Goal: Task Accomplishment & Management: Complete application form

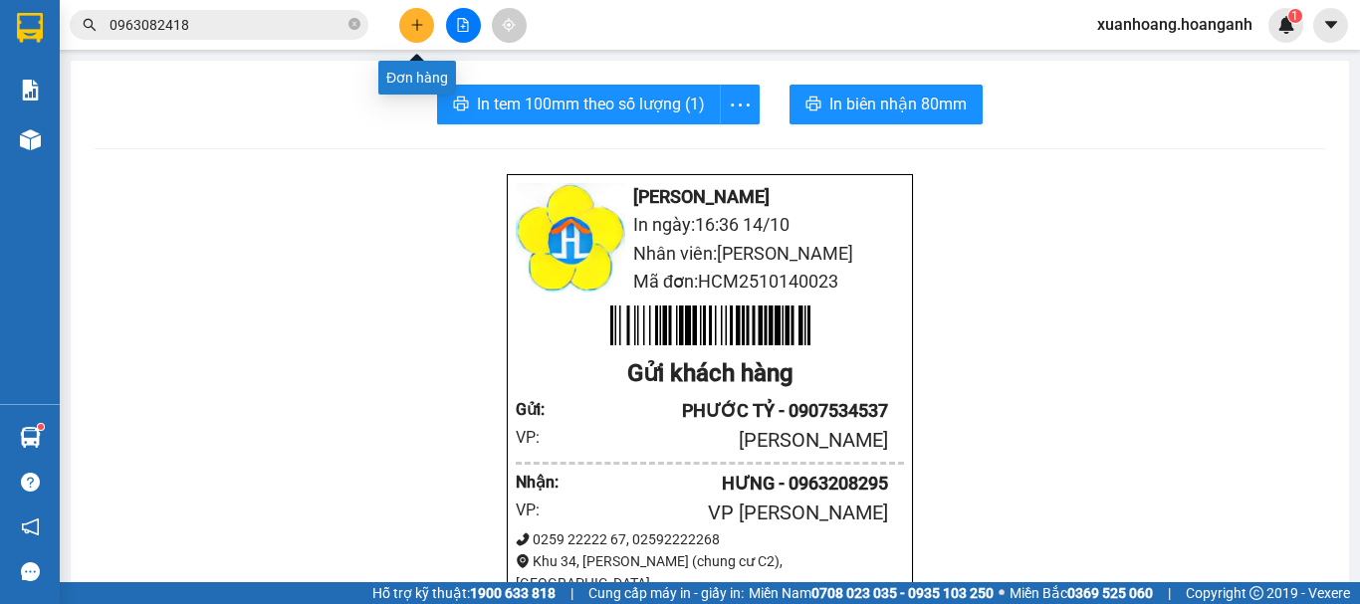
click at [410, 31] on icon "plus" at bounding box center [417, 25] width 14 height 14
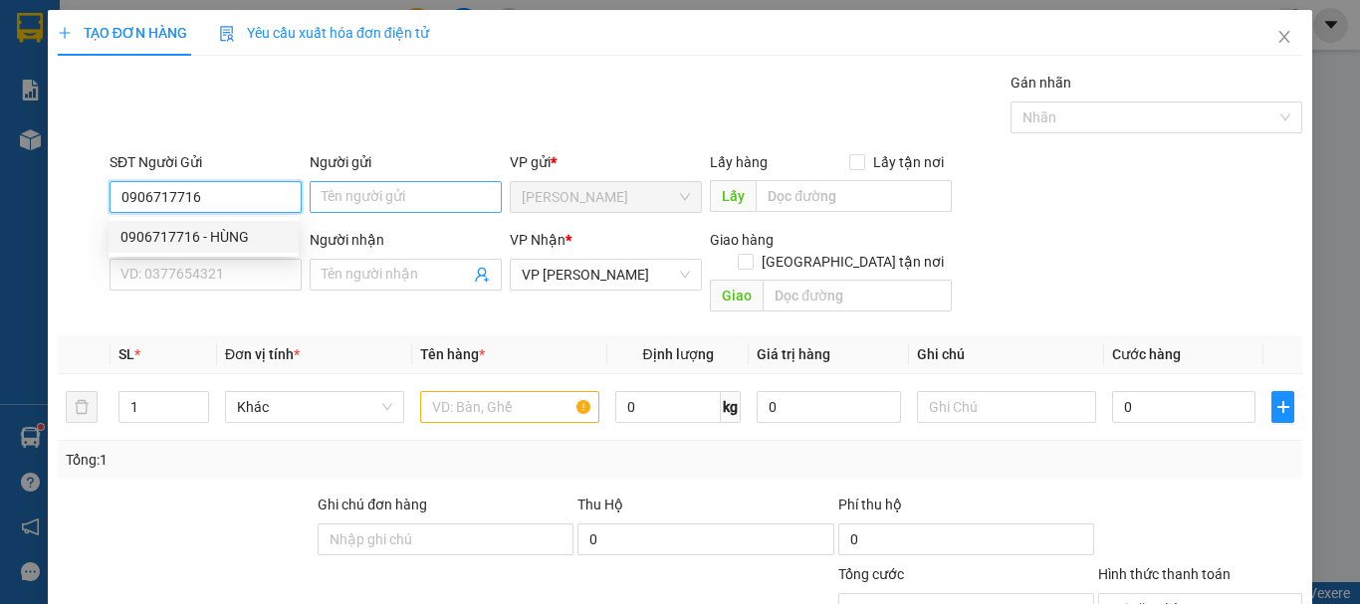
type input "0906717716"
click at [391, 206] on input "Người gửi" at bounding box center [406, 197] width 192 height 32
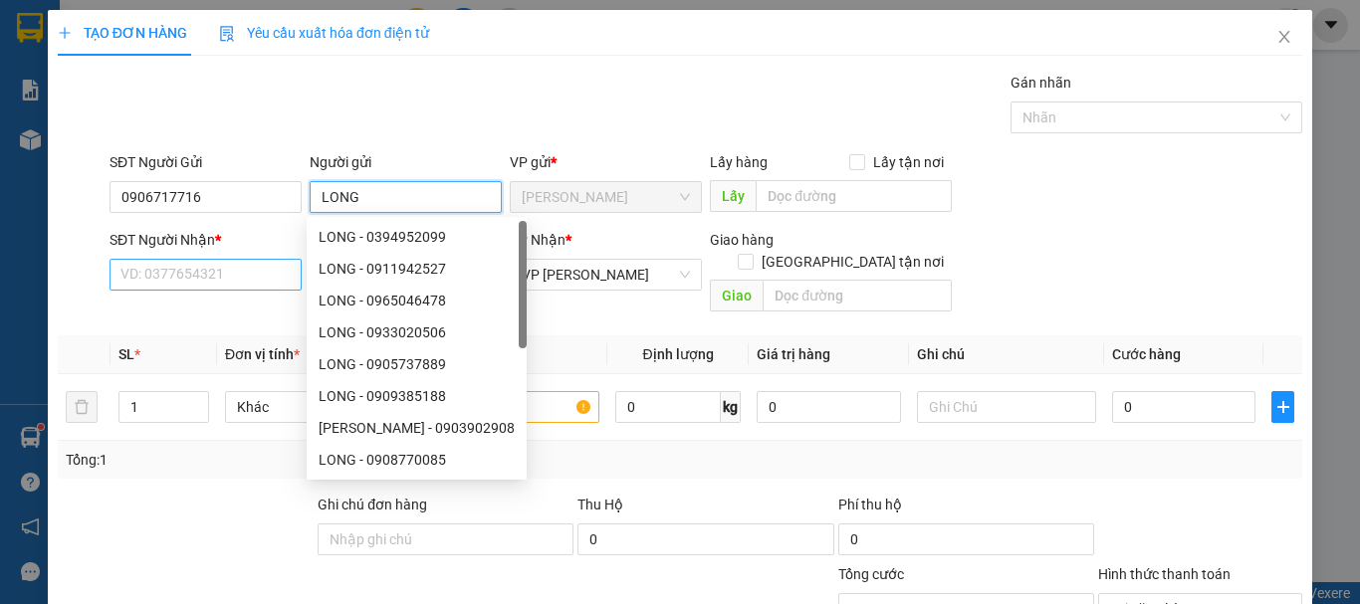
type input "LONG"
click at [198, 286] on input "SĐT Người Nhận *" at bounding box center [205, 275] width 192 height 32
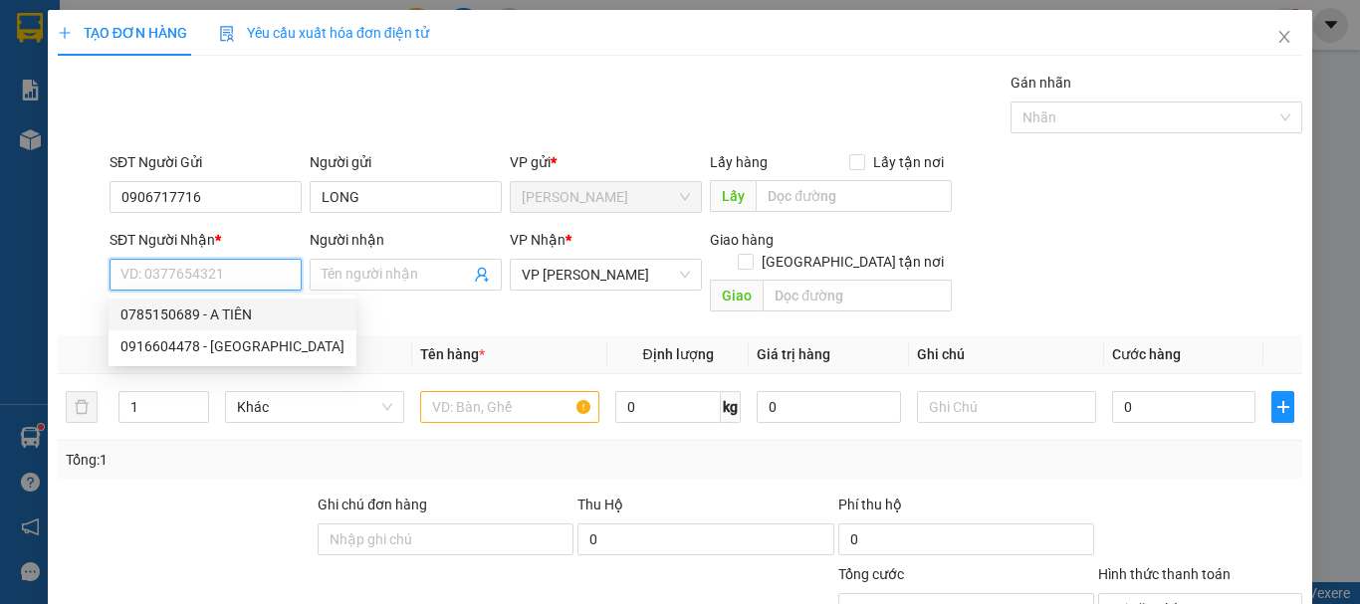
click at [232, 308] on div "0785150689 - A TIÊN" at bounding box center [232, 315] width 224 height 22
type input "0785150689"
type input "A TIÊN"
type input "30.000"
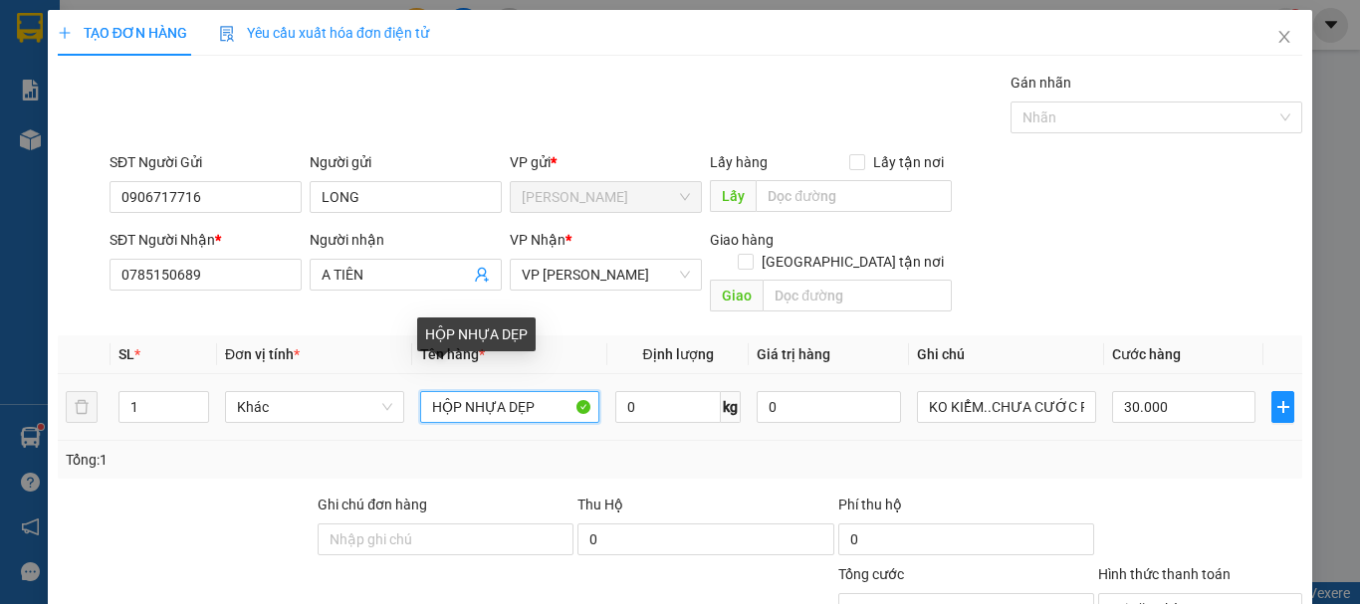
drag, startPoint x: 544, startPoint y: 393, endPoint x: 122, endPoint y: 427, distance: 423.4
click at [122, 427] on div "SL * Đơn vị tính * Tên hàng * Định lượng Giá trị hàng Ghi chú Cước hàng 1 Khác …" at bounding box center [680, 406] width 1244 height 143
type input "HỘP ĐEN DÀI"
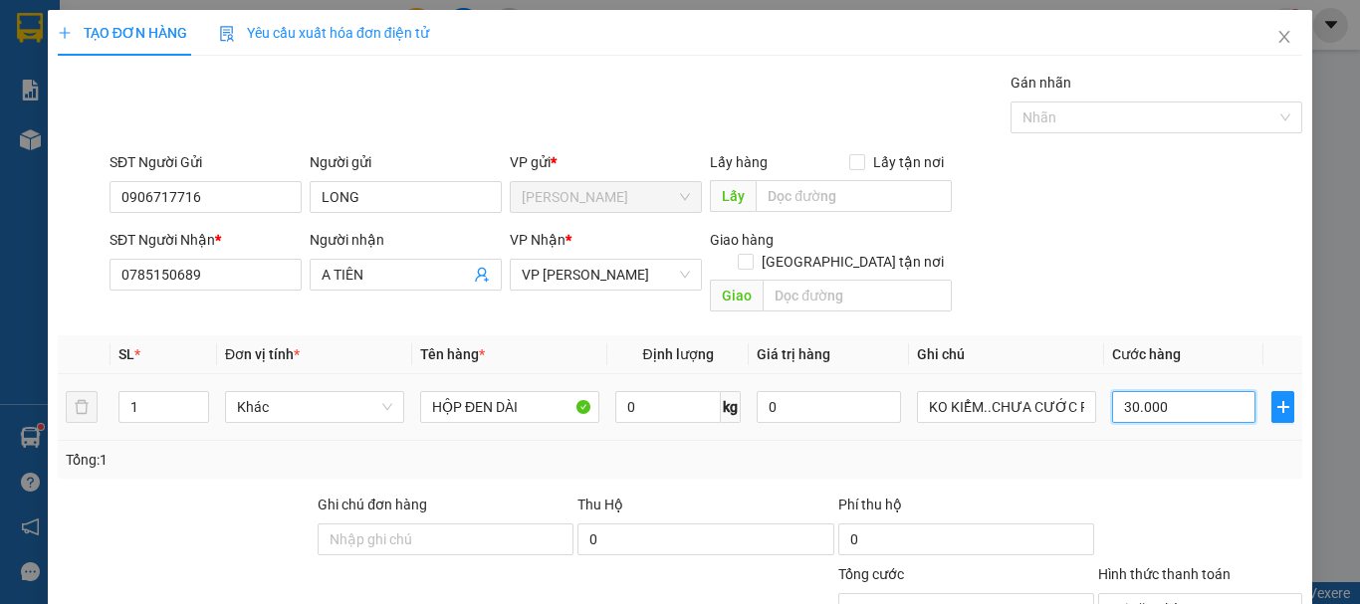
click at [1193, 391] on input "30.000" at bounding box center [1183, 407] width 143 height 32
type input "0"
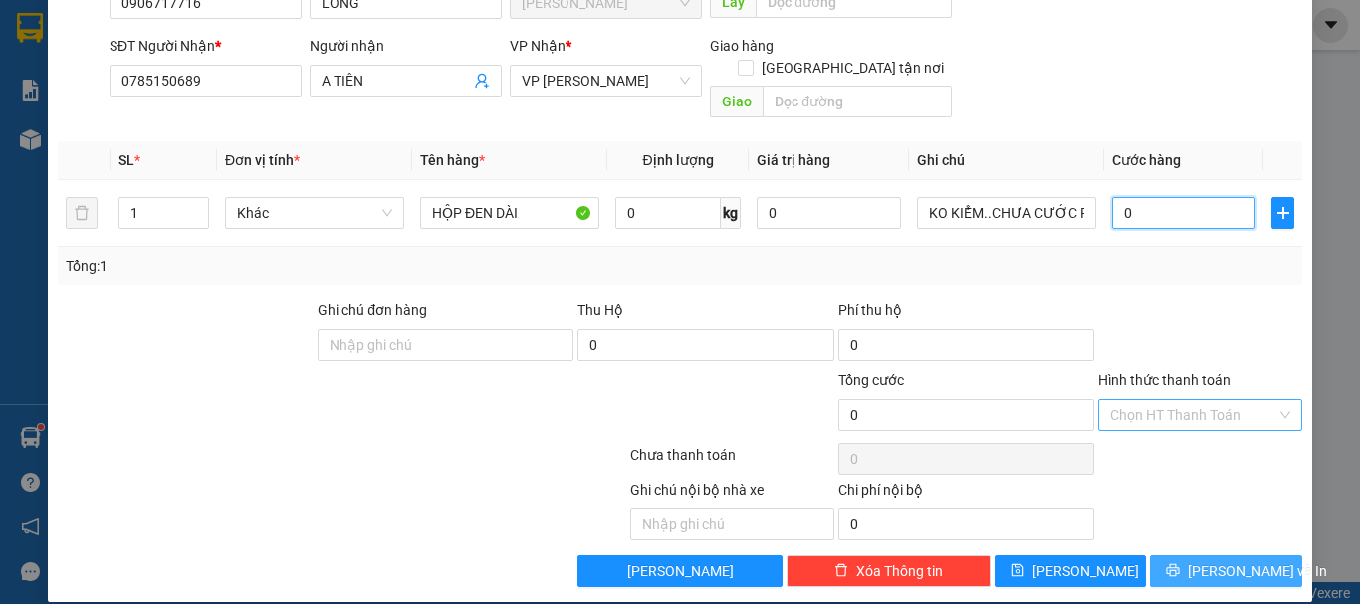
type input "0"
click at [1236, 560] on span "[PERSON_NAME] và In" at bounding box center [1256, 571] width 139 height 22
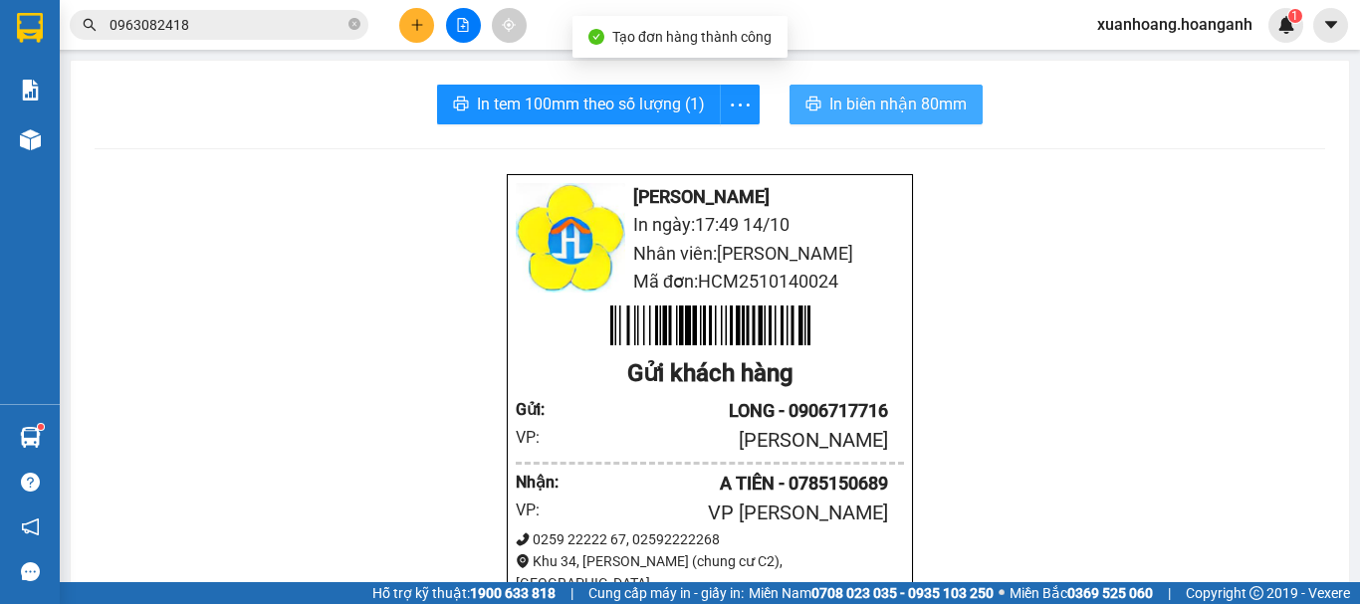
click at [835, 105] on span "In biên nhận 80mm" at bounding box center [897, 104] width 137 height 25
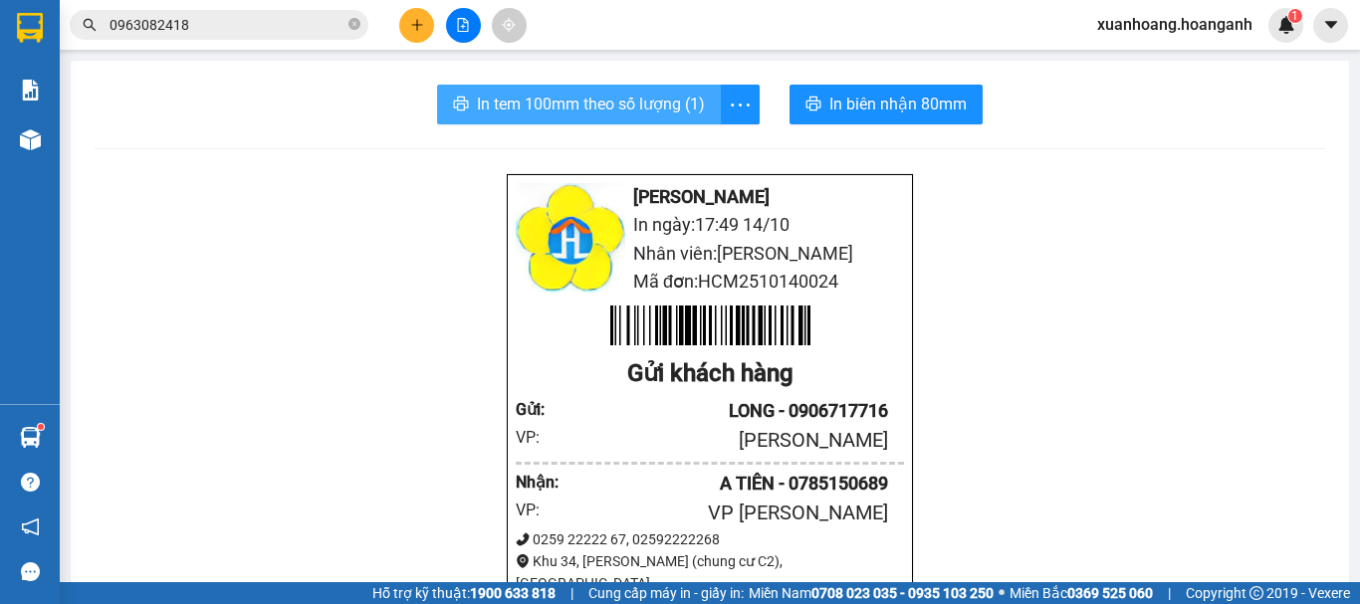
click at [608, 106] on span "In tem 100mm theo số lượng (1)" at bounding box center [591, 104] width 228 height 25
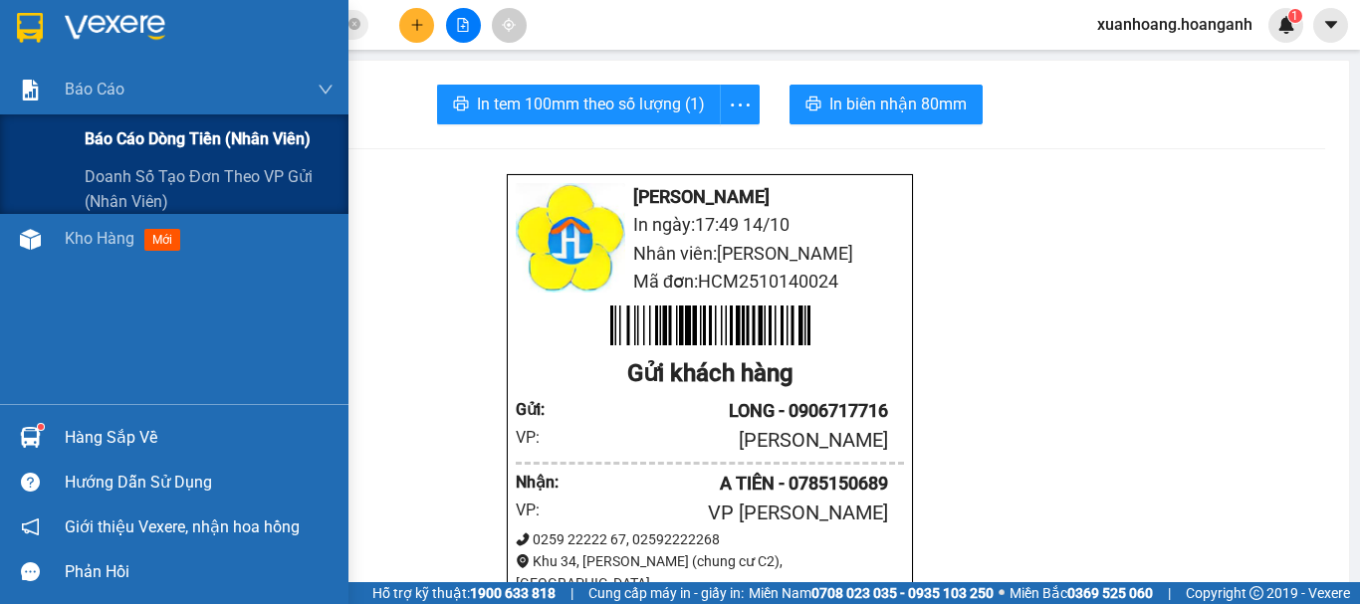
click at [104, 142] on span "Báo cáo dòng tiền (nhân viên)" at bounding box center [198, 138] width 226 height 25
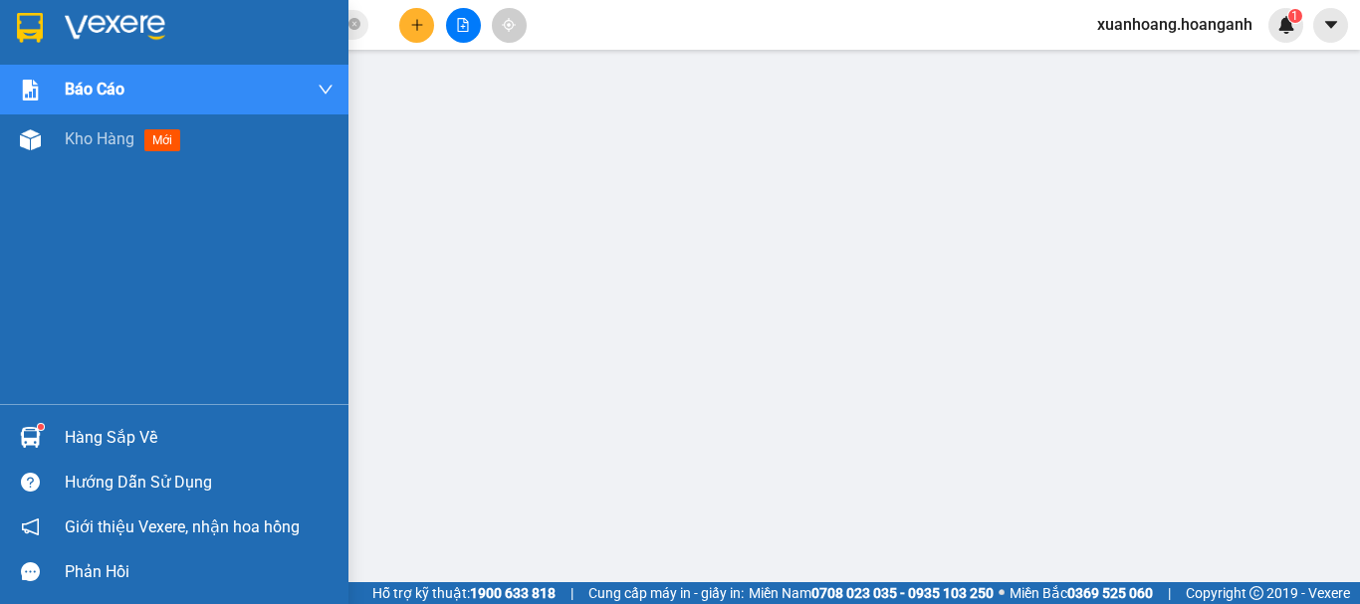
click at [23, 20] on img at bounding box center [30, 28] width 26 height 30
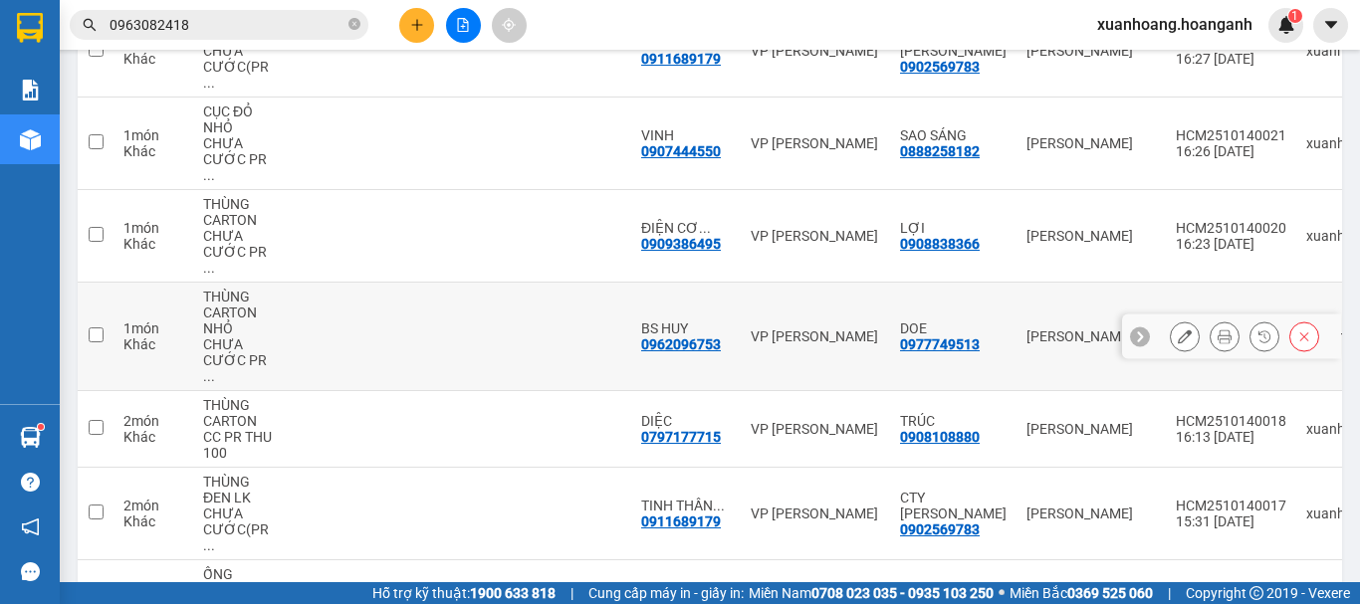
scroll to position [591, 0]
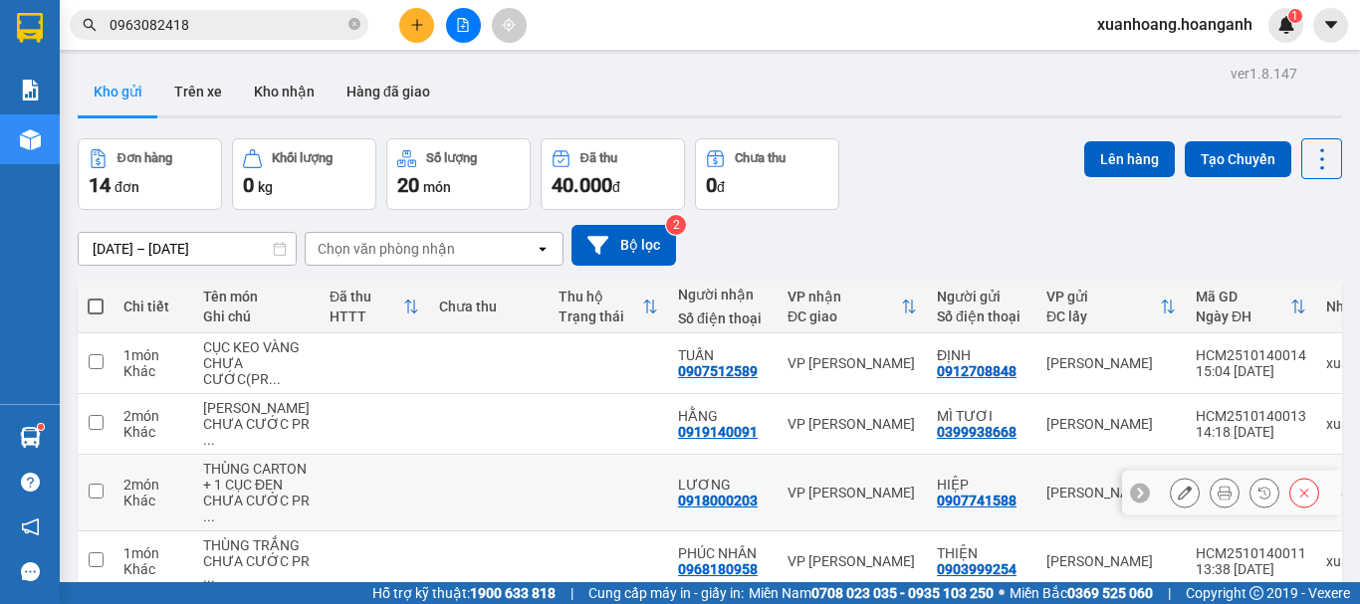
scroll to position [163, 0]
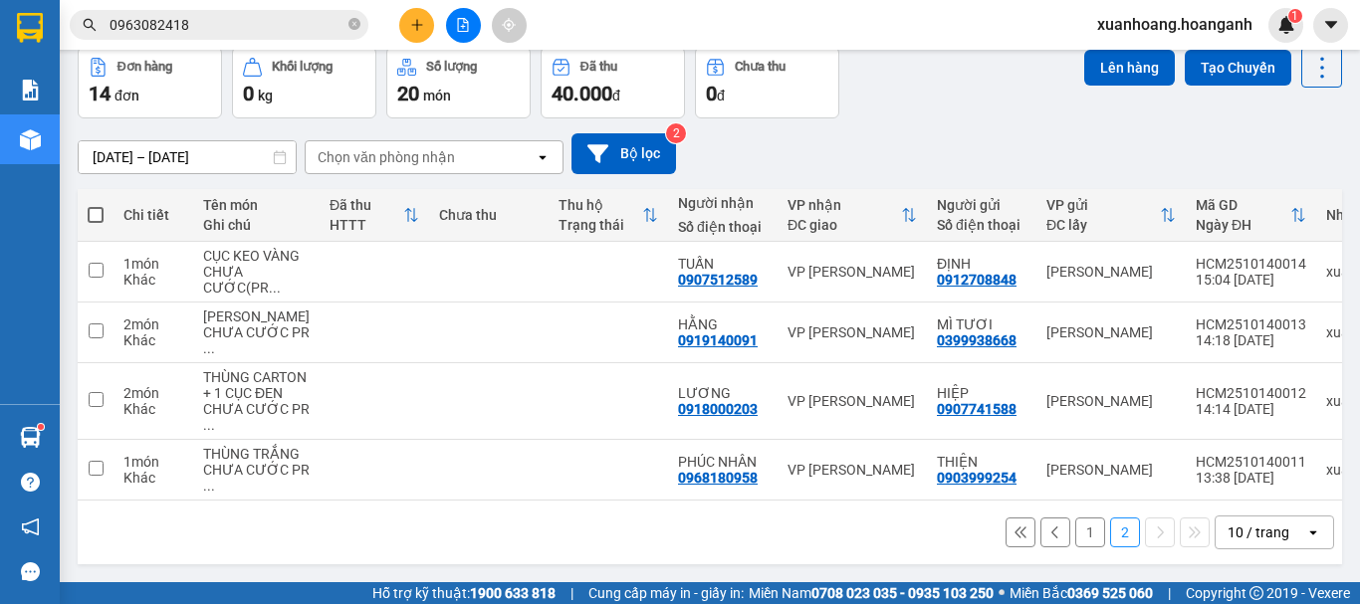
click at [1013, 530] on button at bounding box center [1020, 533] width 30 height 30
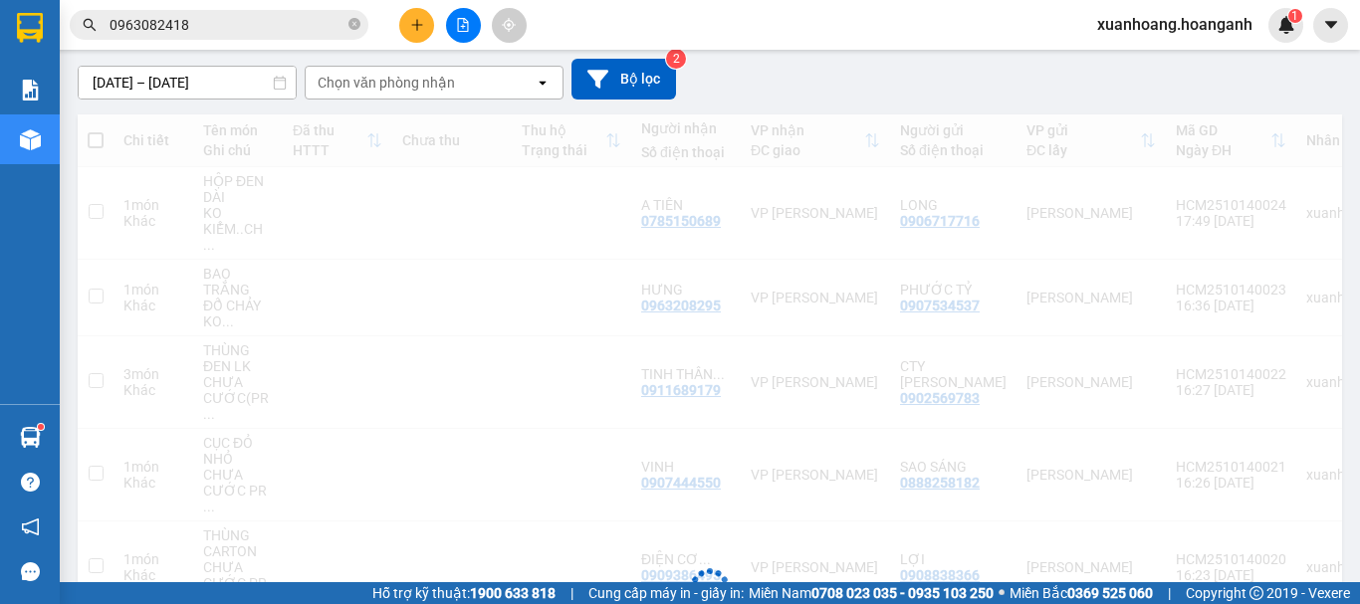
scroll to position [0, 0]
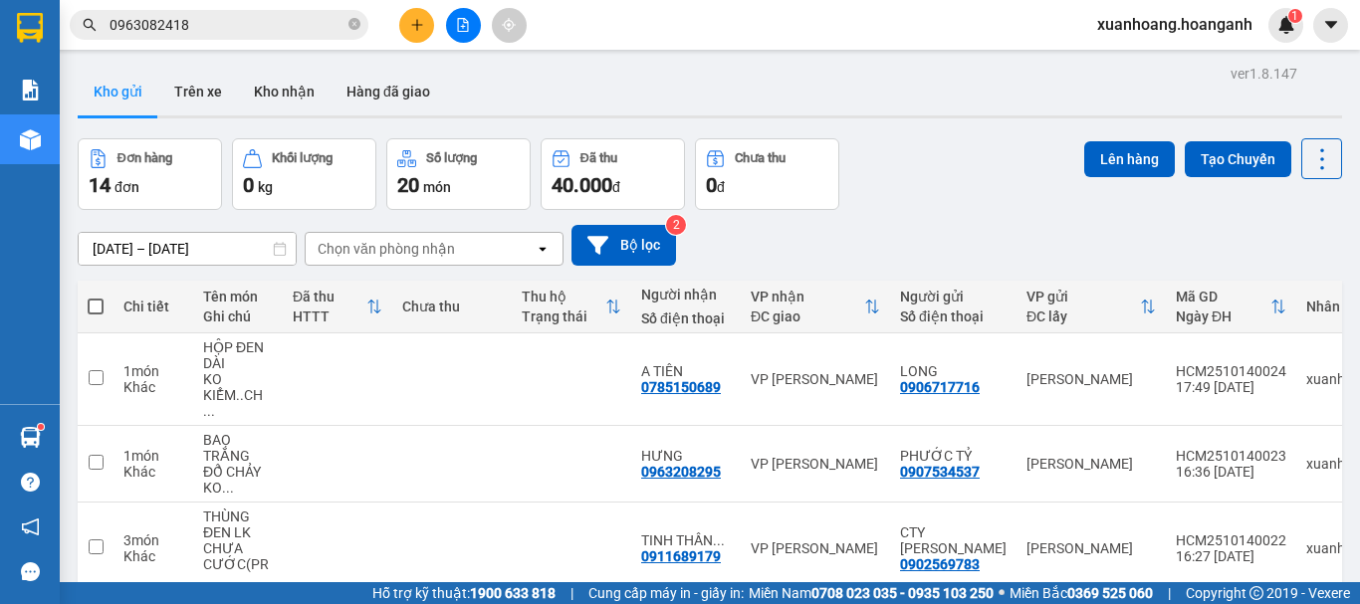
click at [419, 26] on icon "plus" at bounding box center [417, 25] width 14 height 14
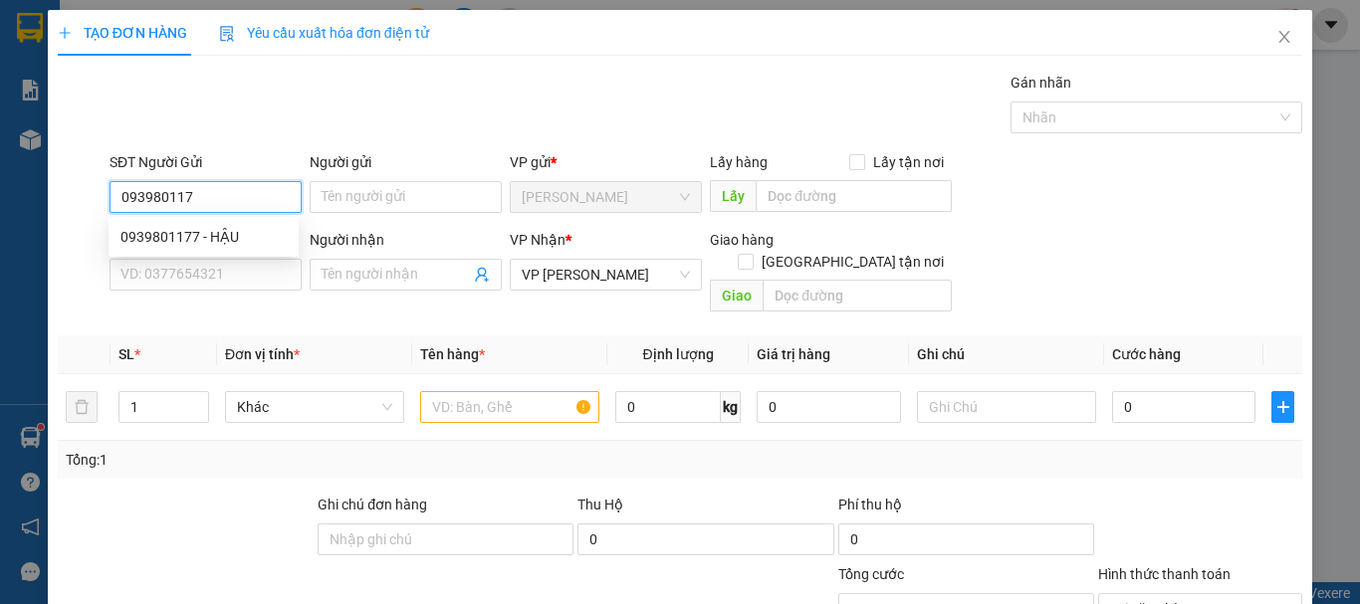
type input "0939801177"
click at [234, 233] on div "0939801177 - HẬU" at bounding box center [203, 237] width 166 height 22
type input "HẬU"
type input "20.000"
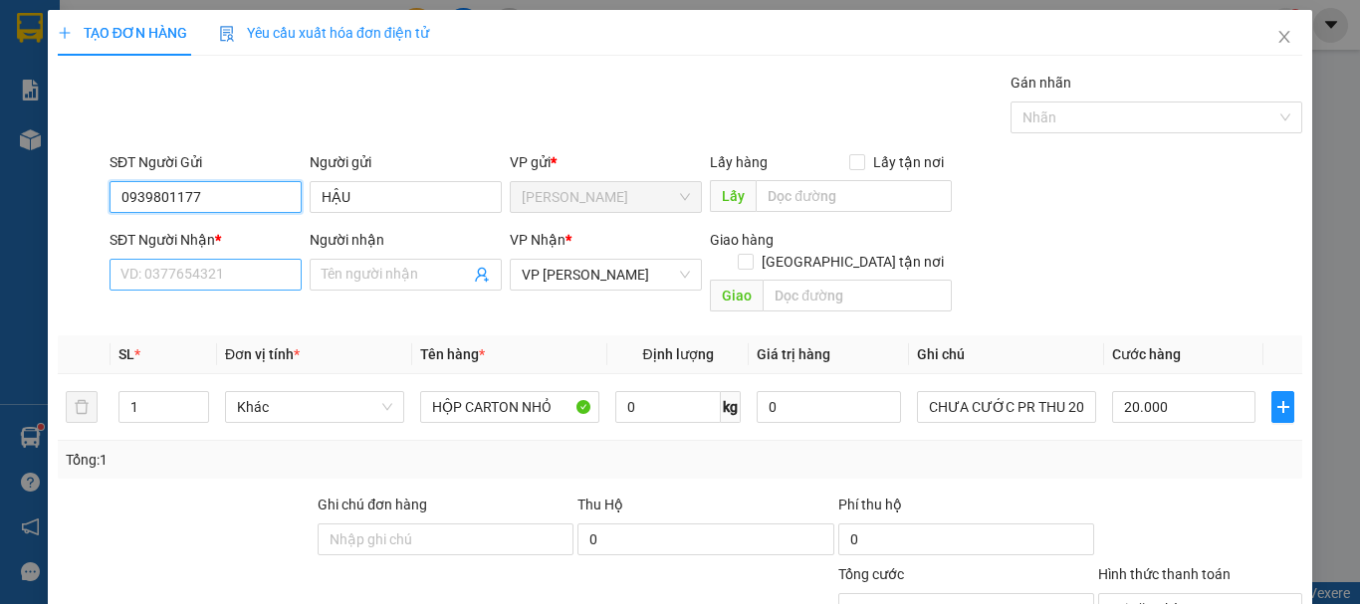
type input "0939801177"
click at [241, 278] on input "SĐT Người Nhận *" at bounding box center [205, 275] width 192 height 32
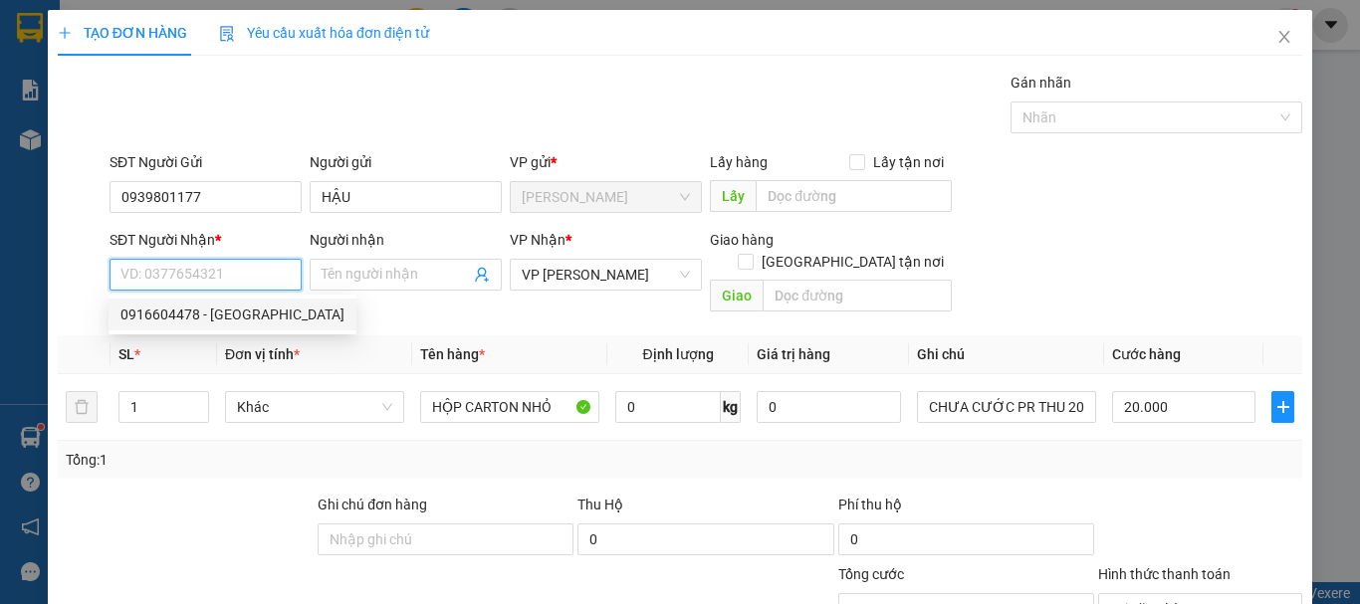
click at [245, 308] on div "0916604478 - [GEOGRAPHIC_DATA]" at bounding box center [232, 315] width 224 height 22
type input "0916604478"
type input "QUANG PHÚ"
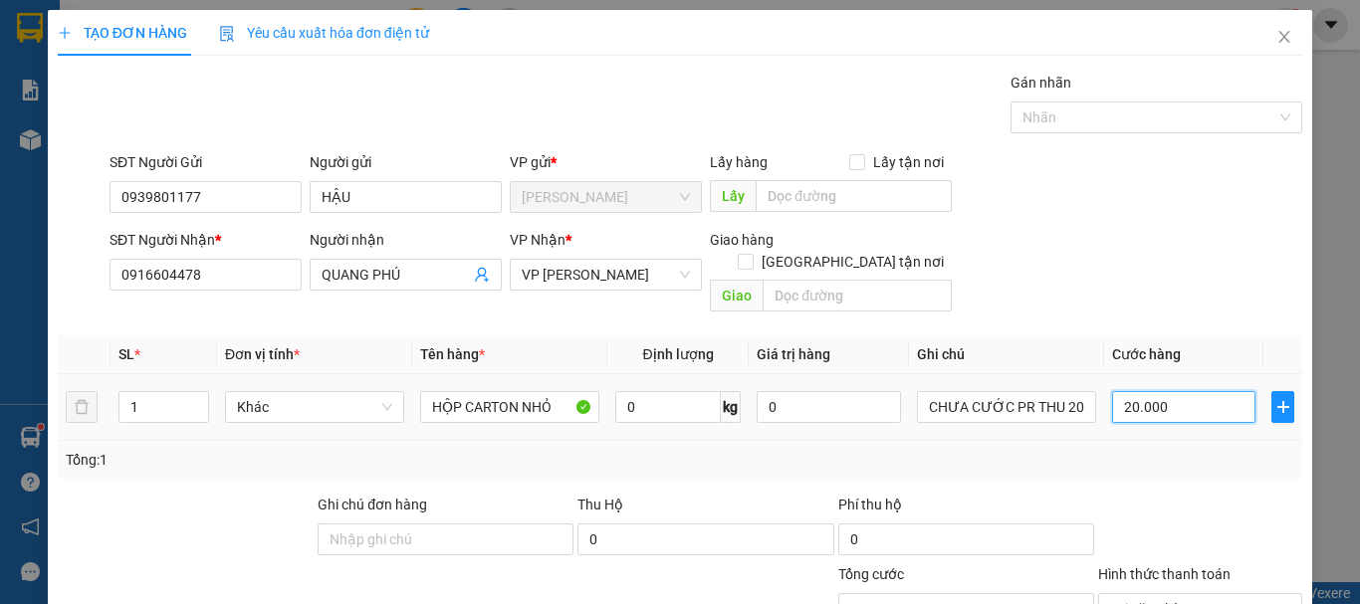
click at [1186, 391] on input "20.000" at bounding box center [1183, 407] width 143 height 32
type input "0"
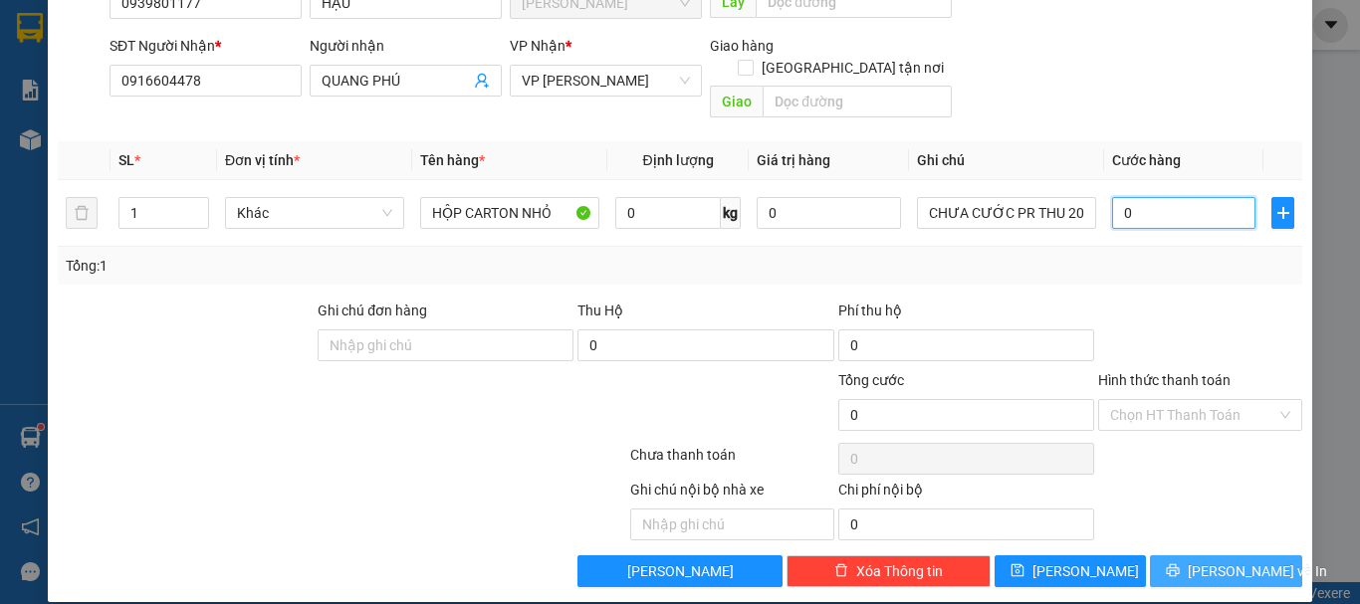
type input "0"
click at [1269, 555] on button "[PERSON_NAME] và In" at bounding box center [1226, 571] width 152 height 32
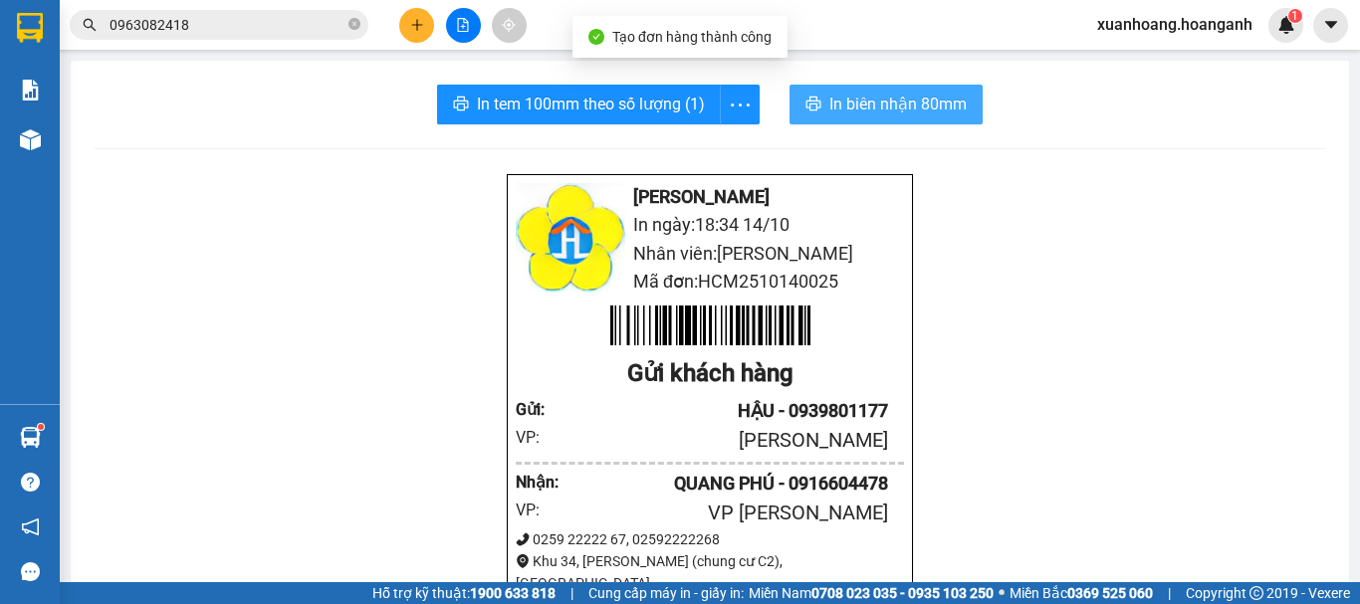
click at [905, 108] on span "In biên nhận 80mm" at bounding box center [897, 104] width 137 height 25
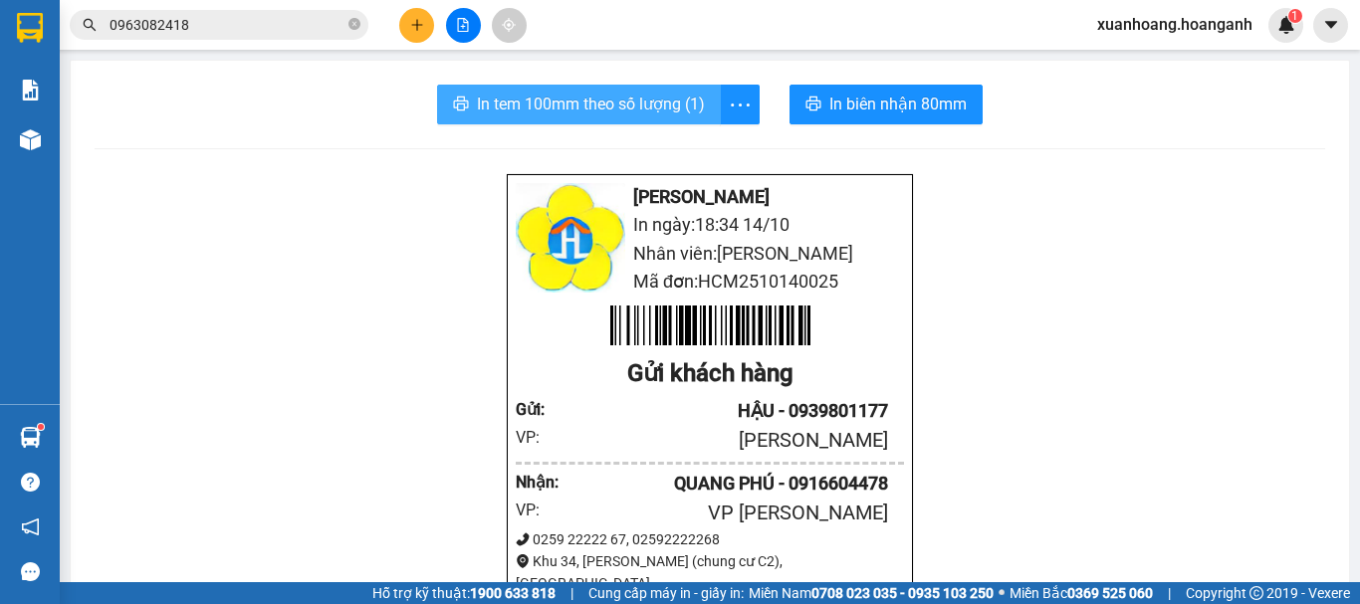
click at [613, 110] on span "In tem 100mm theo số lượng (1)" at bounding box center [591, 104] width 228 height 25
click at [425, 25] on button at bounding box center [416, 25] width 35 height 35
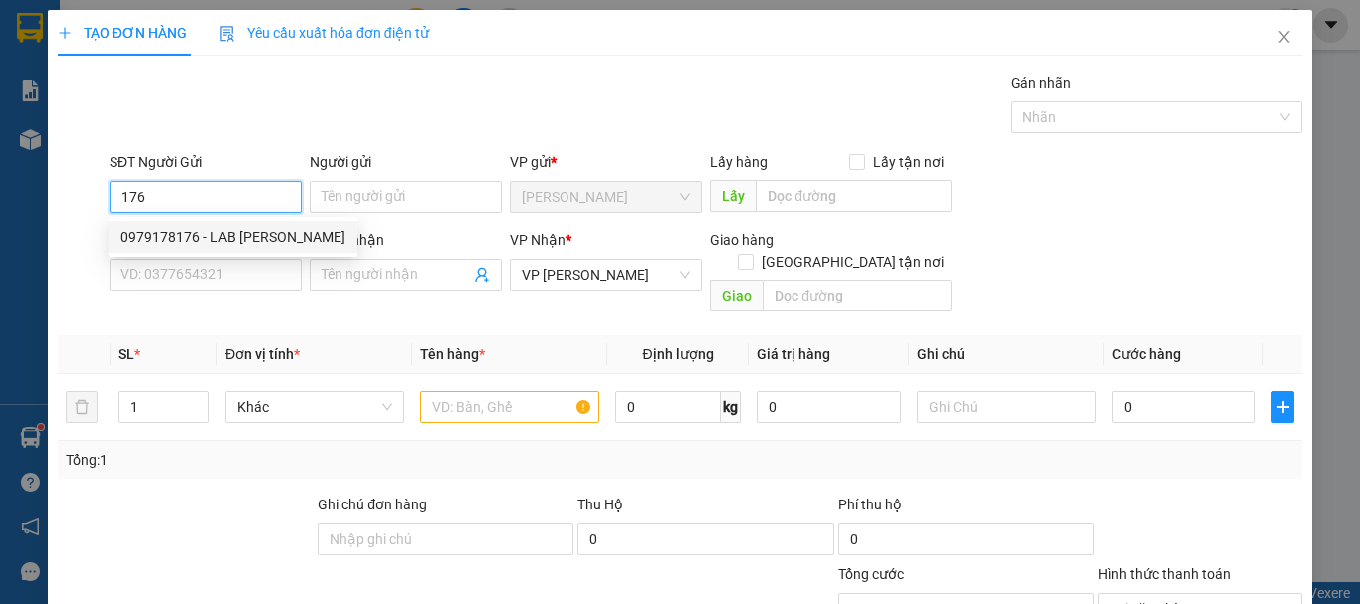
click at [214, 240] on div "0979178176 - LAB [PERSON_NAME]" at bounding box center [232, 237] width 225 height 22
type input "0979178176"
type input "LAB [PERSON_NAME]"
type input "30.000"
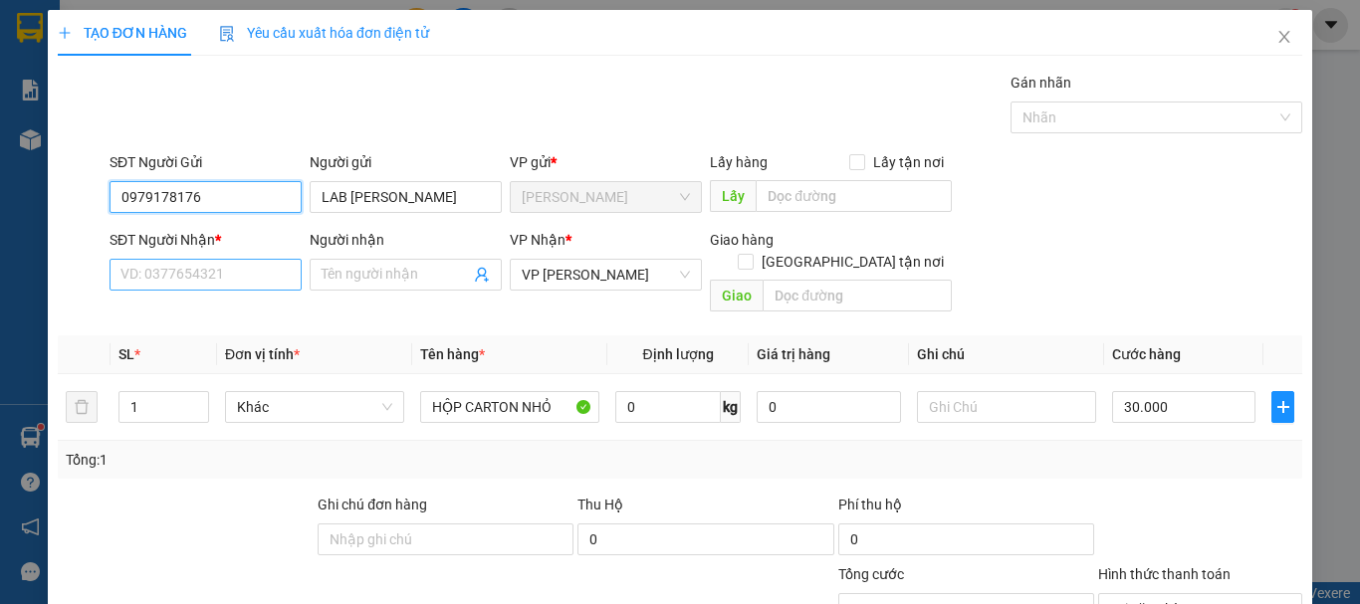
type input "0979178176"
click at [239, 282] on input "SĐT Người Nhận *" at bounding box center [205, 275] width 192 height 32
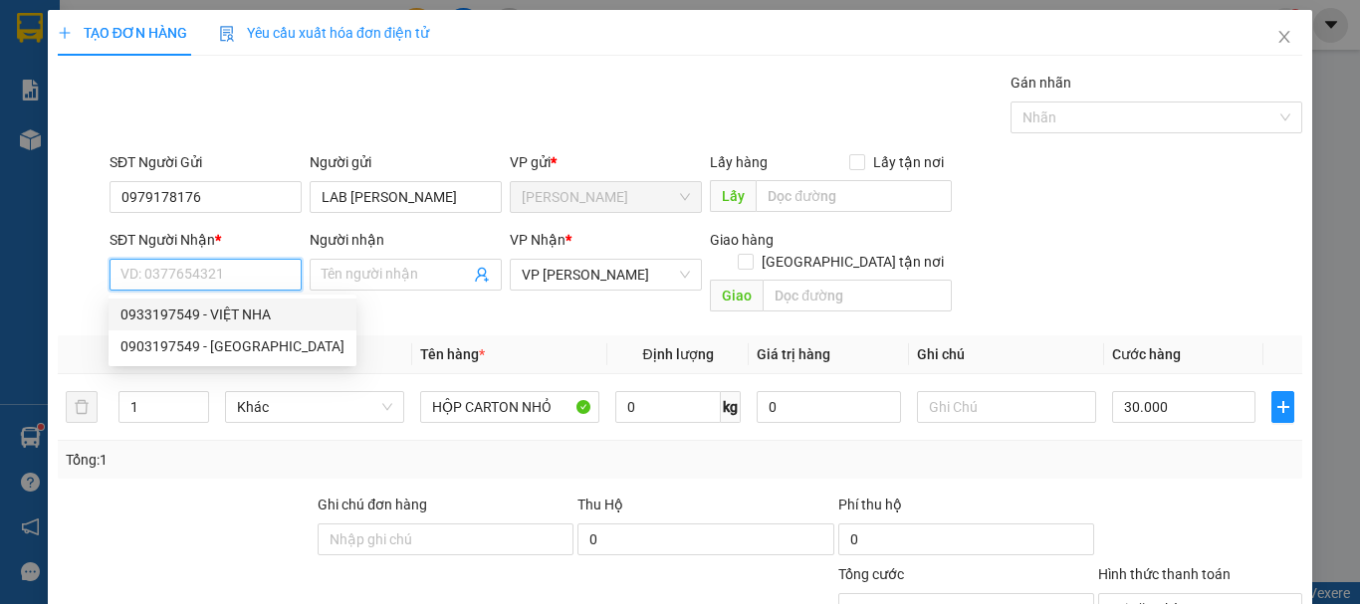
click at [246, 312] on div "0933197549 - VIỆT NHA" at bounding box center [232, 315] width 224 height 22
type input "0933197549"
type input "VIỆT NHA"
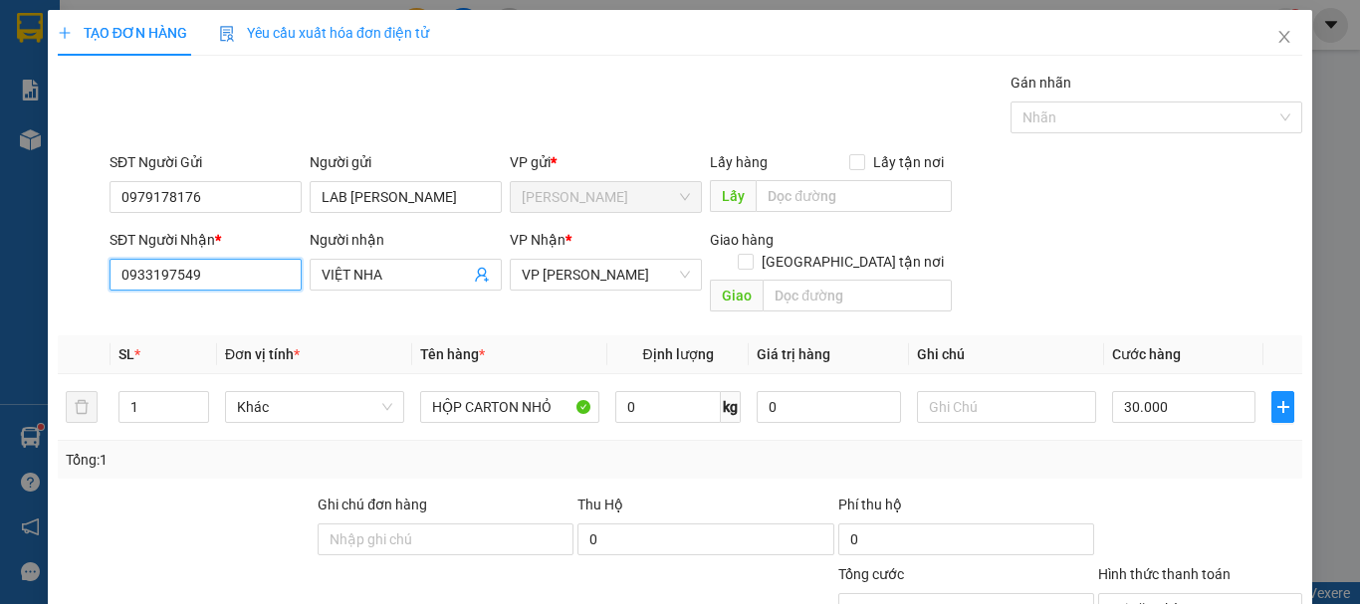
scroll to position [194, 0]
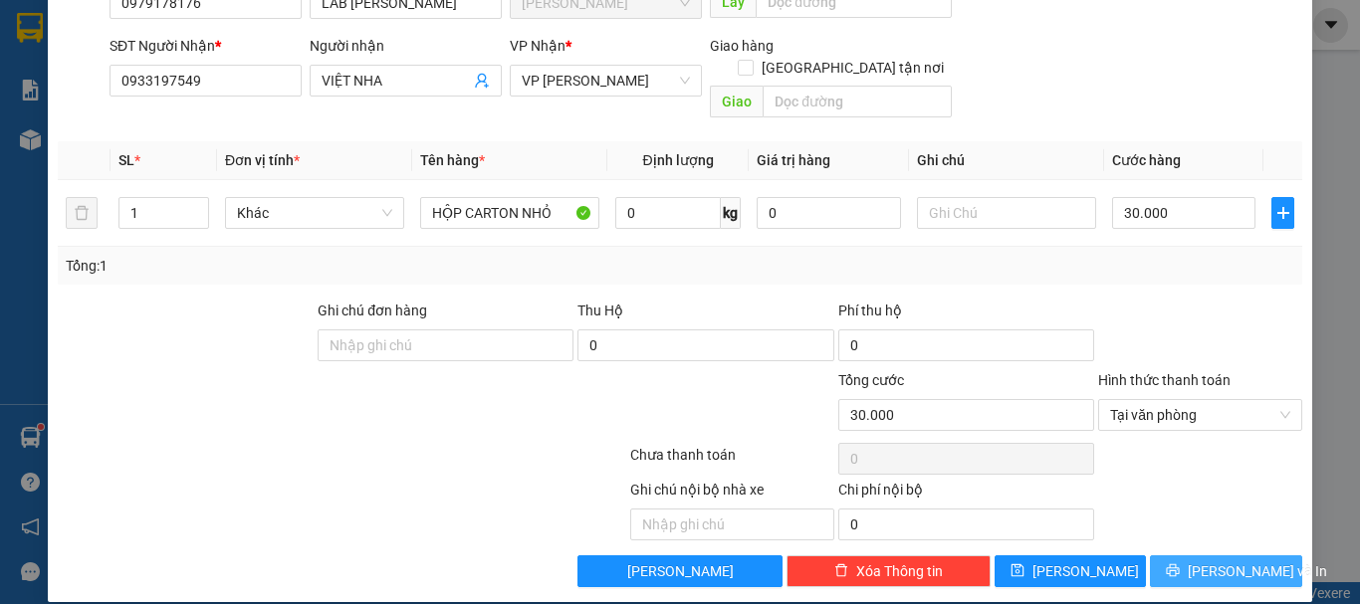
click at [1205, 560] on span "[PERSON_NAME] và In" at bounding box center [1256, 571] width 139 height 22
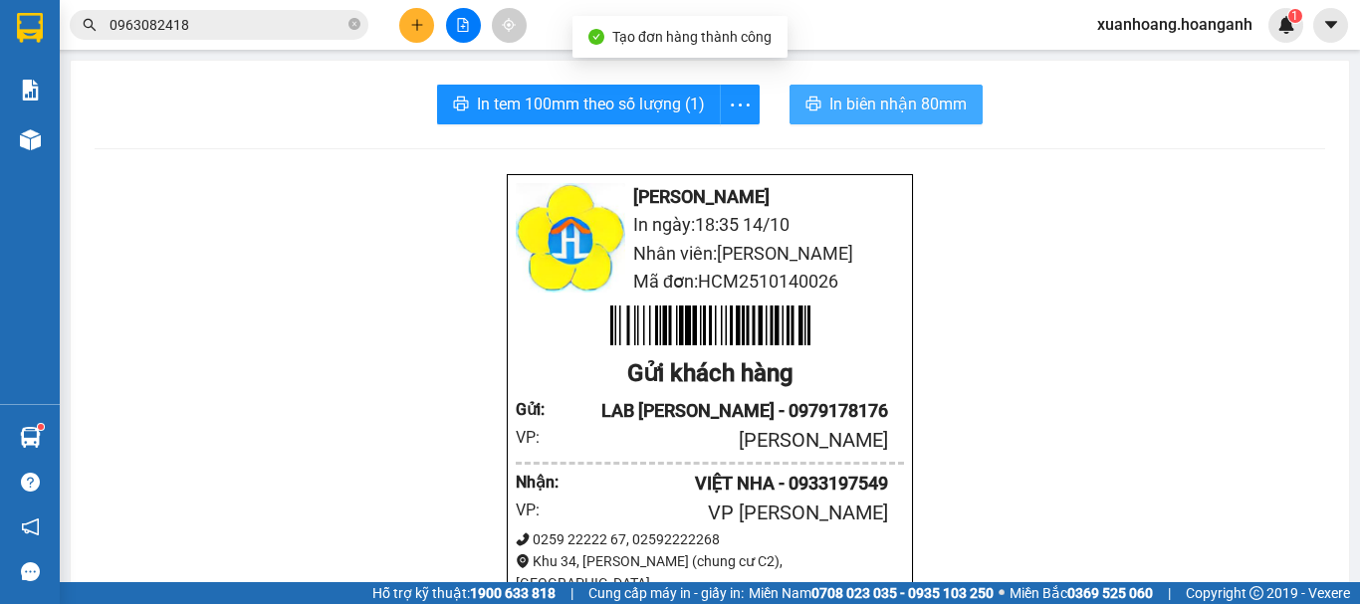
click at [891, 108] on span "In biên nhận 80mm" at bounding box center [897, 104] width 137 height 25
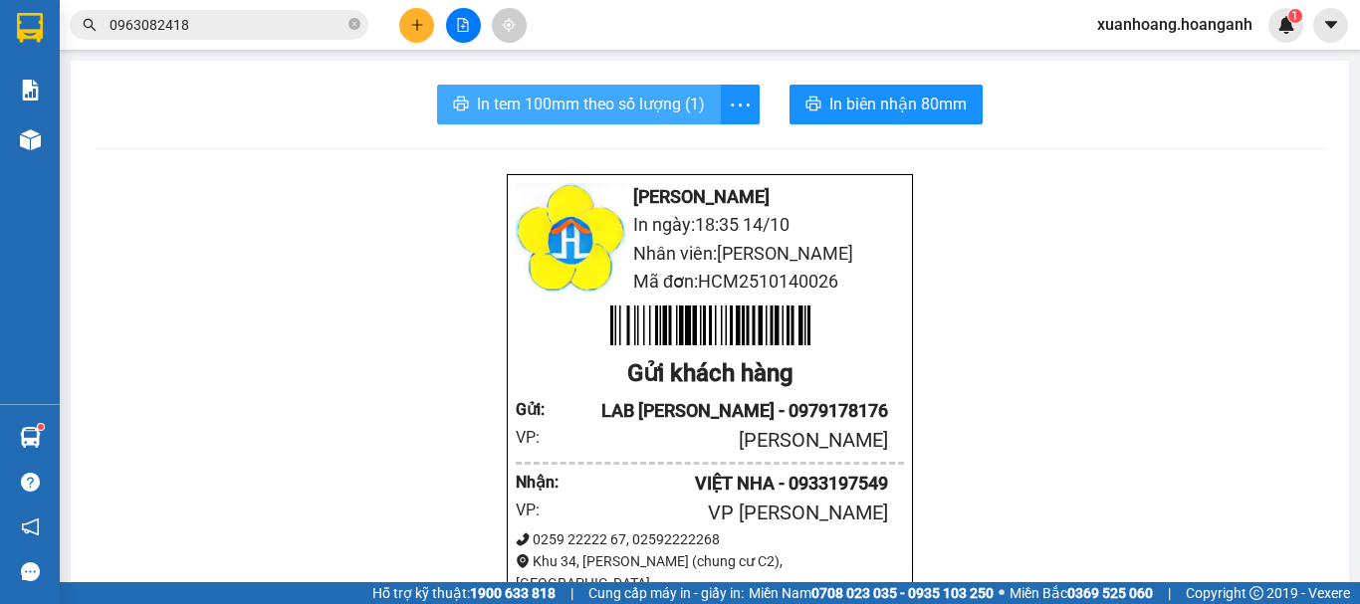
click at [682, 96] on span "In tem 100mm theo số lượng (1)" at bounding box center [591, 104] width 228 height 25
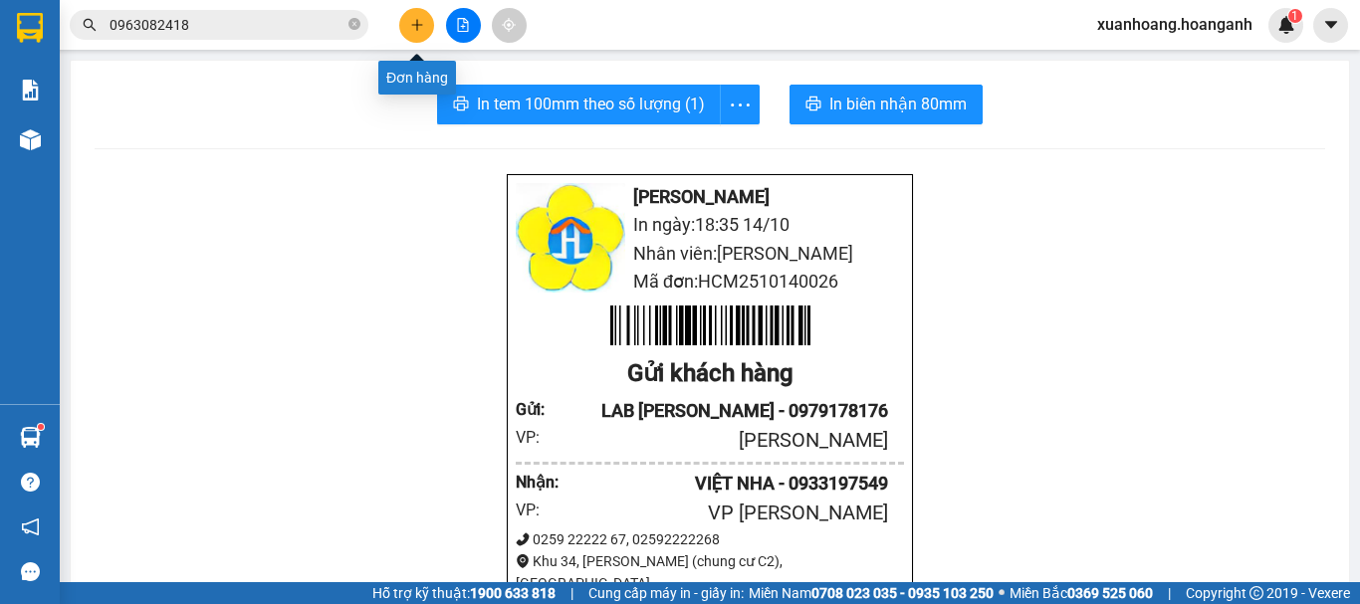
click at [416, 25] on icon "plus" at bounding box center [416, 24] width 11 height 1
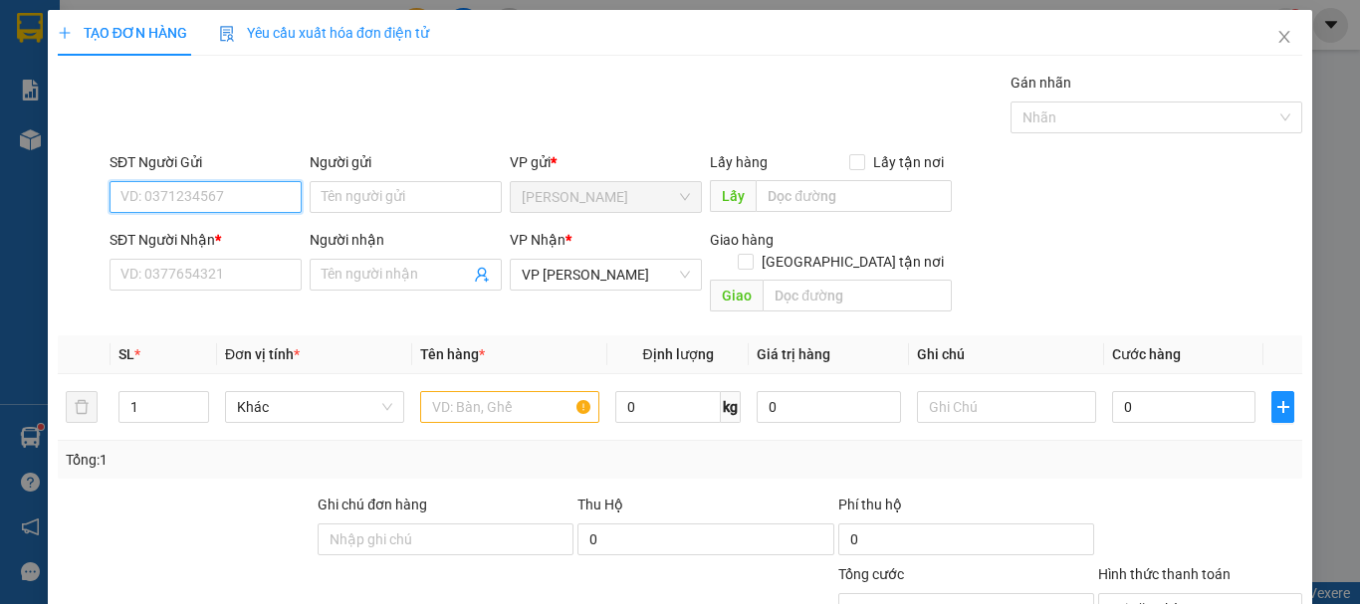
click at [260, 204] on input "SĐT Người Gửi" at bounding box center [205, 197] width 192 height 32
click at [216, 244] on div "0908583296 - HON" at bounding box center [203, 237] width 166 height 22
type input "0908583296"
type input "HON"
type input "30.000"
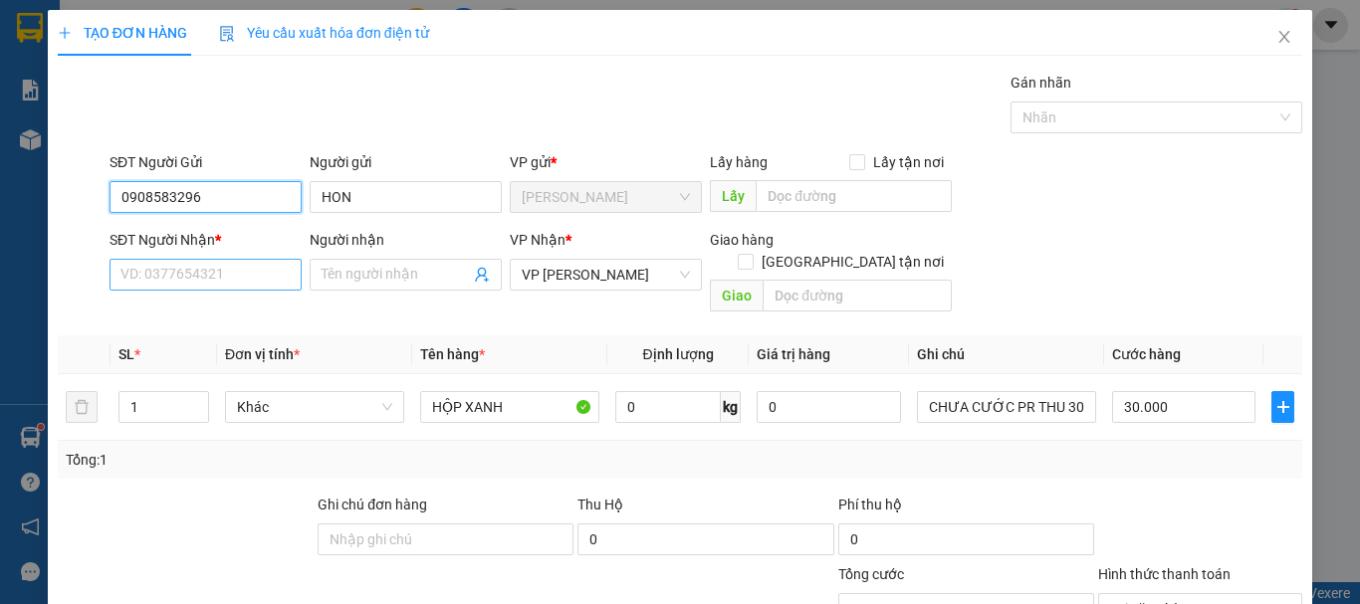
type input "0908583296"
click at [218, 279] on input "SĐT Người Nhận *" at bounding box center [205, 275] width 192 height 32
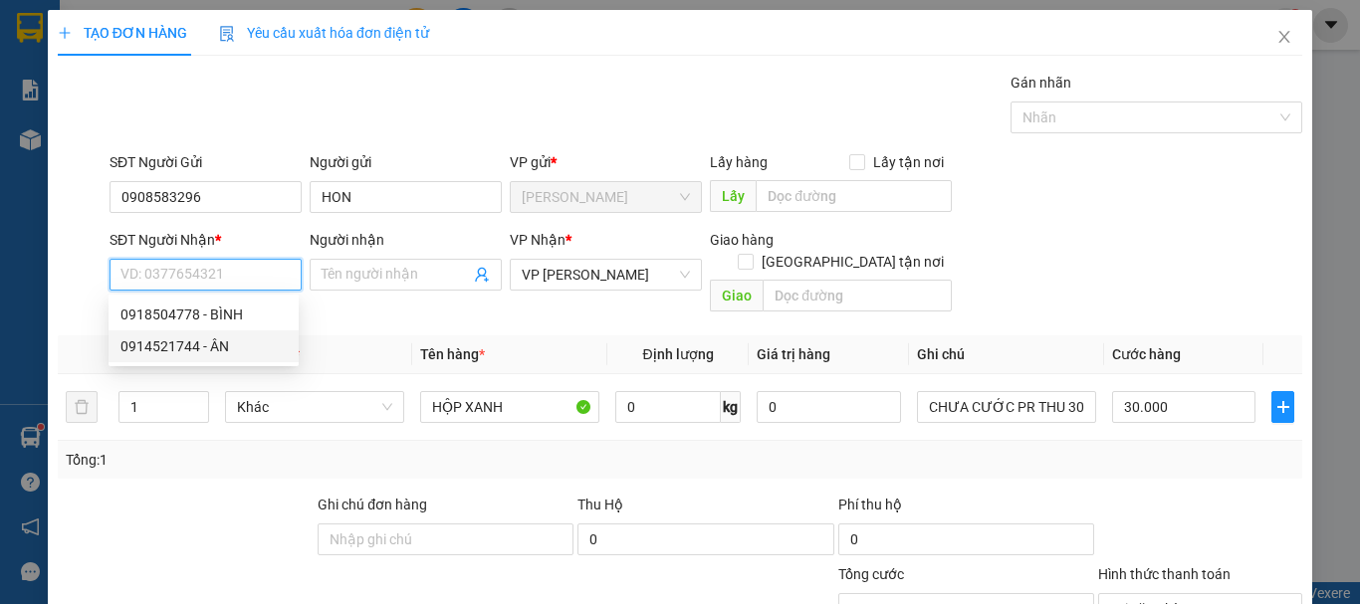
click at [239, 339] on div "0914521744 - ÂN" at bounding box center [203, 346] width 166 height 22
type input "0914521744"
type input "ÂN"
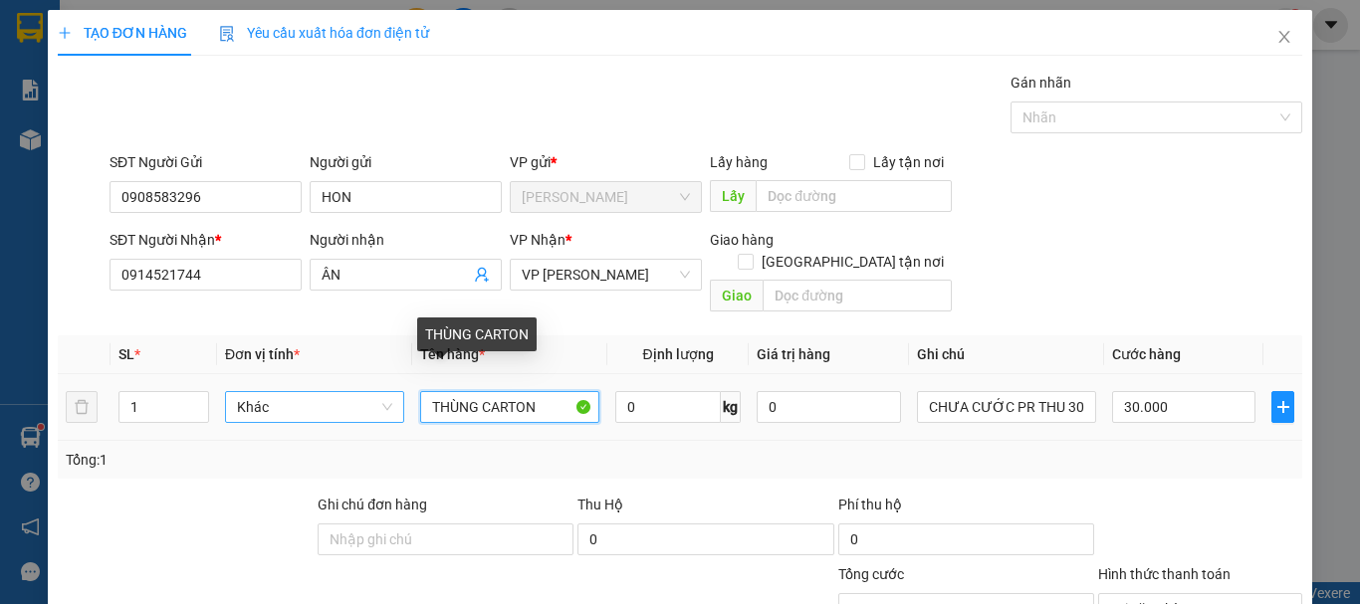
drag, startPoint x: 540, startPoint y: 390, endPoint x: 309, endPoint y: 398, distance: 232.1
click at [309, 398] on tr "1 Khác THÙNG CARTON 0 kg 0 CHƯA CƯỚC PR THU 30 30.000" at bounding box center [680, 407] width 1244 height 67
type input "HỘP TRẮNG"
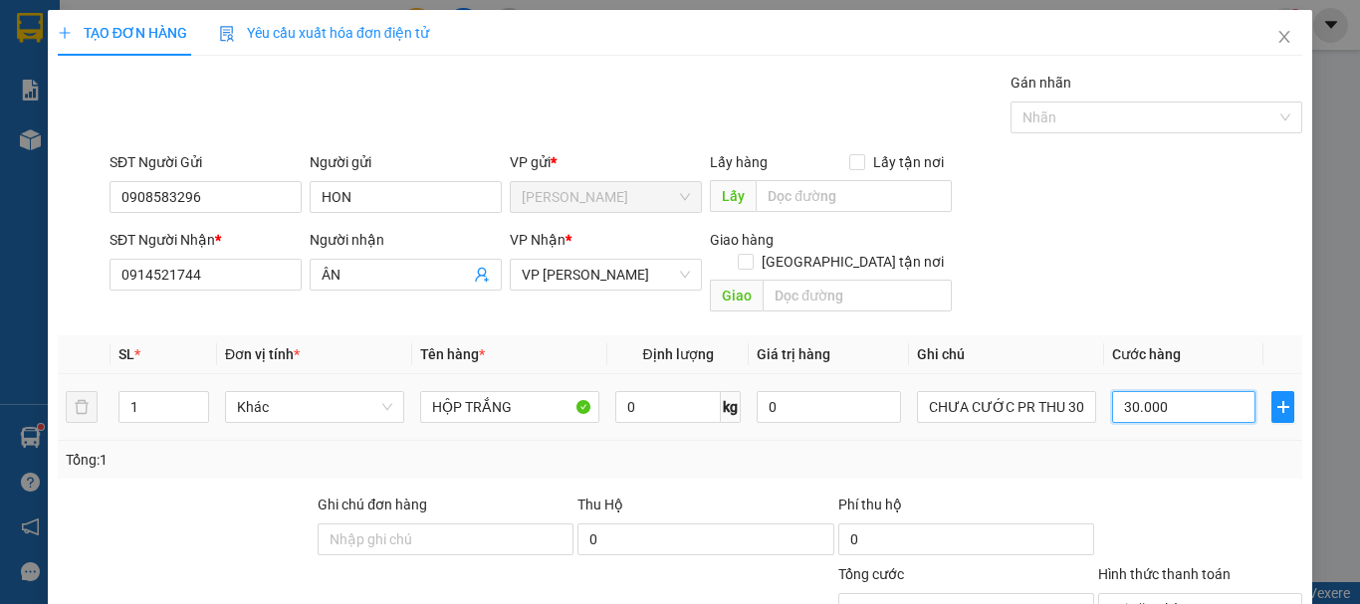
click at [1201, 391] on input "30.000" at bounding box center [1183, 407] width 143 height 32
type input "0"
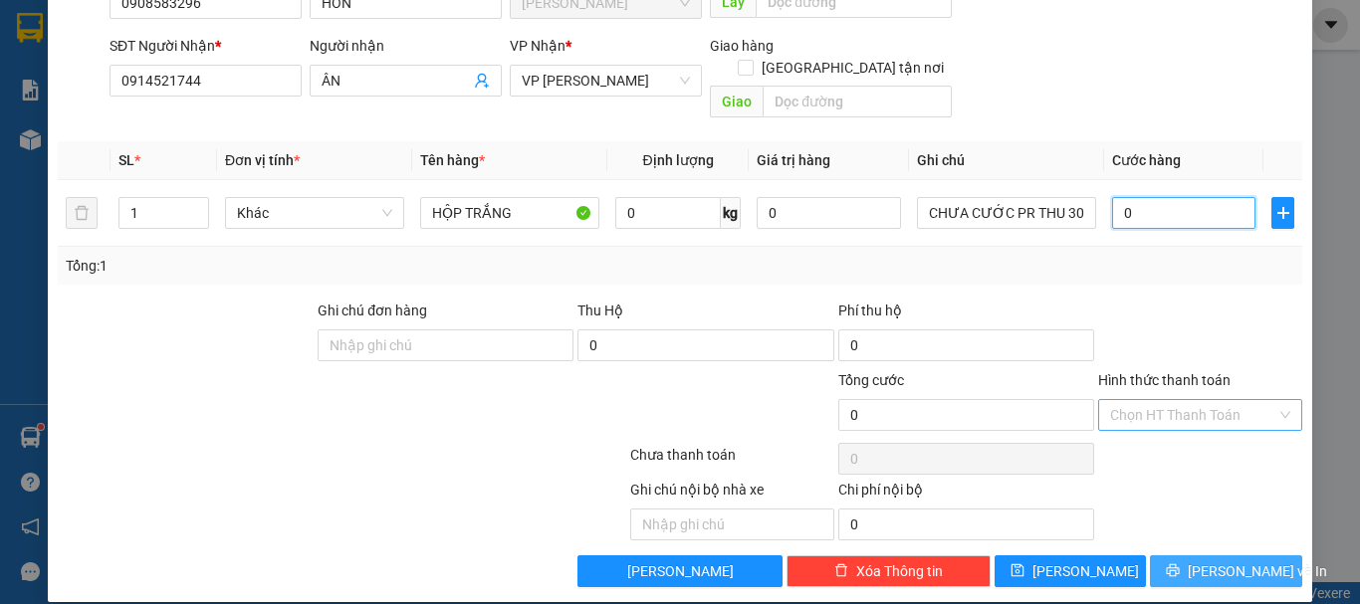
type input "0"
click at [1227, 560] on span "[PERSON_NAME] và In" at bounding box center [1256, 571] width 139 height 22
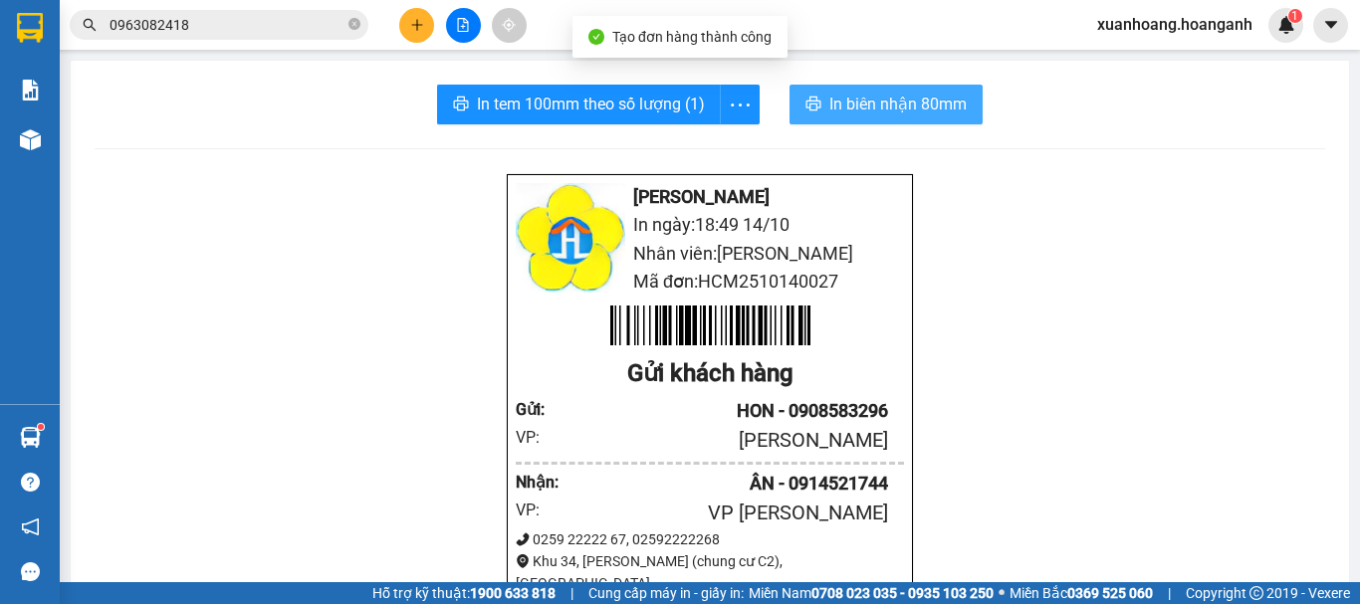
click at [935, 115] on span "In biên nhận 80mm" at bounding box center [897, 104] width 137 height 25
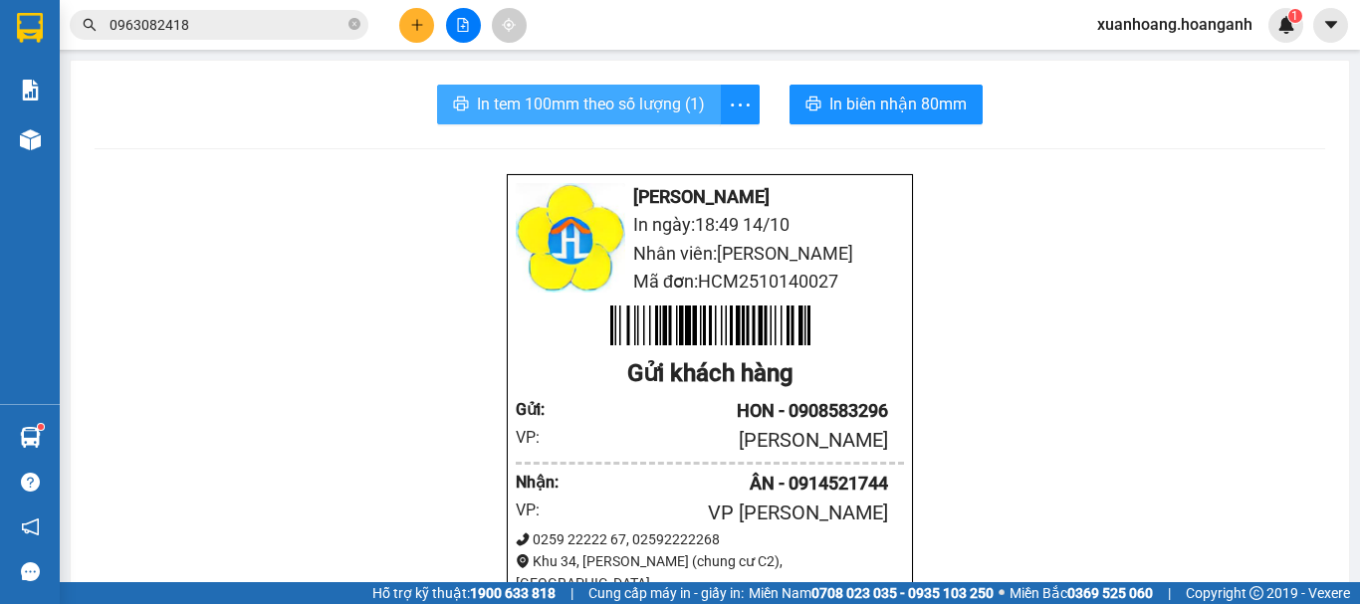
click at [622, 111] on span "In tem 100mm theo số lượng (1)" at bounding box center [591, 104] width 228 height 25
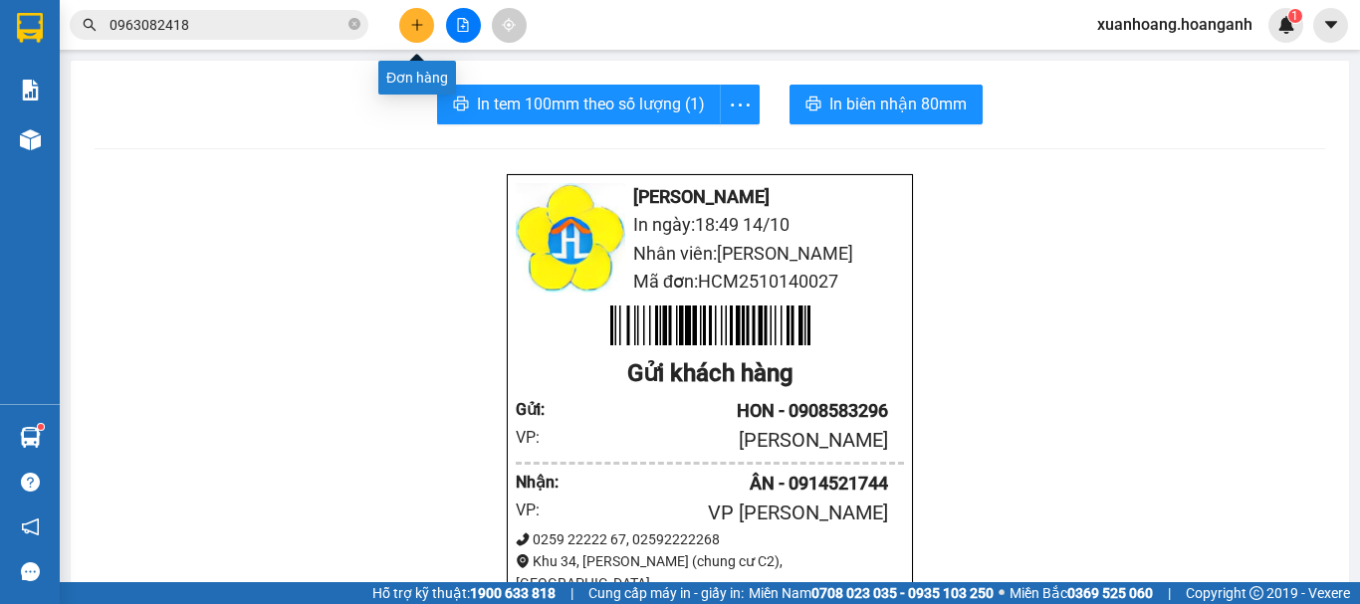
click at [425, 21] on button at bounding box center [416, 25] width 35 height 35
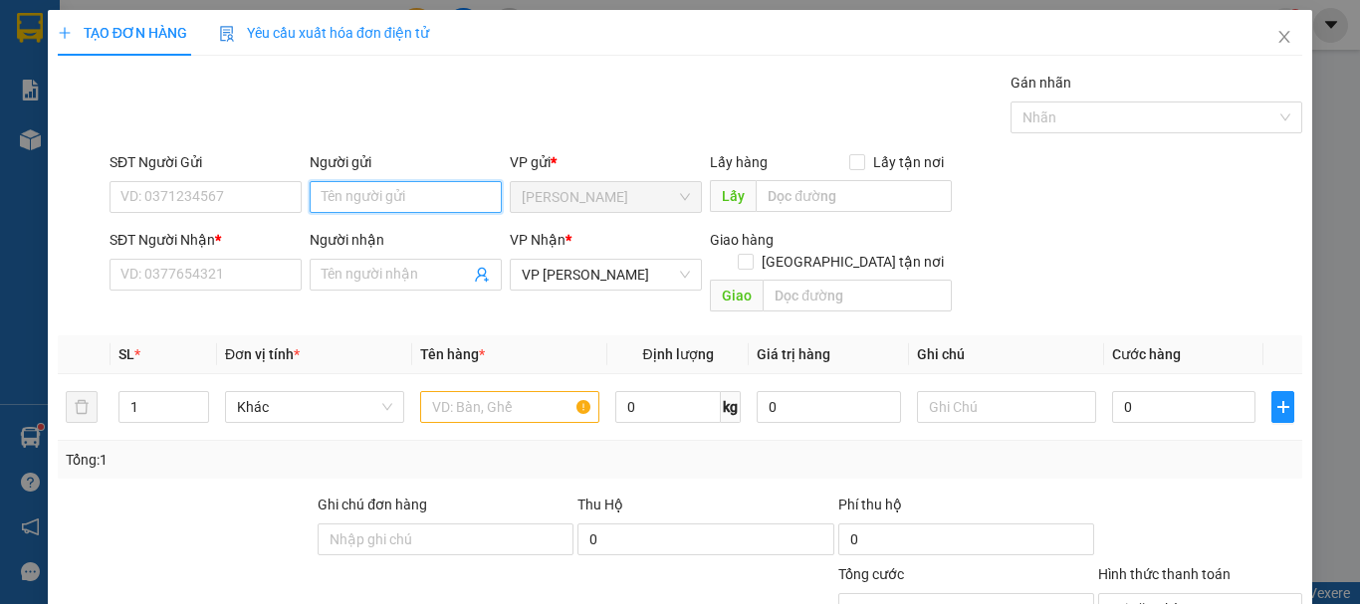
click at [325, 201] on input "Người gửi" at bounding box center [406, 197] width 192 height 32
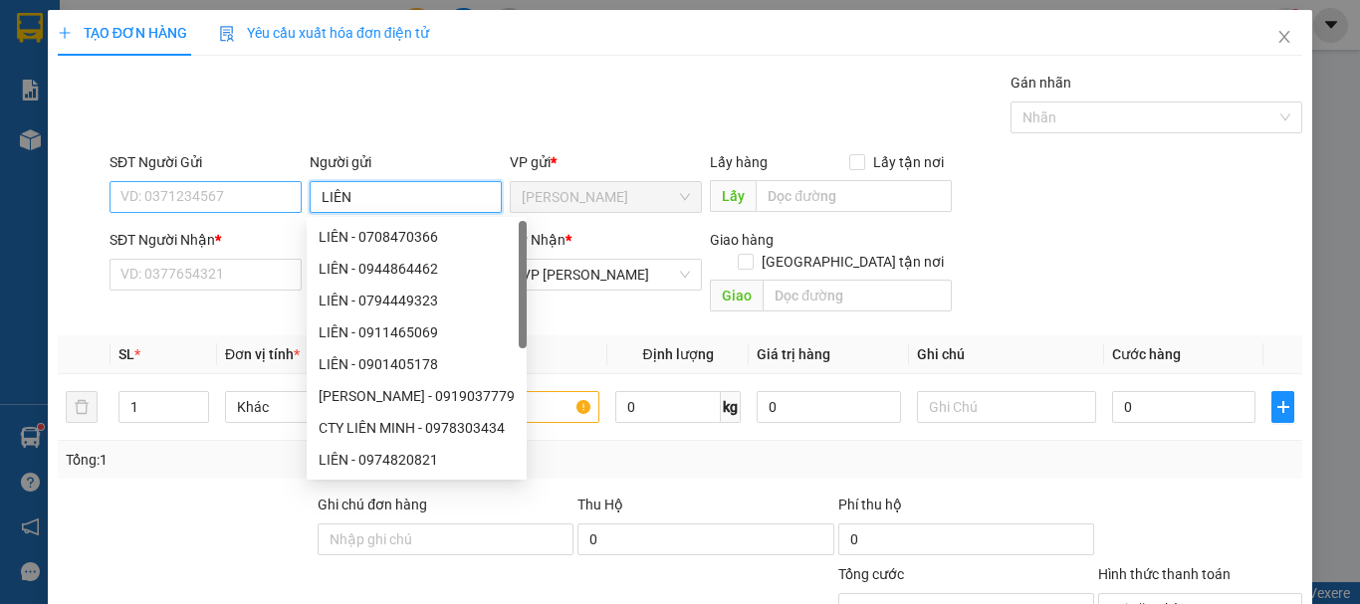
type input "LIÊN"
click at [239, 202] on input "SĐT Người Gửi" at bounding box center [205, 197] width 192 height 32
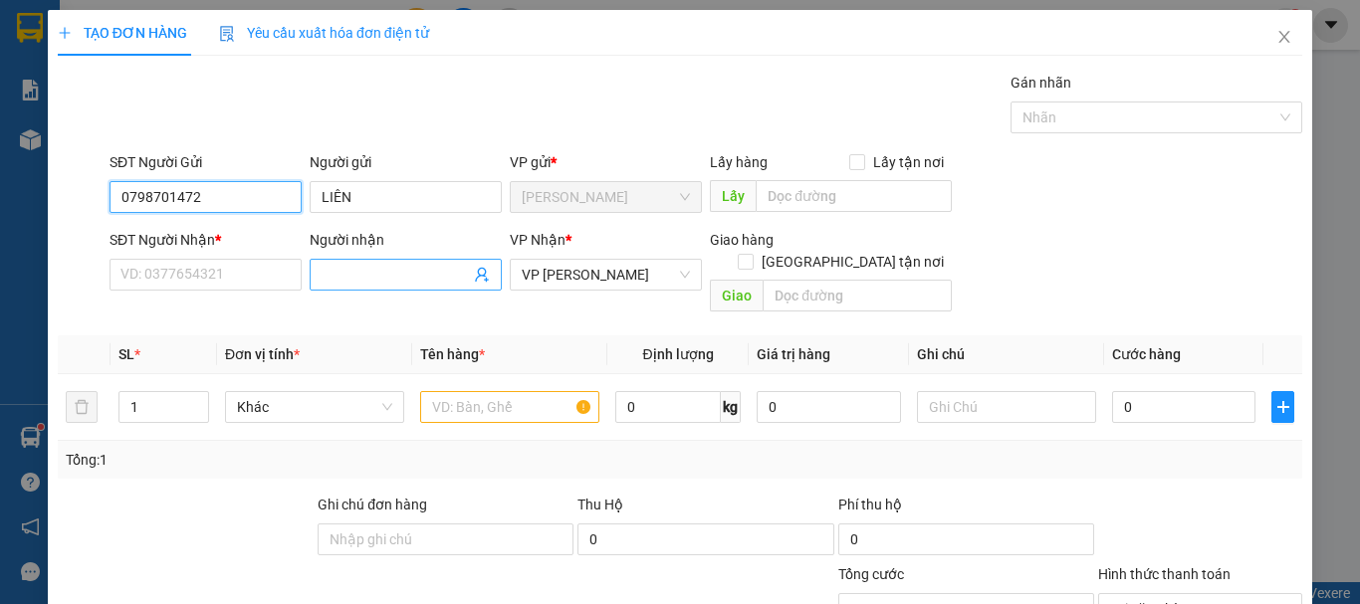
type input "0798701472"
click at [332, 271] on input "Người nhận" at bounding box center [396, 275] width 148 height 22
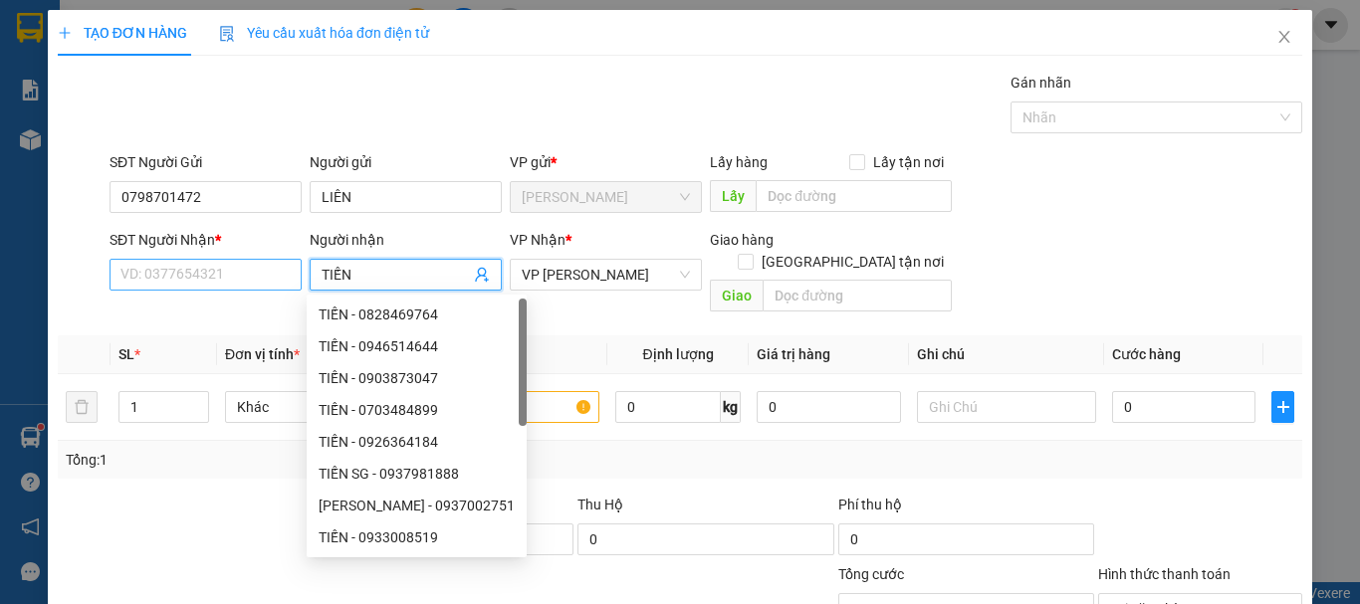
type input "TIẾN"
click at [247, 270] on input "SĐT Người Nhận *" at bounding box center [205, 275] width 192 height 32
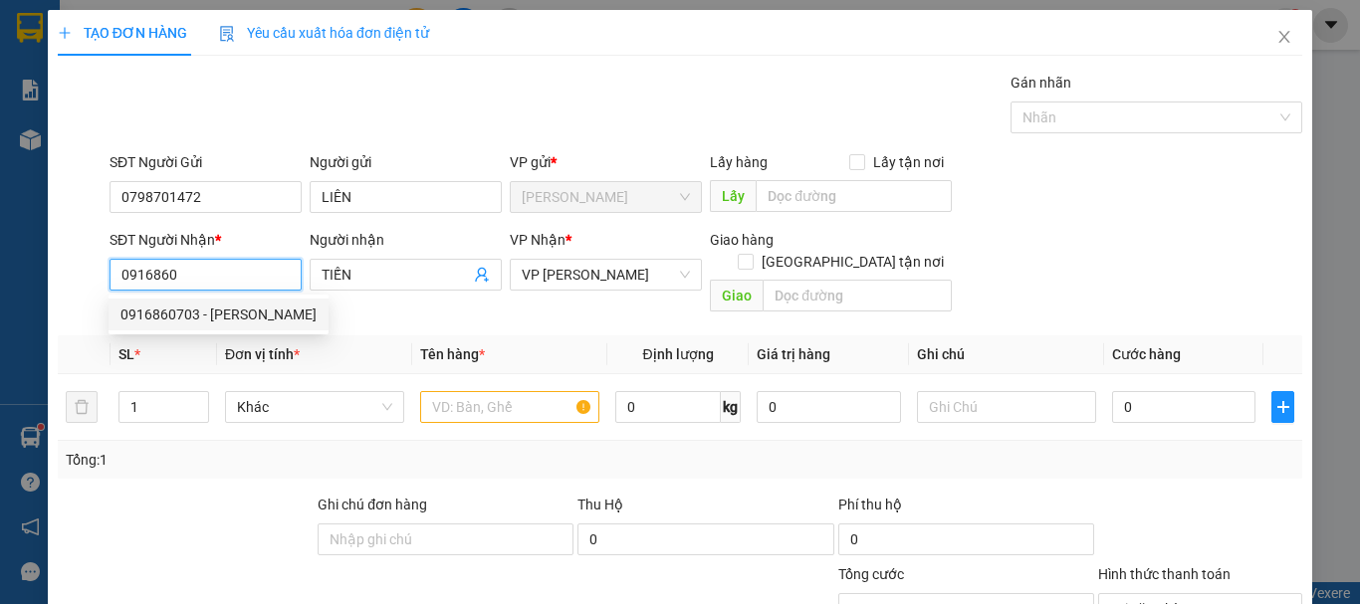
click at [252, 319] on div "0916860703 - [PERSON_NAME]" at bounding box center [218, 315] width 196 height 22
type input "0916860703"
type input "ca 1 26/8"
type input "50.000"
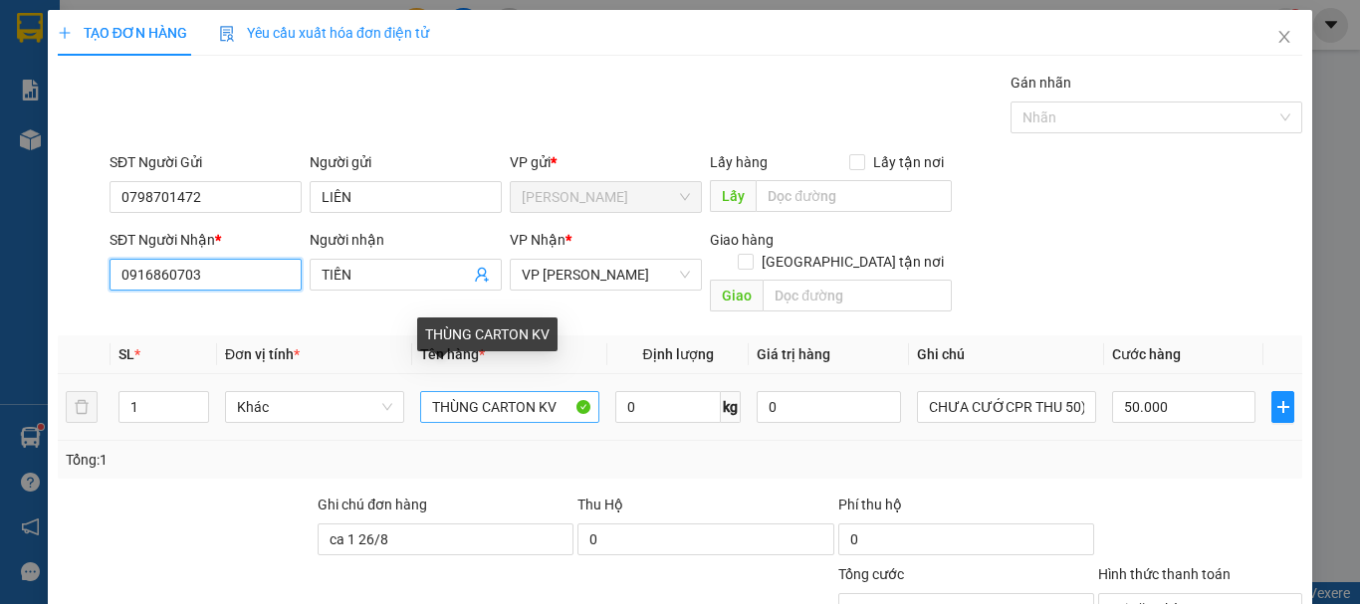
type input "0916860703"
drag, startPoint x: 559, startPoint y: 386, endPoint x: 213, endPoint y: 416, distance: 347.7
click at [213, 416] on tr "1 Khác THÙNG CARTON KV 0 kg 0 CHƯA CƯỚCPR THU 50) 50.000" at bounding box center [680, 407] width 1244 height 67
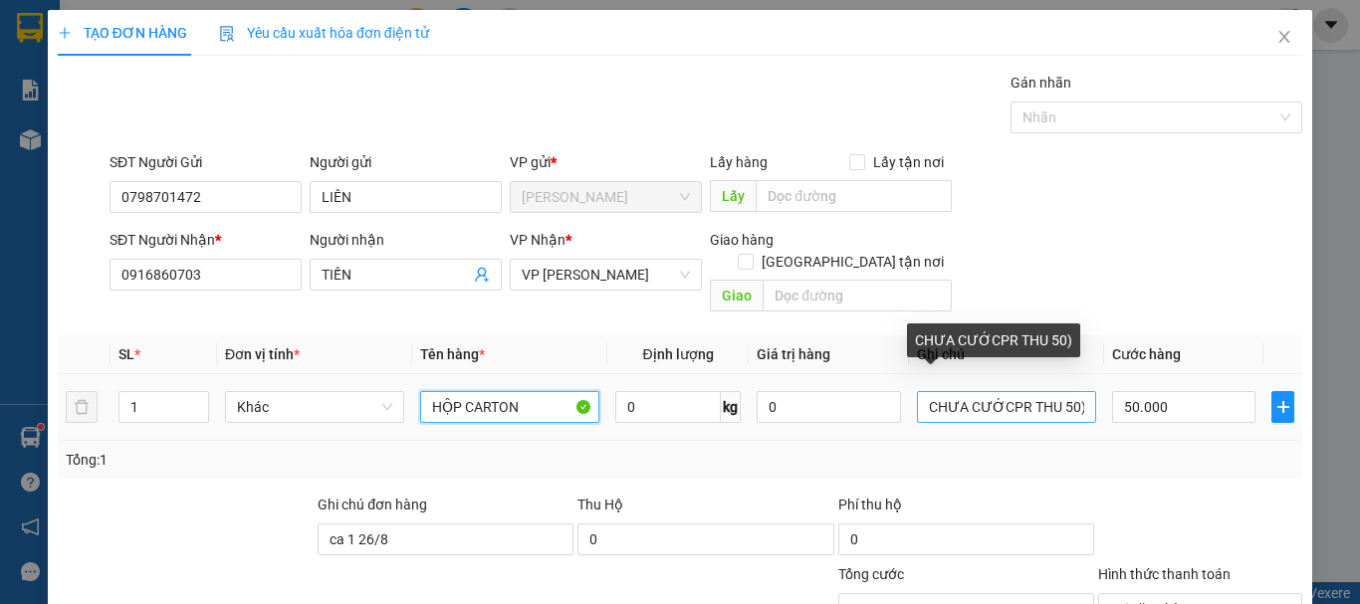
type input "HỘP CARTON"
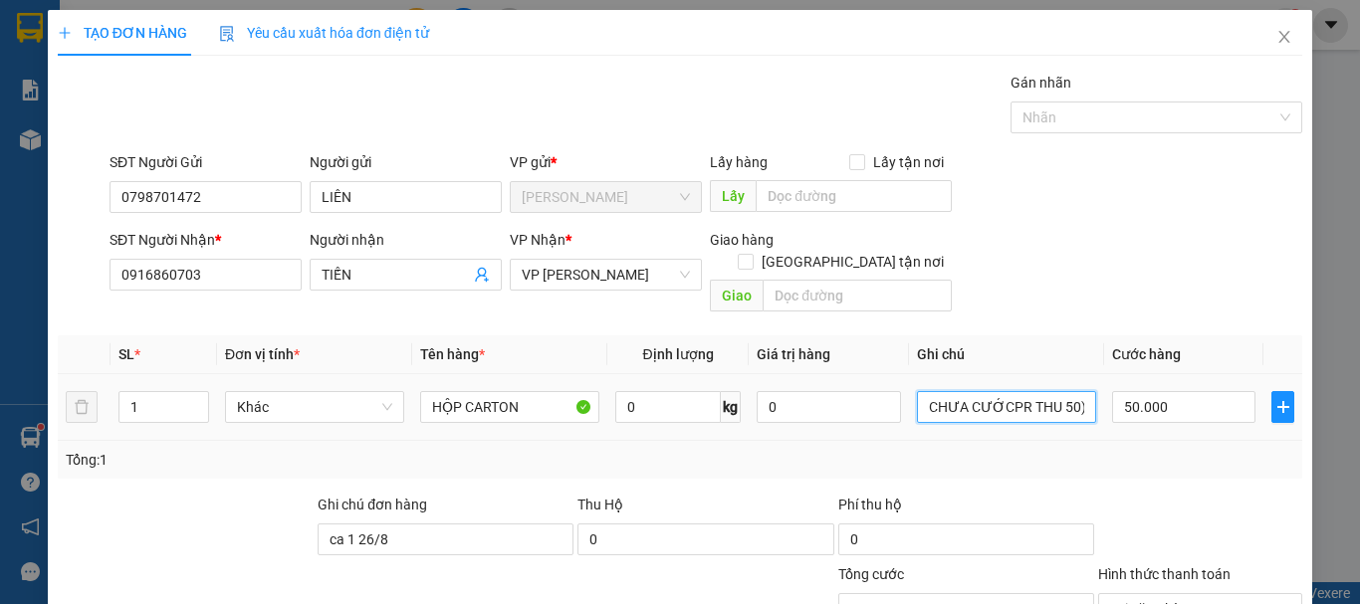
drag, startPoint x: 1069, startPoint y: 391, endPoint x: 831, endPoint y: 416, distance: 239.2
click at [831, 416] on tr "1 Khác HỘP CARTON 0 kg 0 CHƯA CƯỚCPR THU 50) 50.000" at bounding box center [680, 407] width 1244 height 67
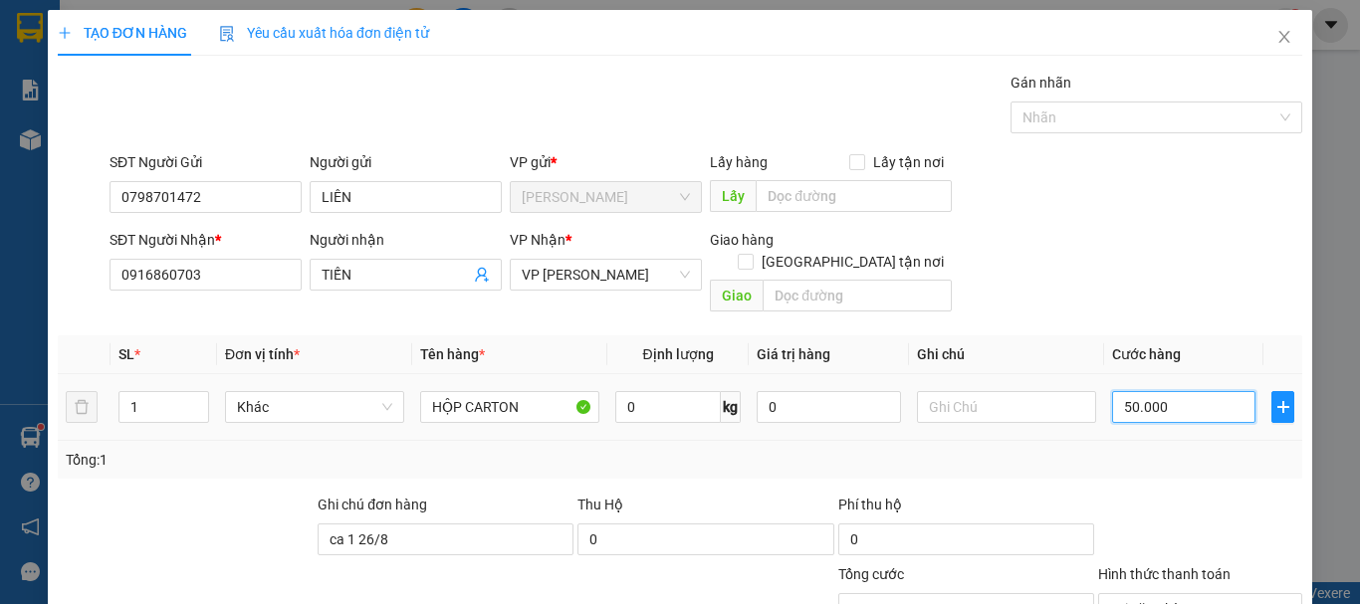
click at [1152, 391] on input "50.000" at bounding box center [1183, 407] width 143 height 32
type input "3"
type input "30"
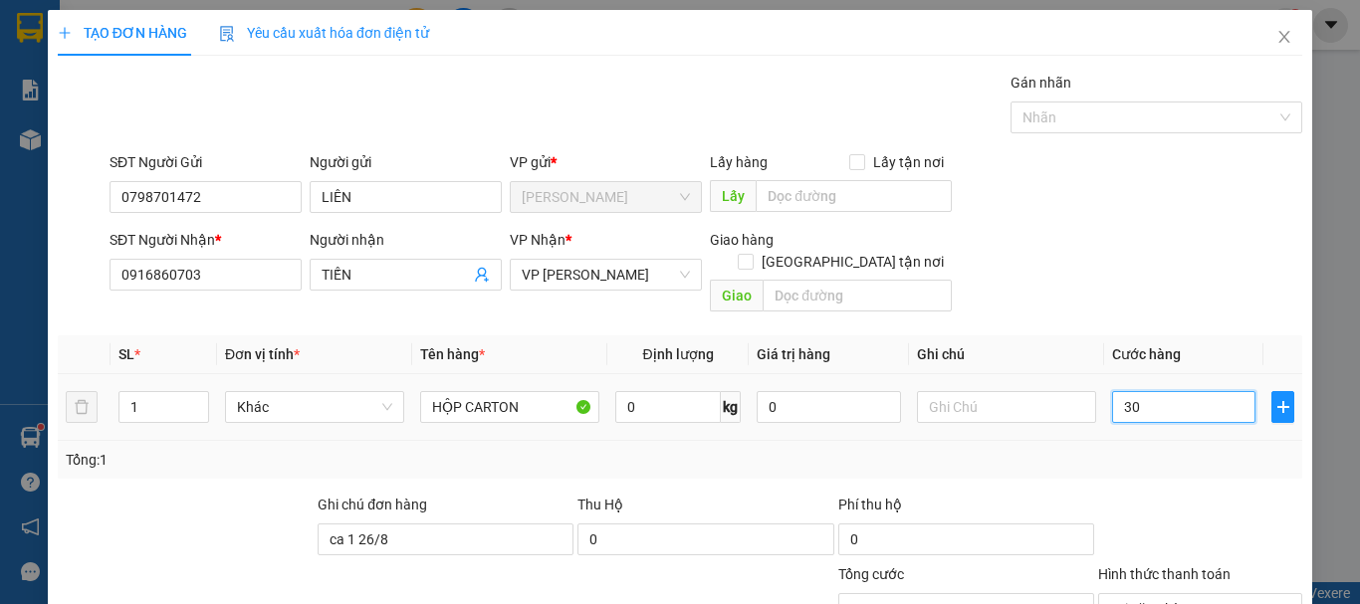
type input "300"
type input "3.000"
type input "30.000"
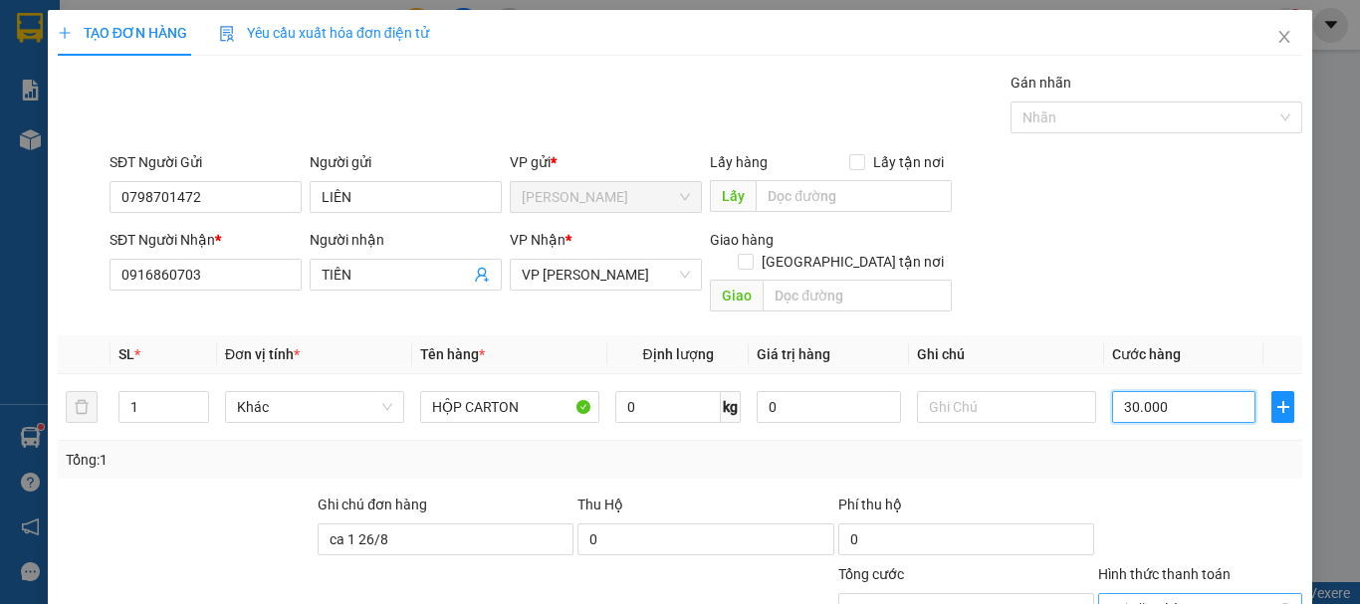
scroll to position [194, 0]
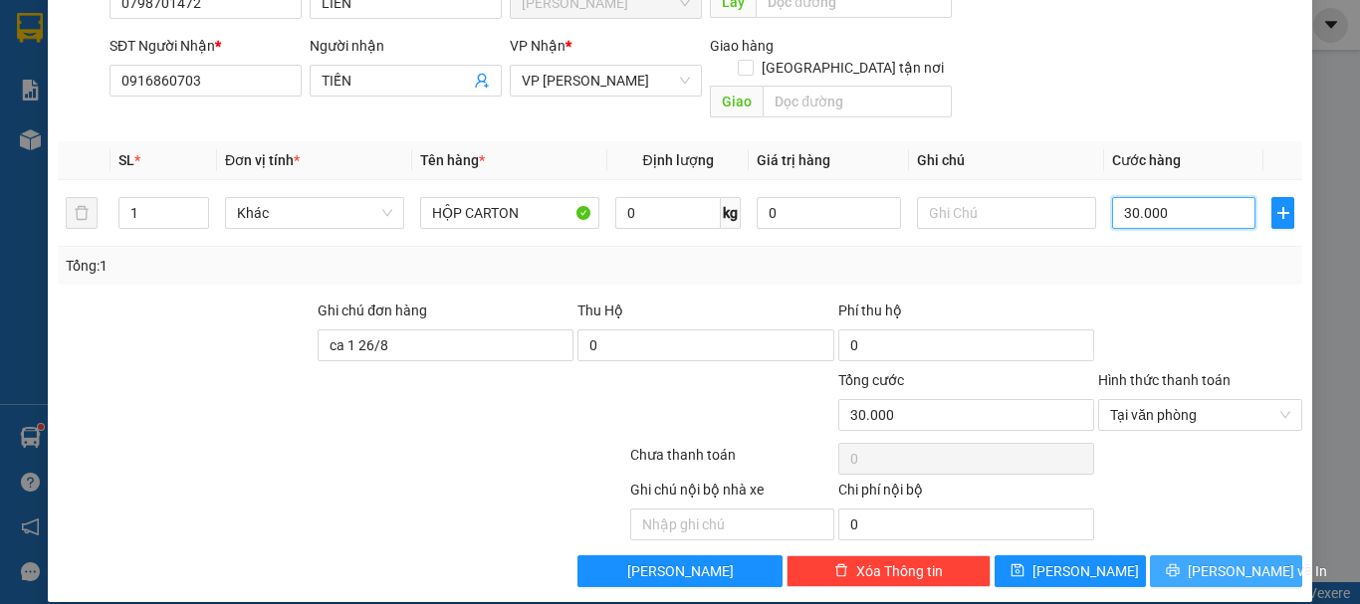
type input "30.000"
click at [1173, 555] on button "[PERSON_NAME] và In" at bounding box center [1226, 571] width 152 height 32
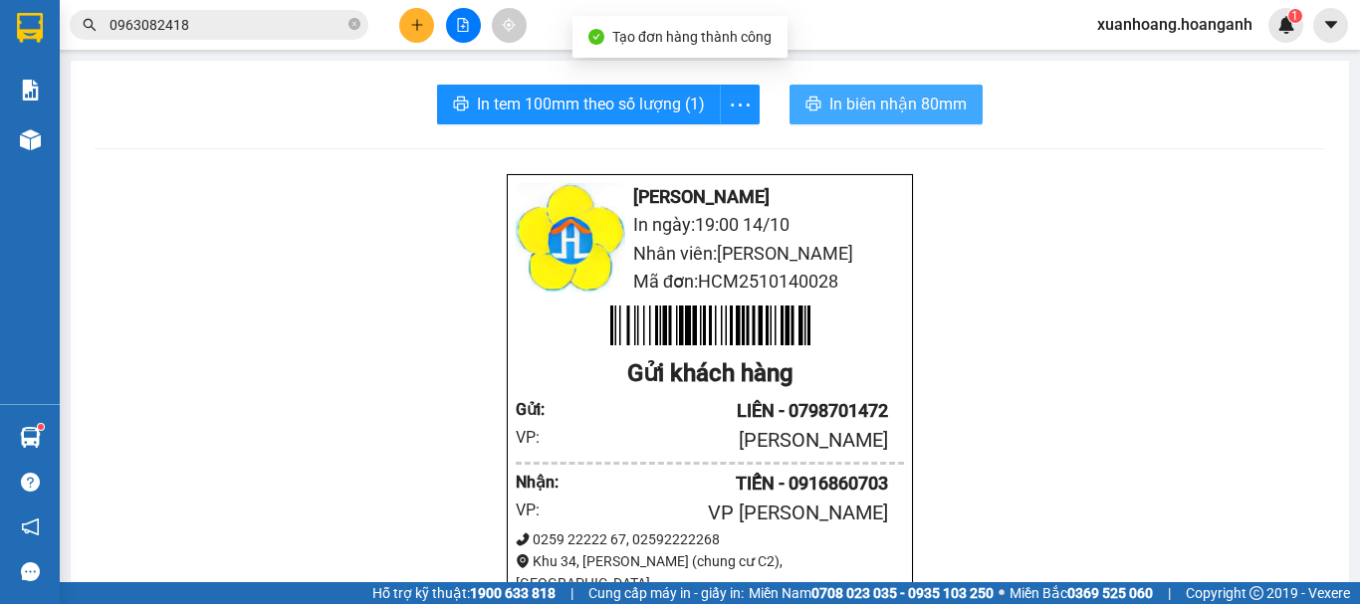
click at [892, 115] on span "In biên nhận 80mm" at bounding box center [897, 104] width 137 height 25
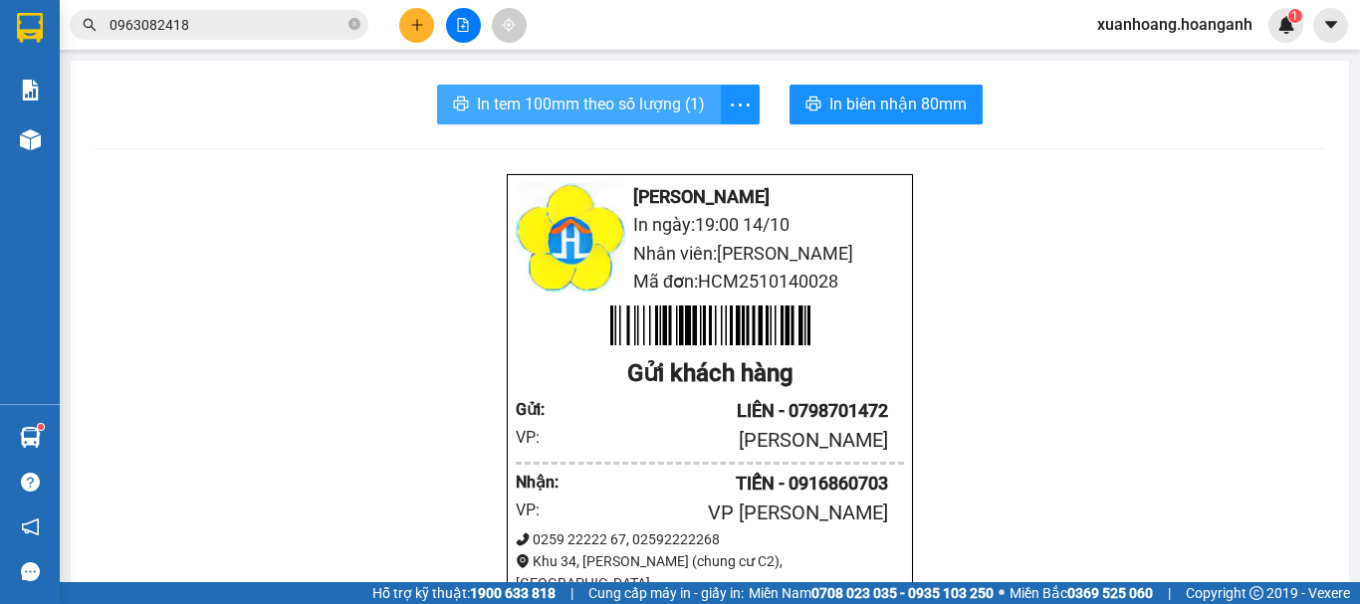
click at [649, 108] on span "In tem 100mm theo số lượng (1)" at bounding box center [591, 104] width 228 height 25
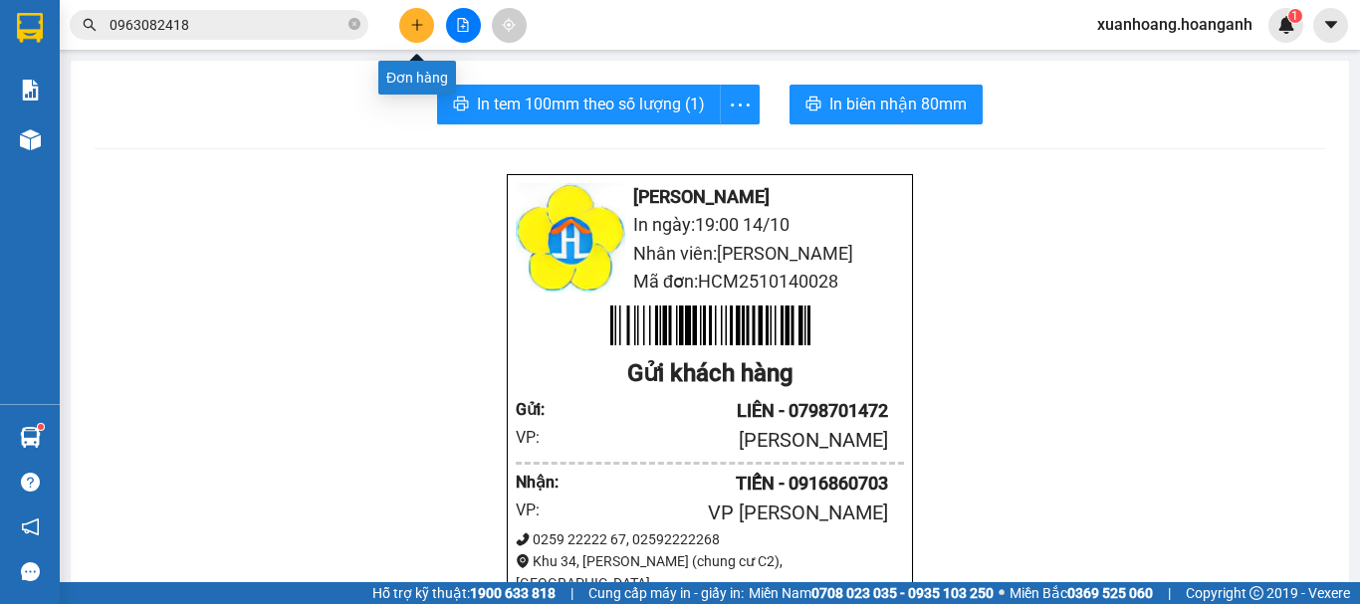
click at [408, 41] on button at bounding box center [416, 25] width 35 height 35
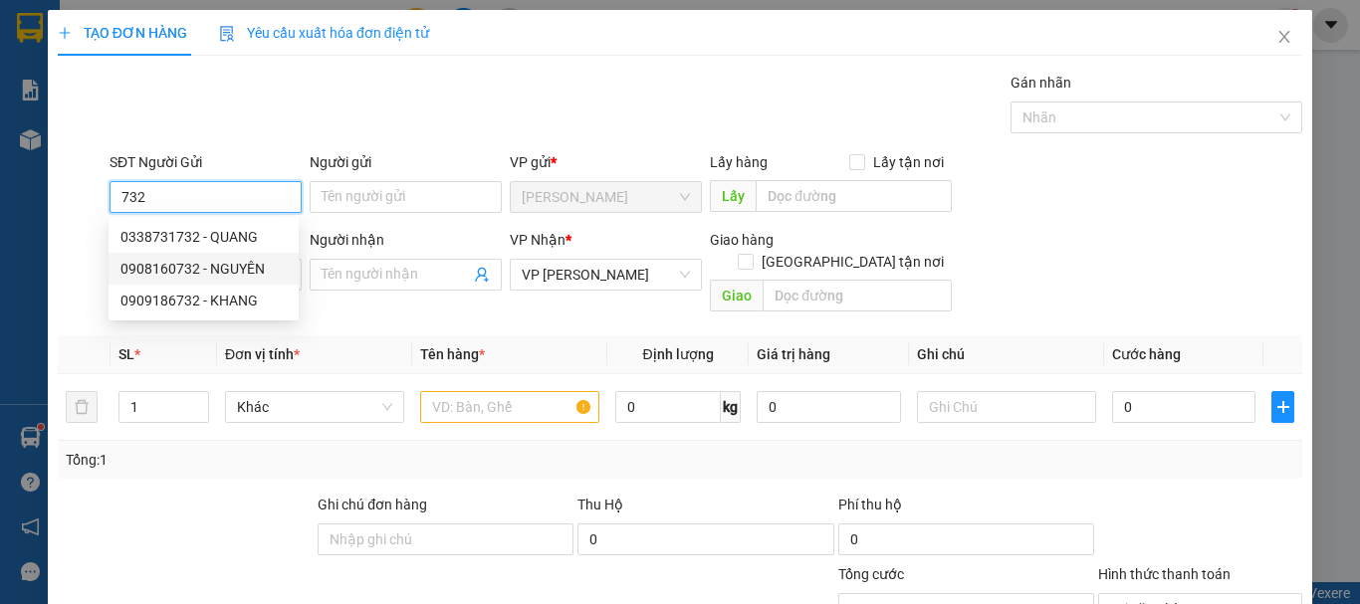
click at [236, 280] on div "0908160732 - NGUYÊN" at bounding box center [203, 269] width 190 height 32
type input "0908160732"
type input "NGUYÊN"
type input "150.000"
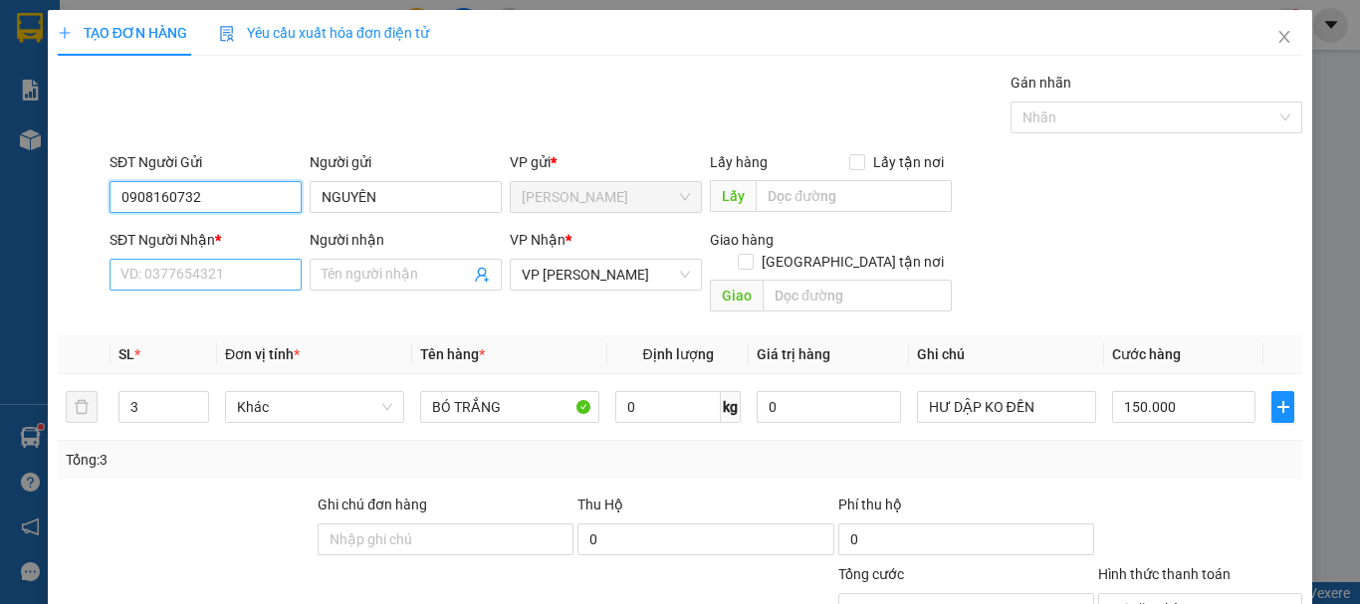
type input "0908160732"
click at [235, 279] on input "SĐT Người Nhận *" at bounding box center [205, 275] width 192 height 32
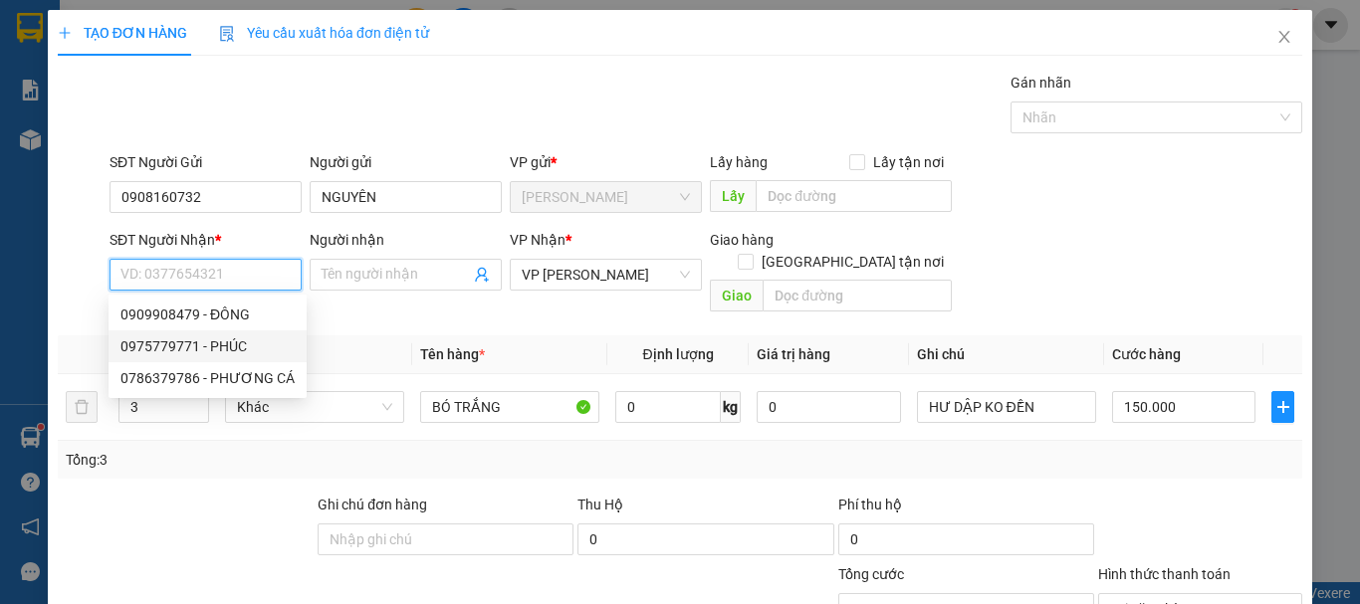
click at [235, 342] on div "0975779771 - PHÚC" at bounding box center [207, 346] width 174 height 22
type input "0975779771"
type input "PHÚC"
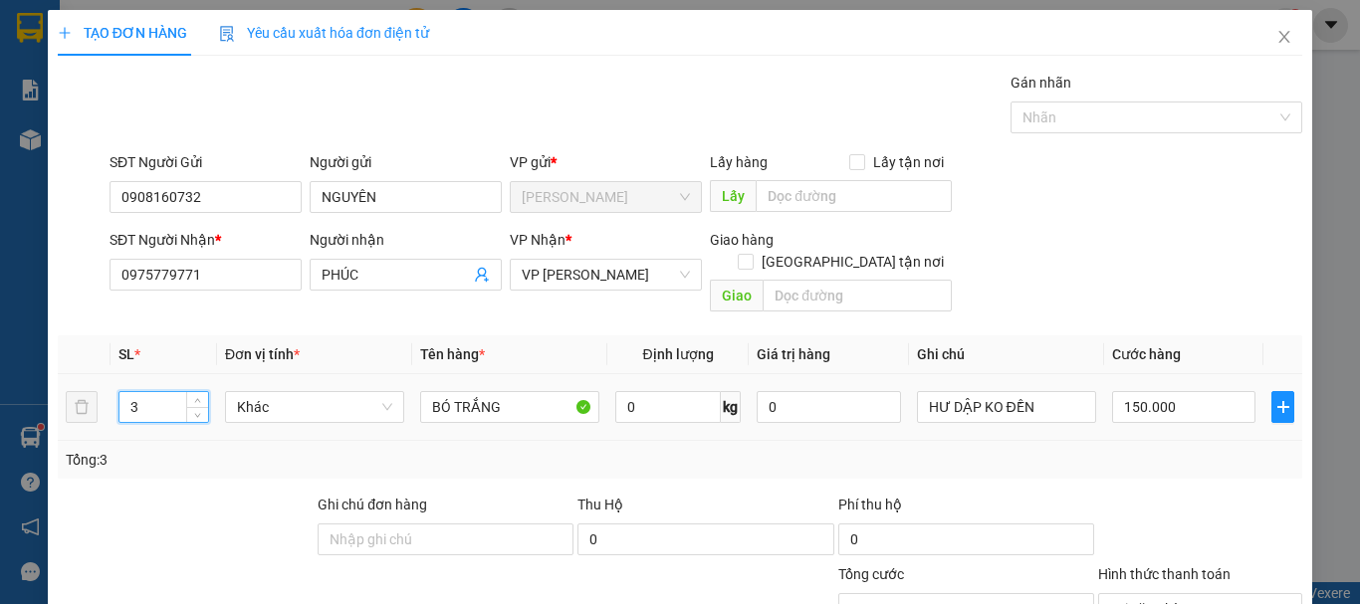
drag, startPoint x: 140, startPoint y: 377, endPoint x: 127, endPoint y: 383, distance: 14.3
click at [127, 392] on input "3" at bounding box center [163, 407] width 89 height 30
type input "1"
click at [1167, 391] on input "150.000" at bounding box center [1183, 407] width 143 height 32
type input "0"
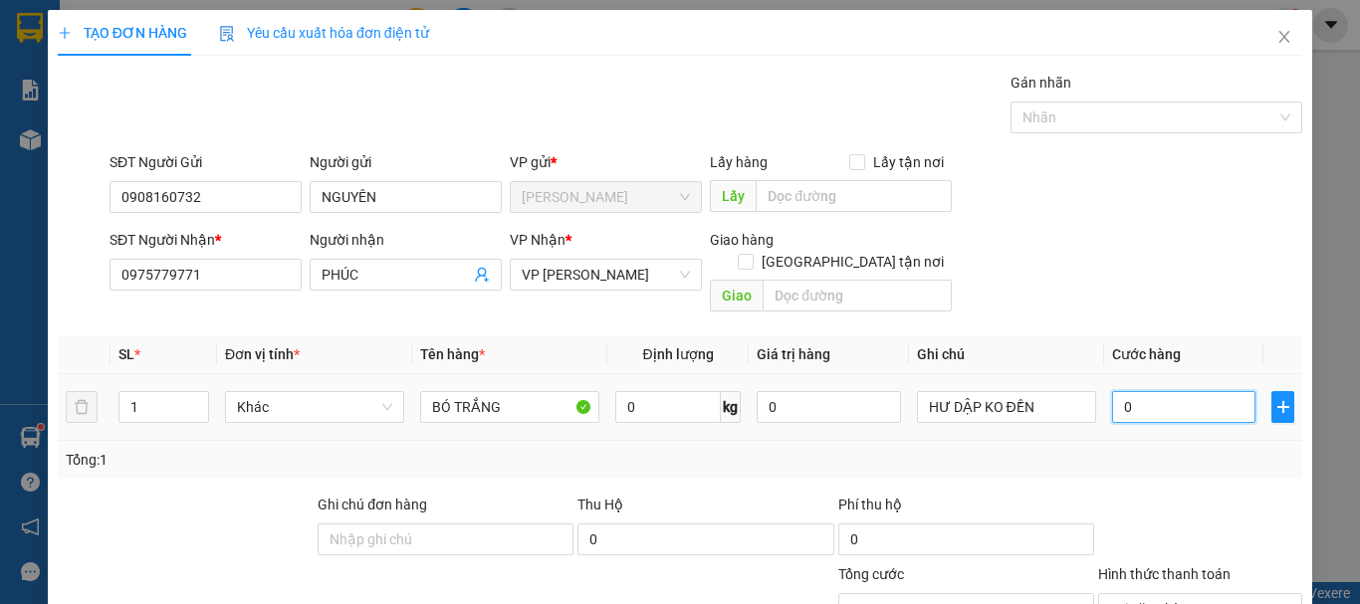
type input "02"
drag, startPoint x: 1137, startPoint y: 396, endPoint x: 1092, endPoint y: 395, distance: 44.8
click at [1104, 395] on td "02" at bounding box center [1183, 407] width 159 height 67
type input "5"
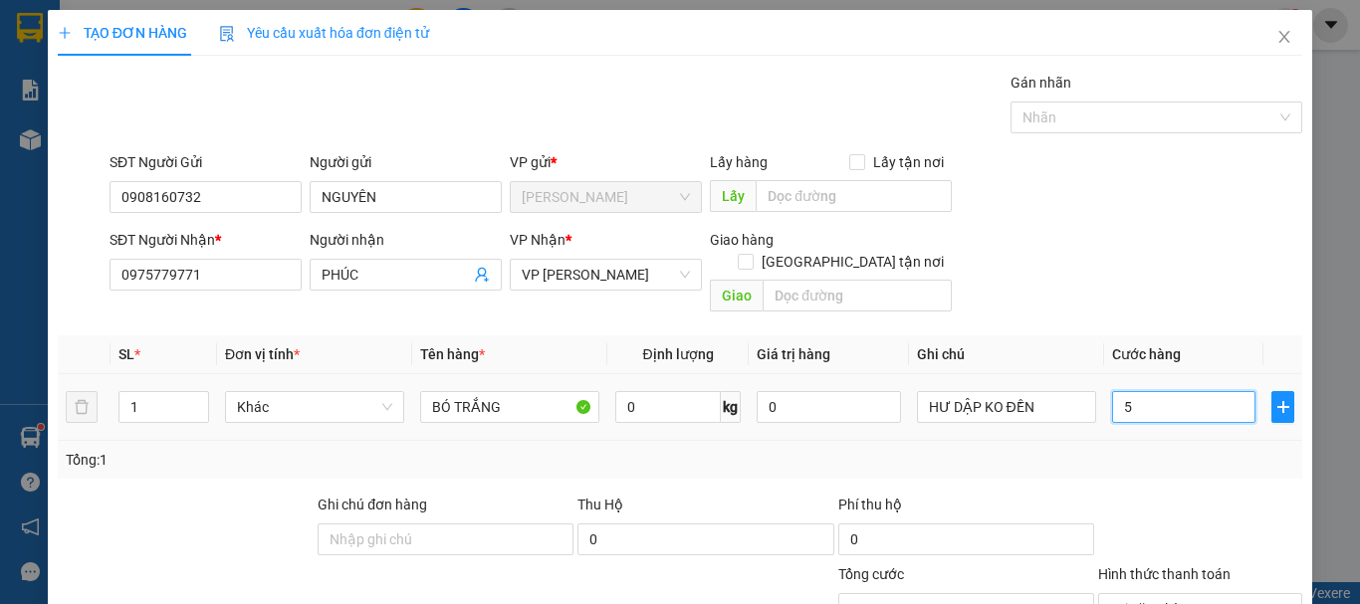
type input "50"
type input "500"
type input "5.000"
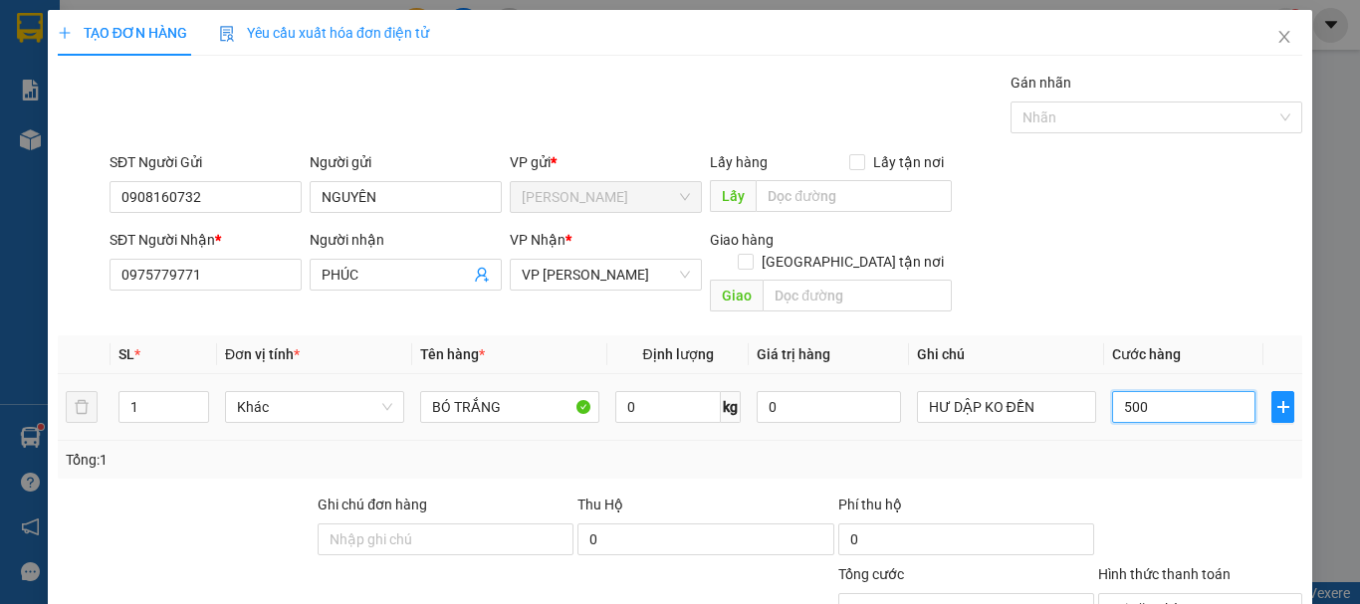
type input "5.000"
type input "50.000"
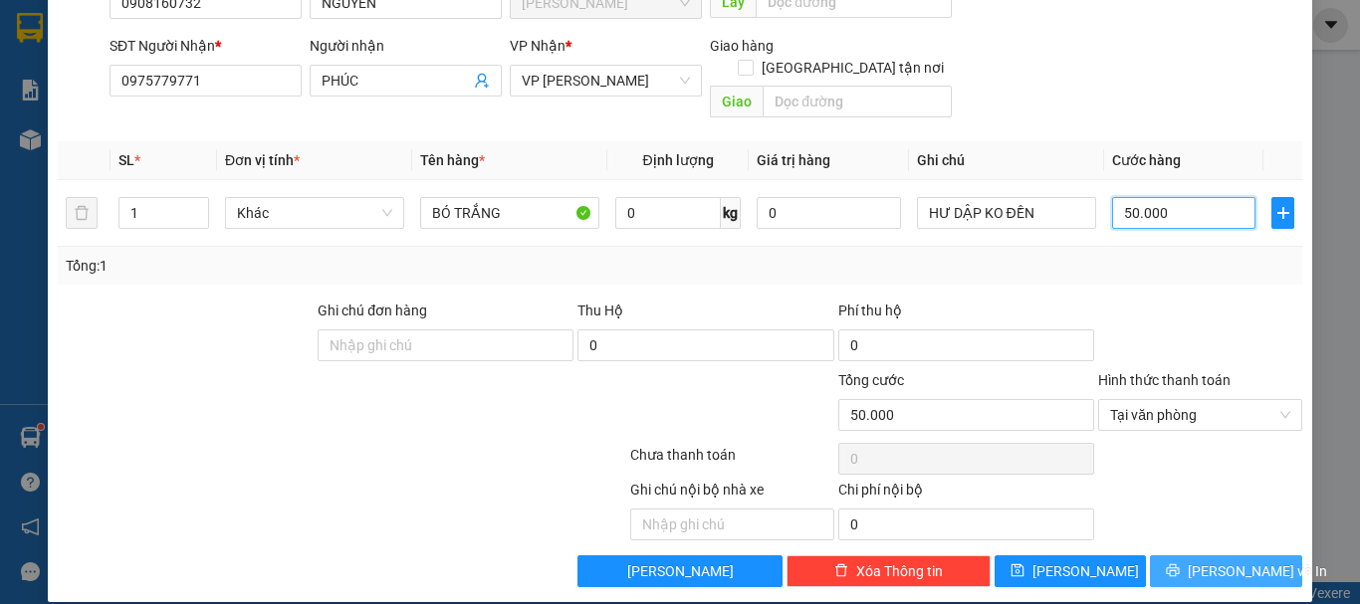
type input "50.000"
click at [1225, 560] on span "[PERSON_NAME] và In" at bounding box center [1256, 571] width 139 height 22
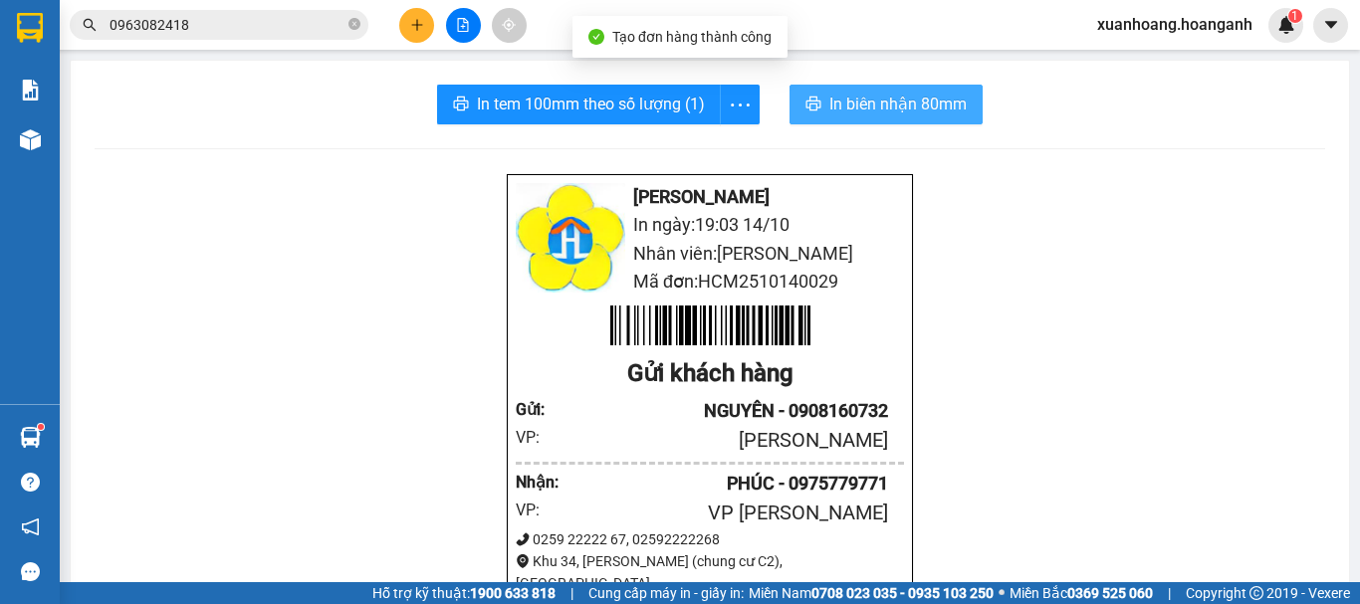
click at [933, 113] on span "In biên nhận 80mm" at bounding box center [897, 104] width 137 height 25
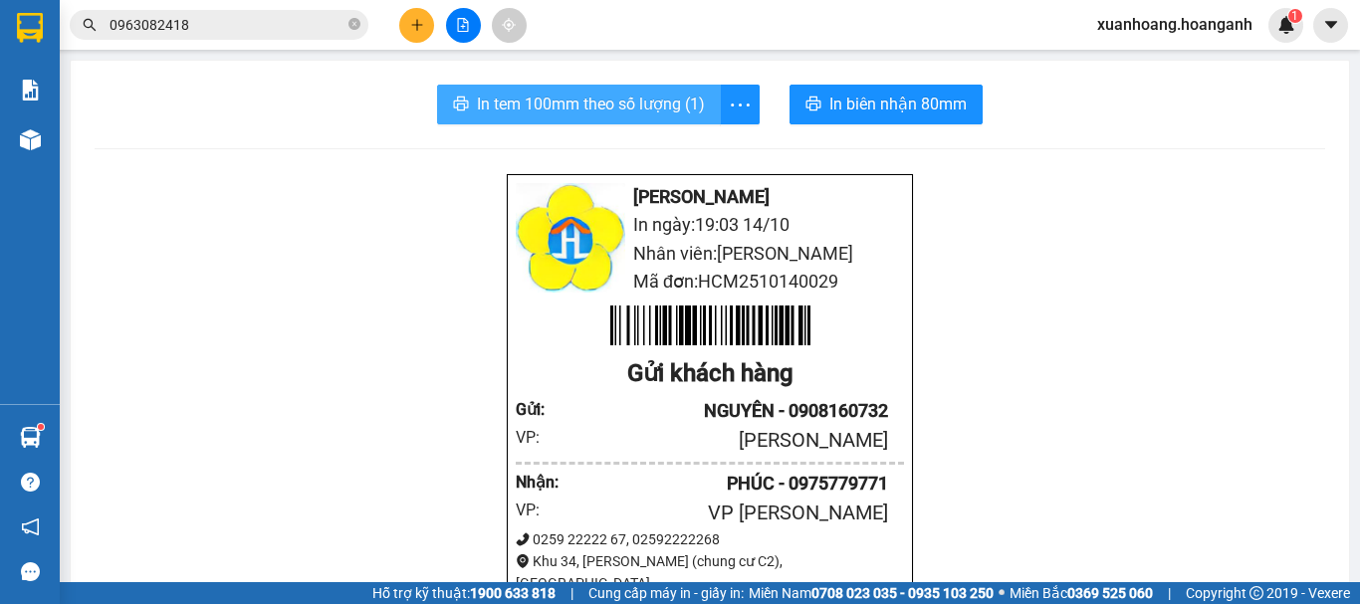
click at [665, 109] on span "In tem 100mm theo số lượng (1)" at bounding box center [591, 104] width 228 height 25
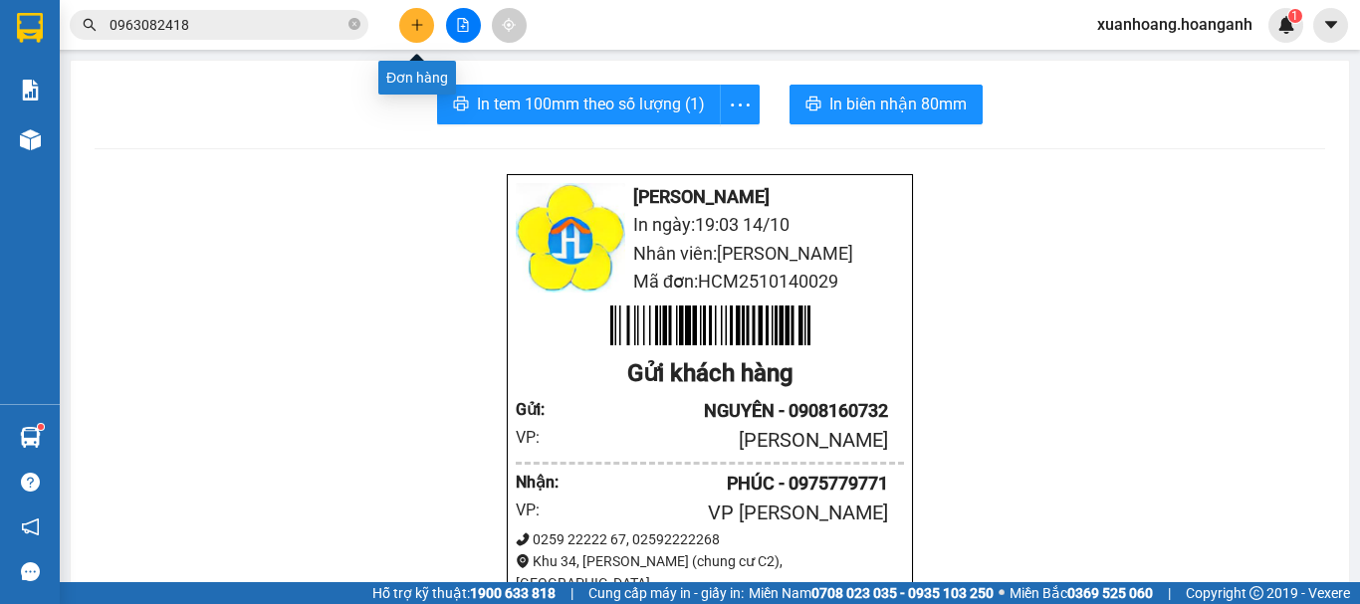
click at [418, 27] on icon "plus" at bounding box center [417, 25] width 14 height 14
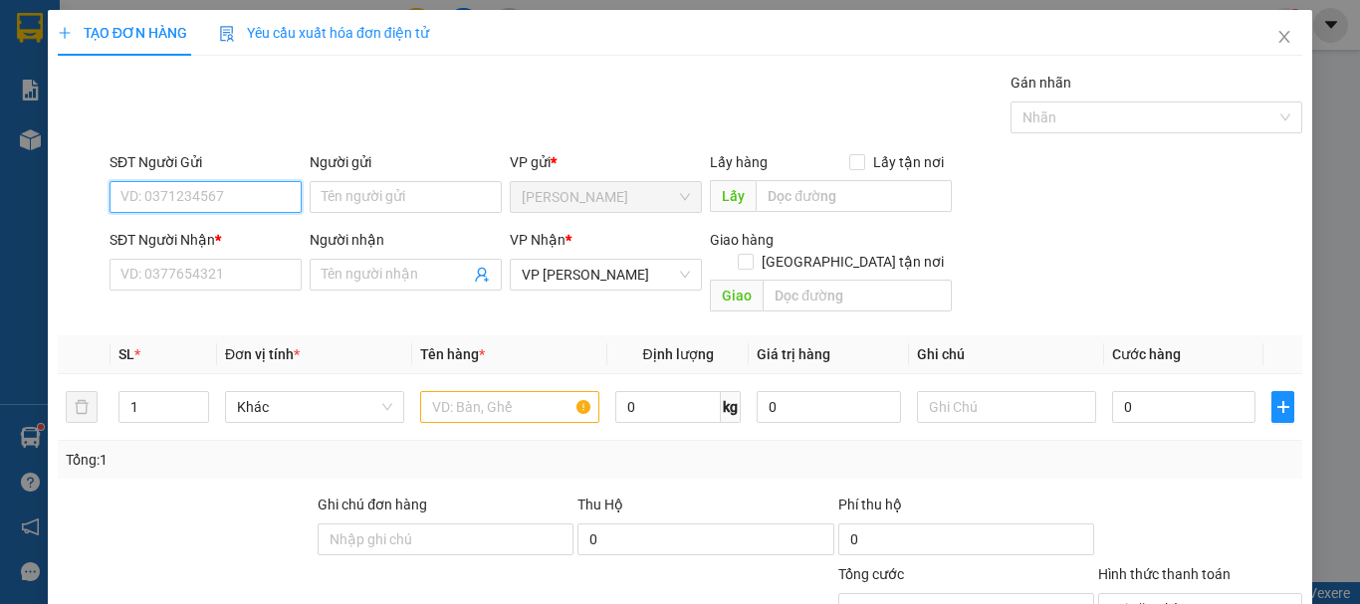
click at [203, 205] on input "SĐT Người Gửi" at bounding box center [205, 197] width 192 height 32
click at [231, 240] on div "0989545524 - ĐỒNG TIẾN" at bounding box center [203, 237] width 166 height 22
type input "0989545524"
type input "ĐỒNG TIẾN"
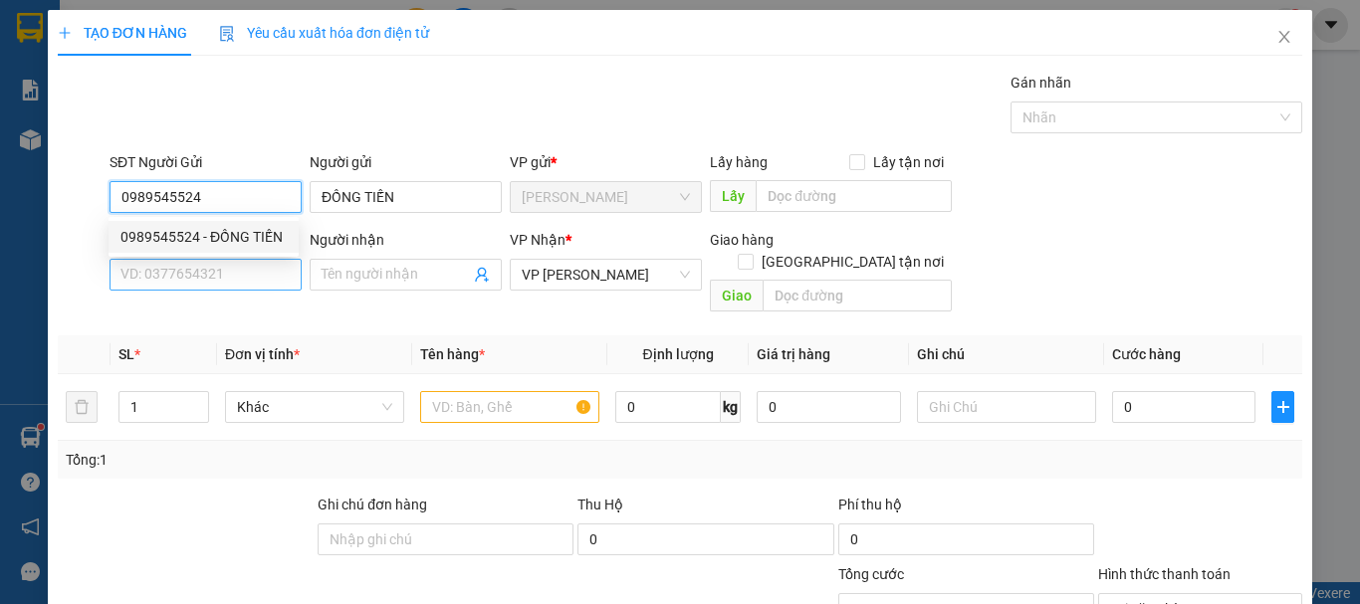
type input "0989545524"
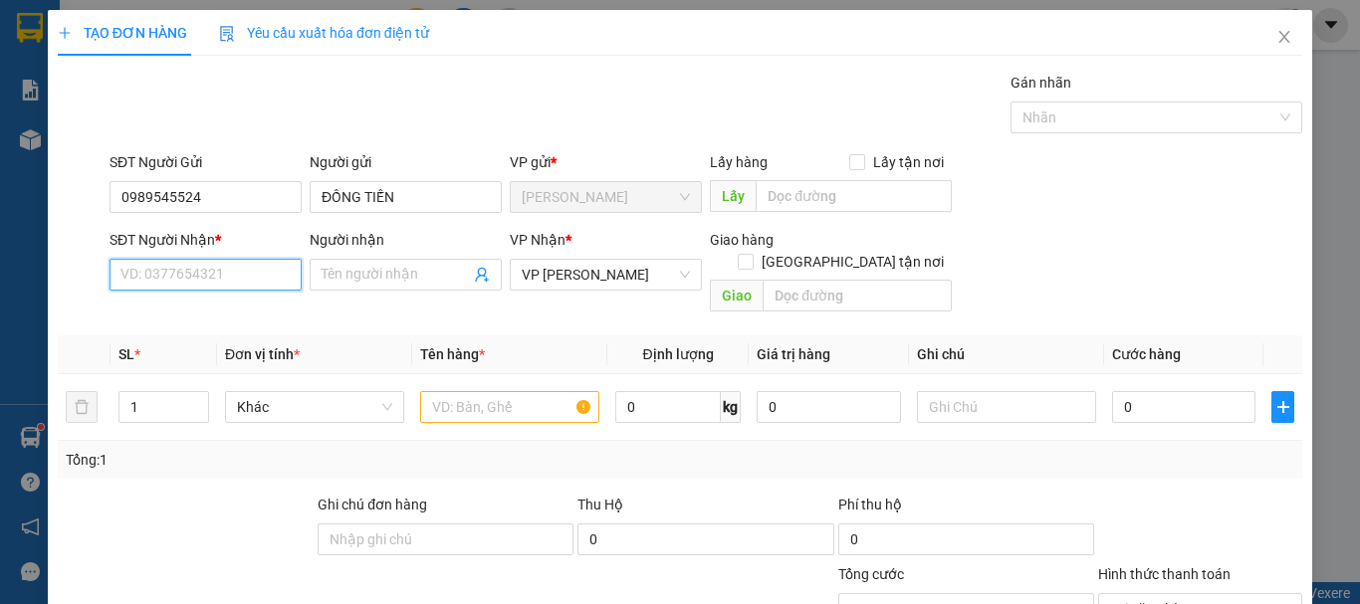
click at [221, 267] on input "SĐT Người Nhận *" at bounding box center [205, 275] width 192 height 32
type input "40.000"
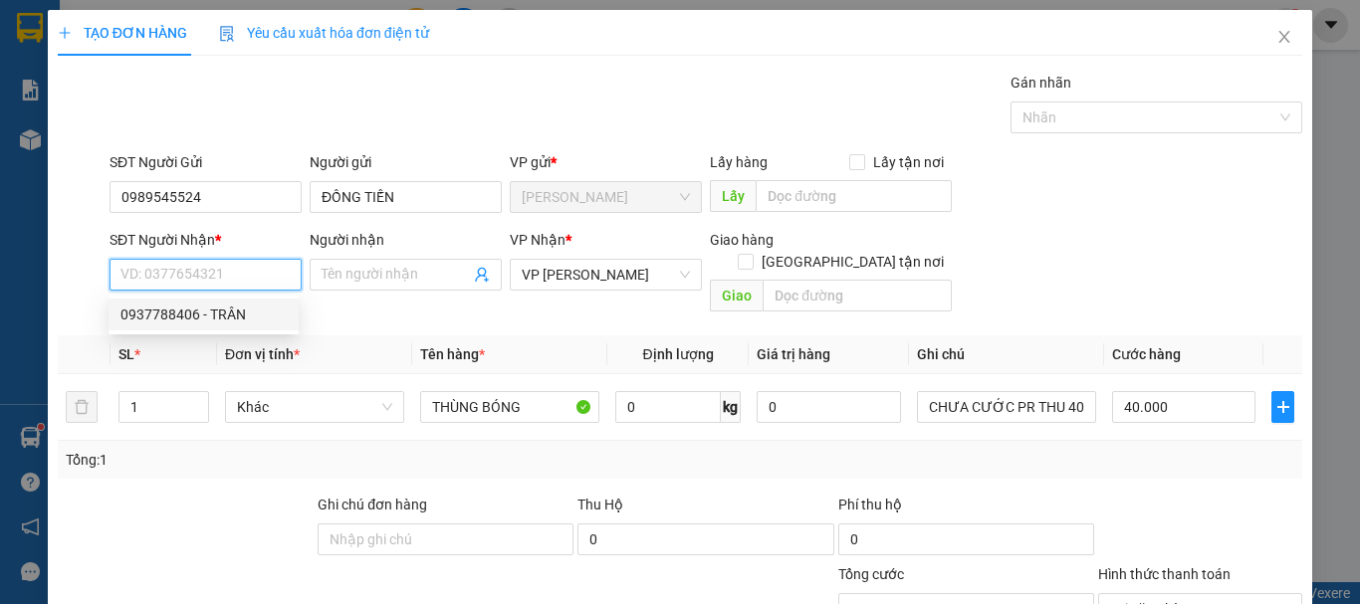
click at [211, 308] on div "0937788406 - TRÂN" at bounding box center [203, 315] width 166 height 22
type input "0937788406"
type input "TRÂN"
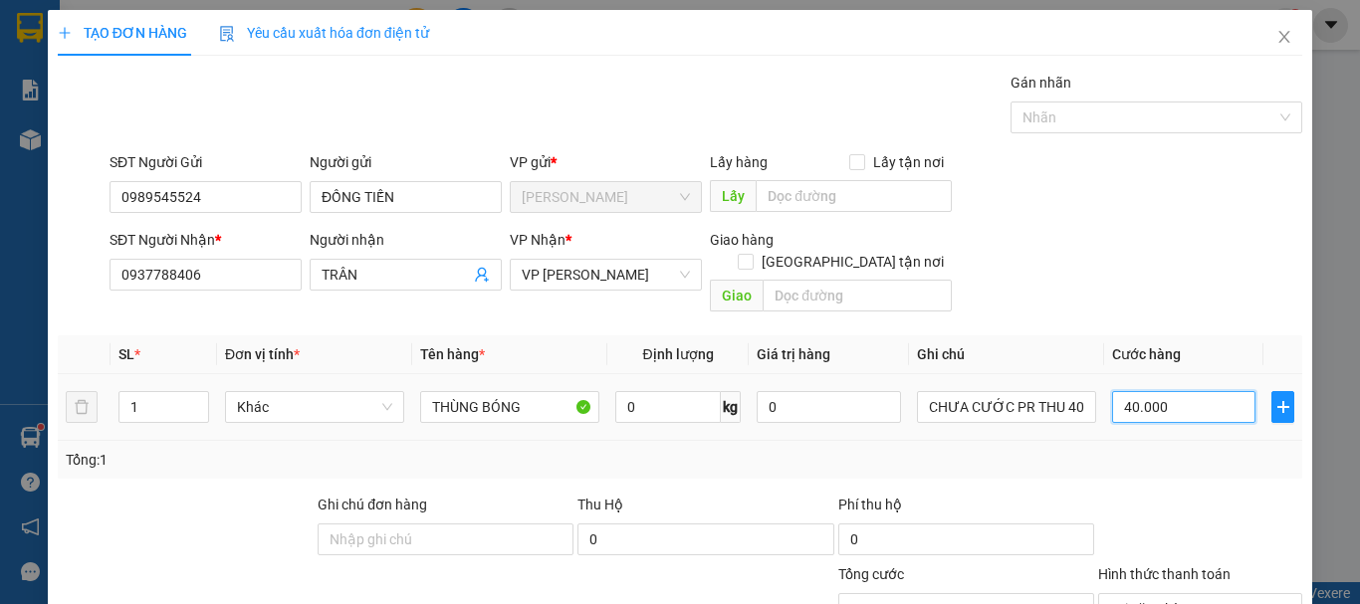
click at [1202, 392] on input "40.000" at bounding box center [1183, 407] width 143 height 32
type input "0"
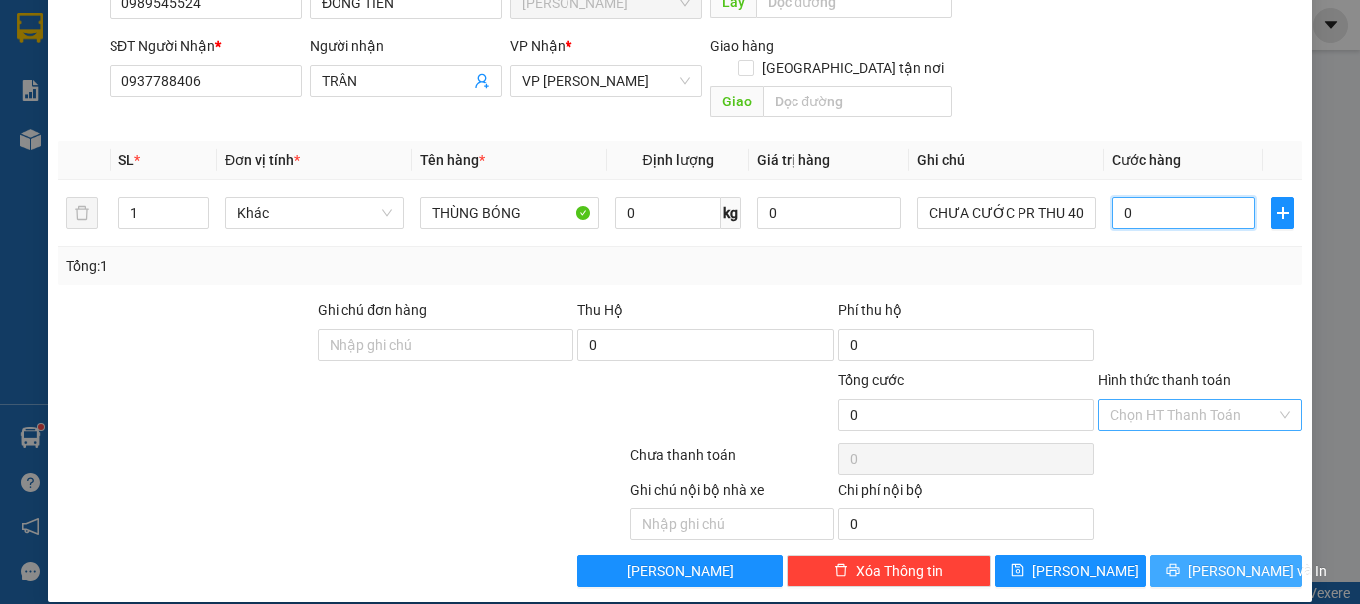
type input "0"
click at [1241, 560] on span "[PERSON_NAME] và In" at bounding box center [1256, 571] width 139 height 22
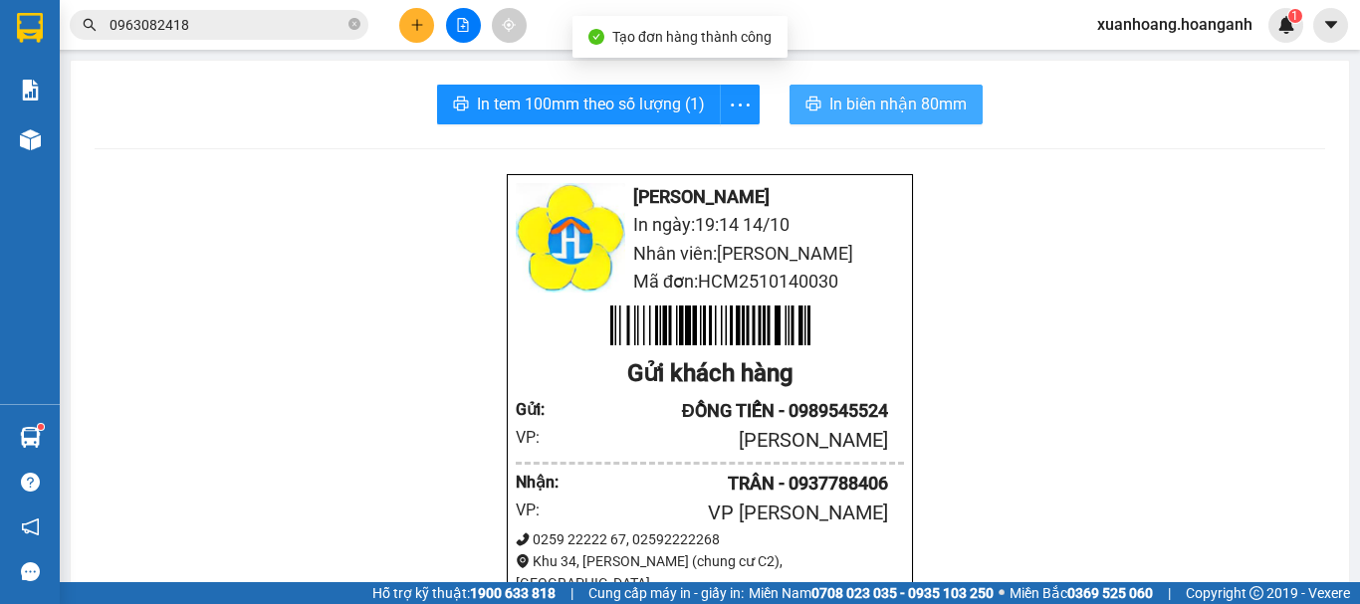
click at [884, 117] on button "In biên nhận 80mm" at bounding box center [885, 105] width 193 height 40
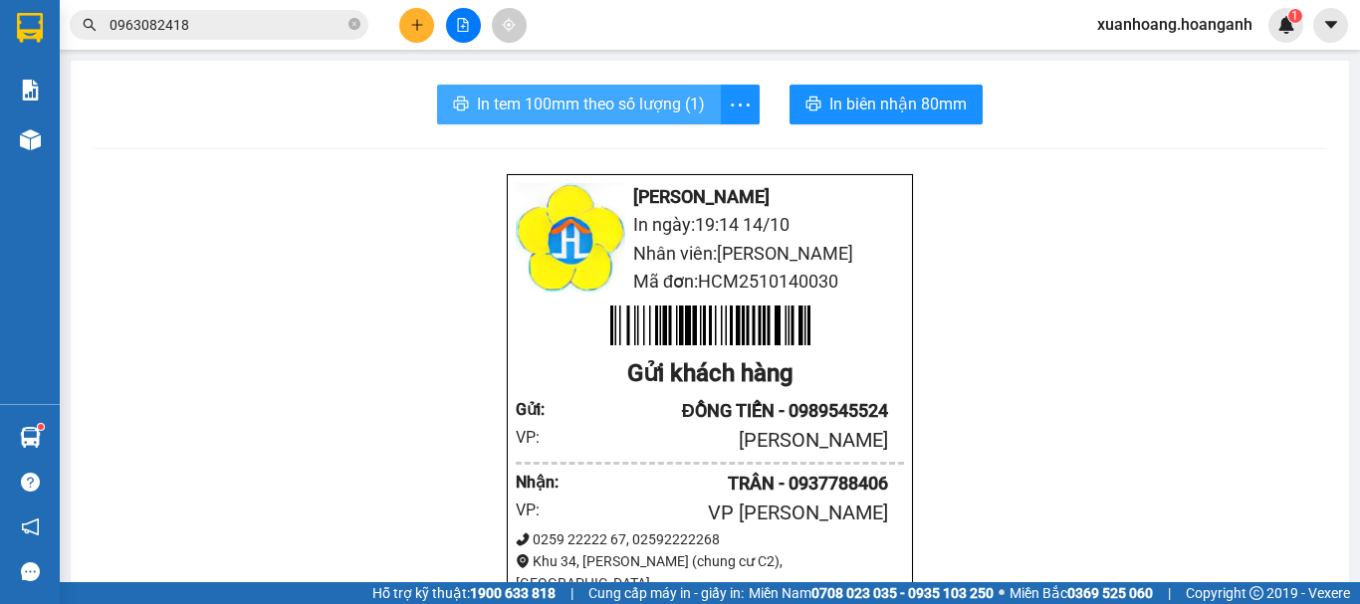
click at [636, 109] on span "In tem 100mm theo số lượng (1)" at bounding box center [591, 104] width 228 height 25
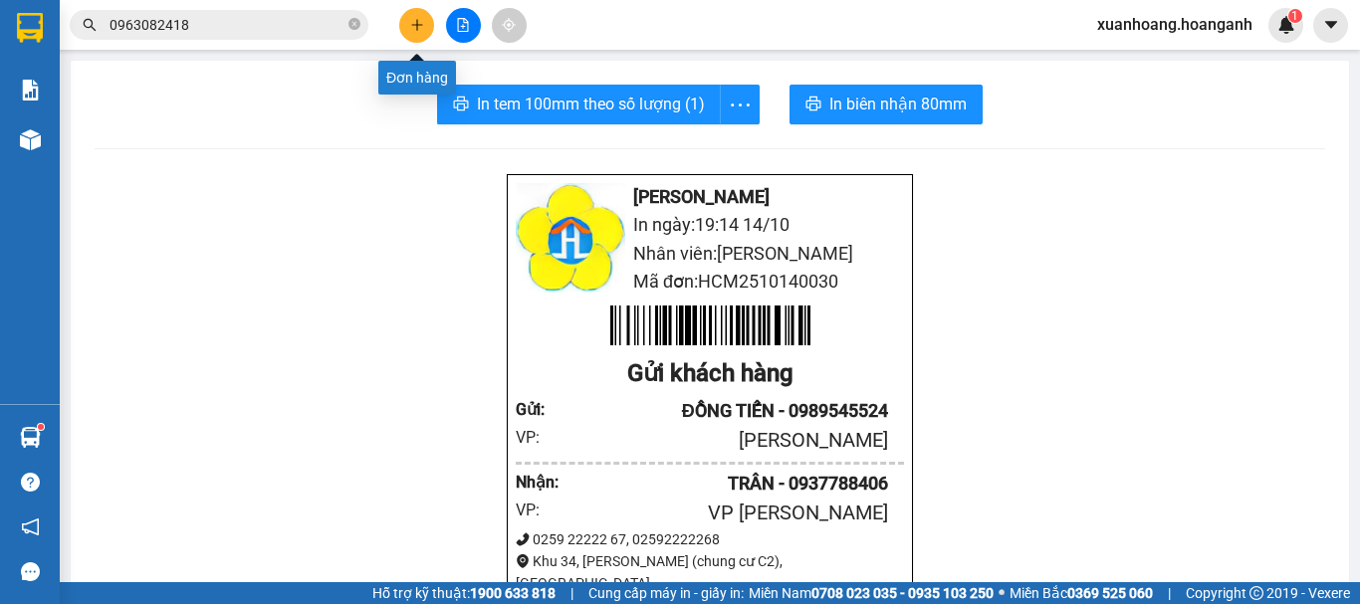
click at [424, 20] on button at bounding box center [416, 25] width 35 height 35
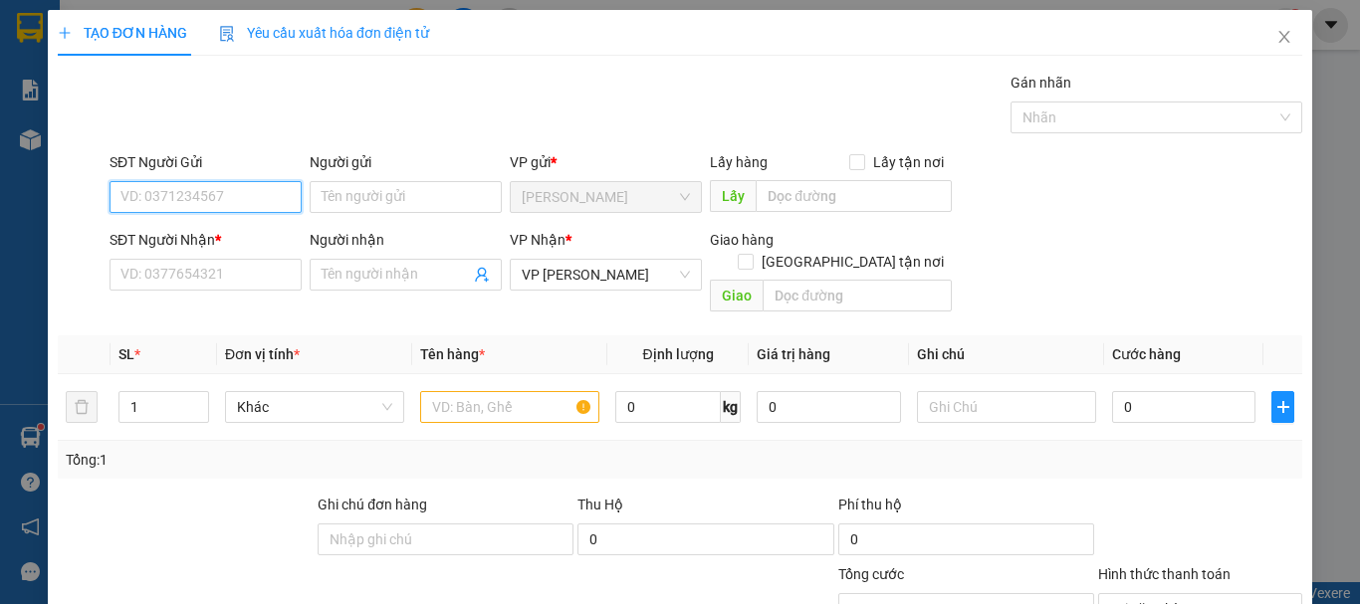
click at [245, 202] on input "SĐT Người Gửi" at bounding box center [205, 197] width 192 height 32
type input "0762404911"
click at [247, 234] on div "0762404911 - [PERSON_NAME]" at bounding box center [218, 237] width 196 height 22
type input "[PERSON_NAME]"
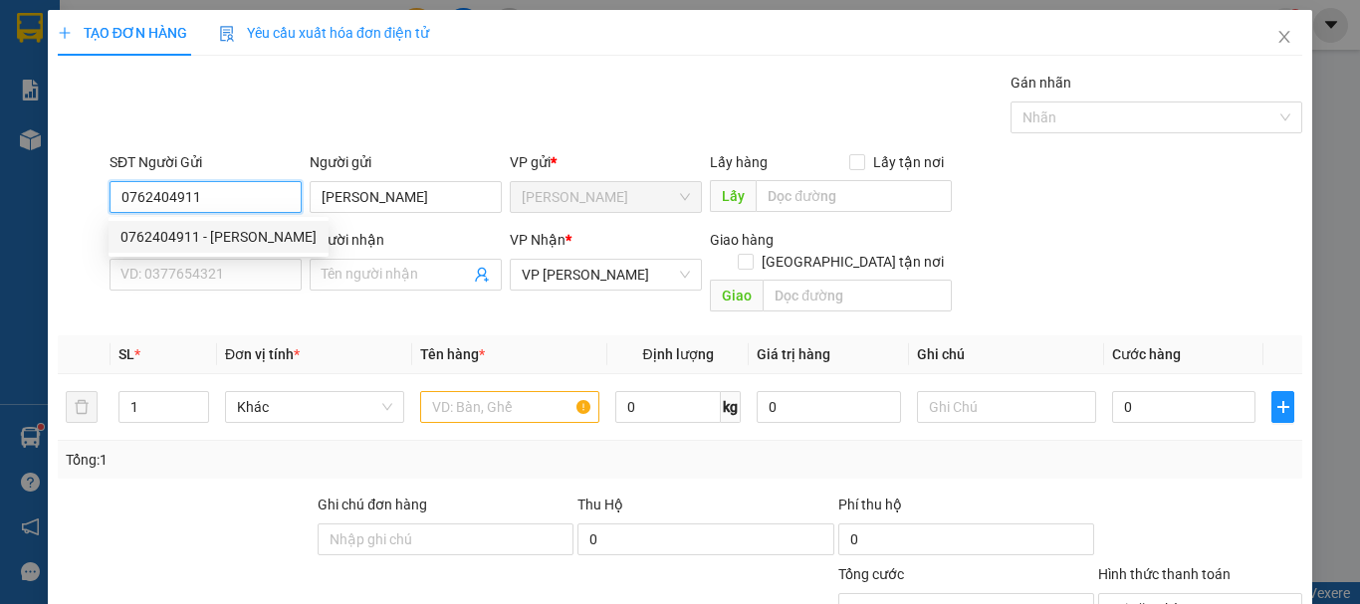
type input "50.000"
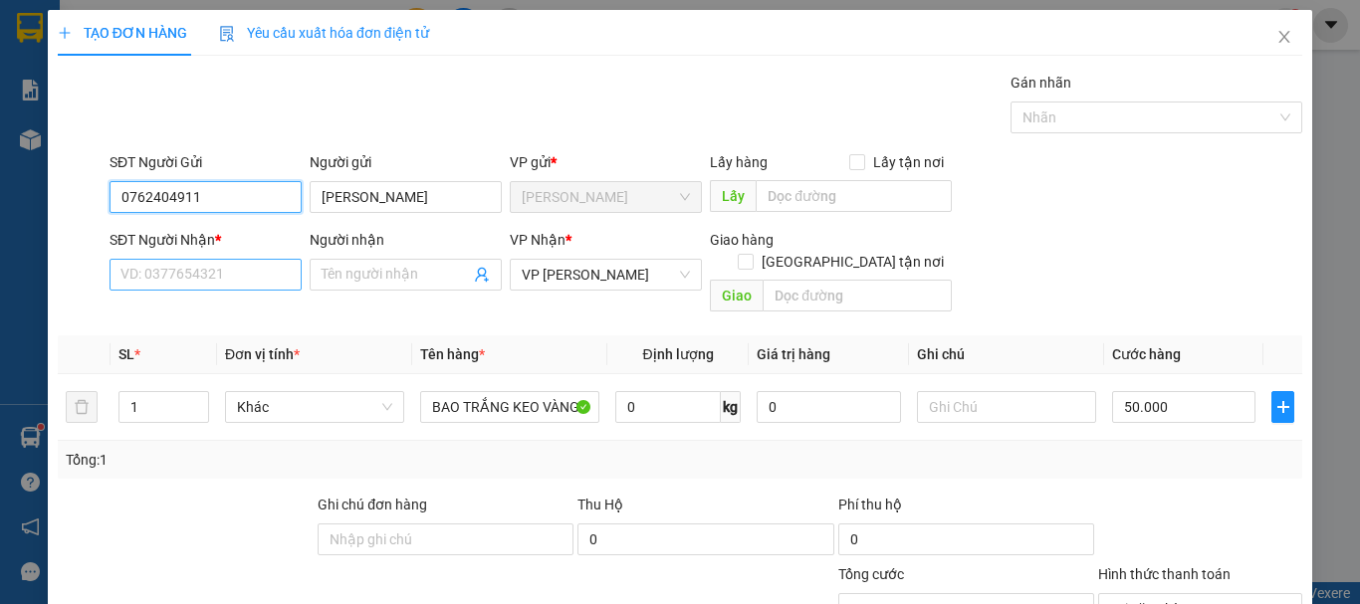
type input "0762404911"
click at [238, 266] on input "SĐT Người Nhận *" at bounding box center [205, 275] width 192 height 32
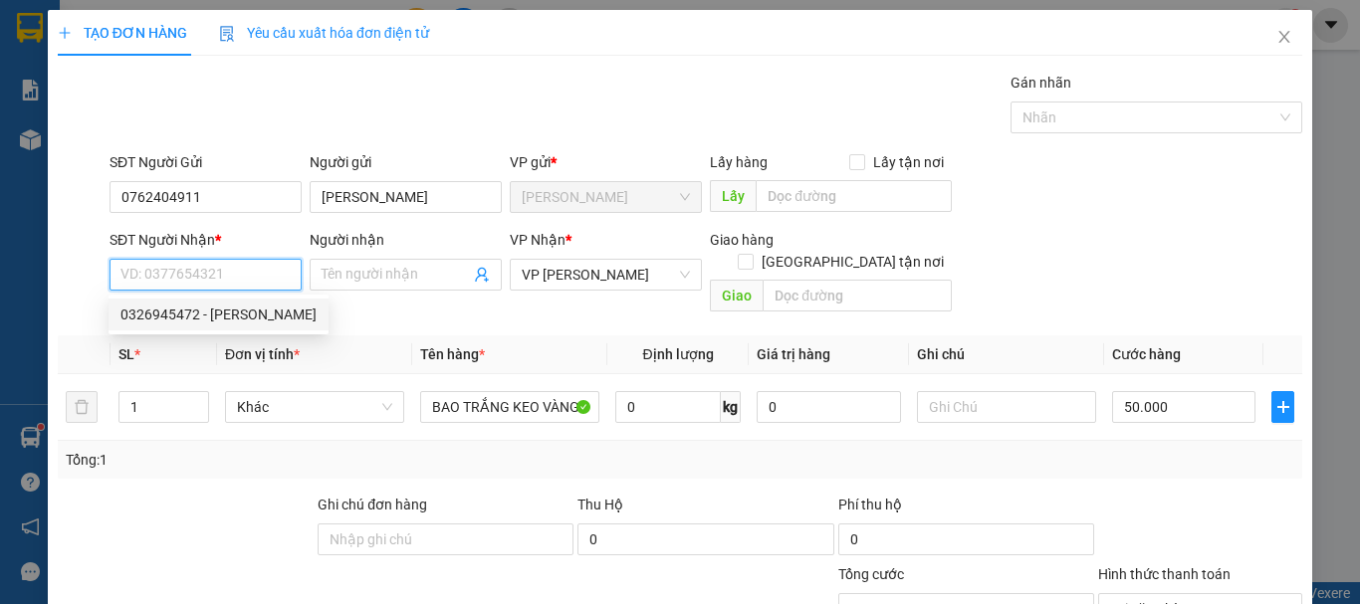
click at [240, 313] on div "0326945472 - [PERSON_NAME]" at bounding box center [218, 315] width 196 height 22
type input "0326945472"
type input "[PERSON_NAME]"
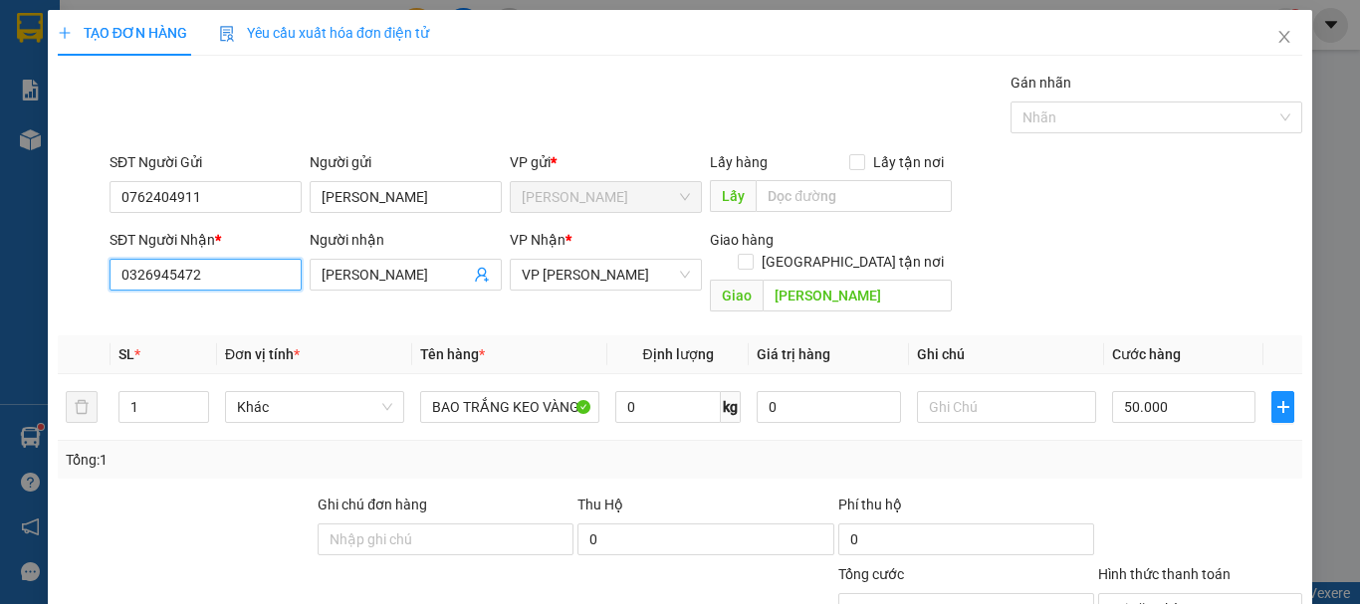
scroll to position [194, 0]
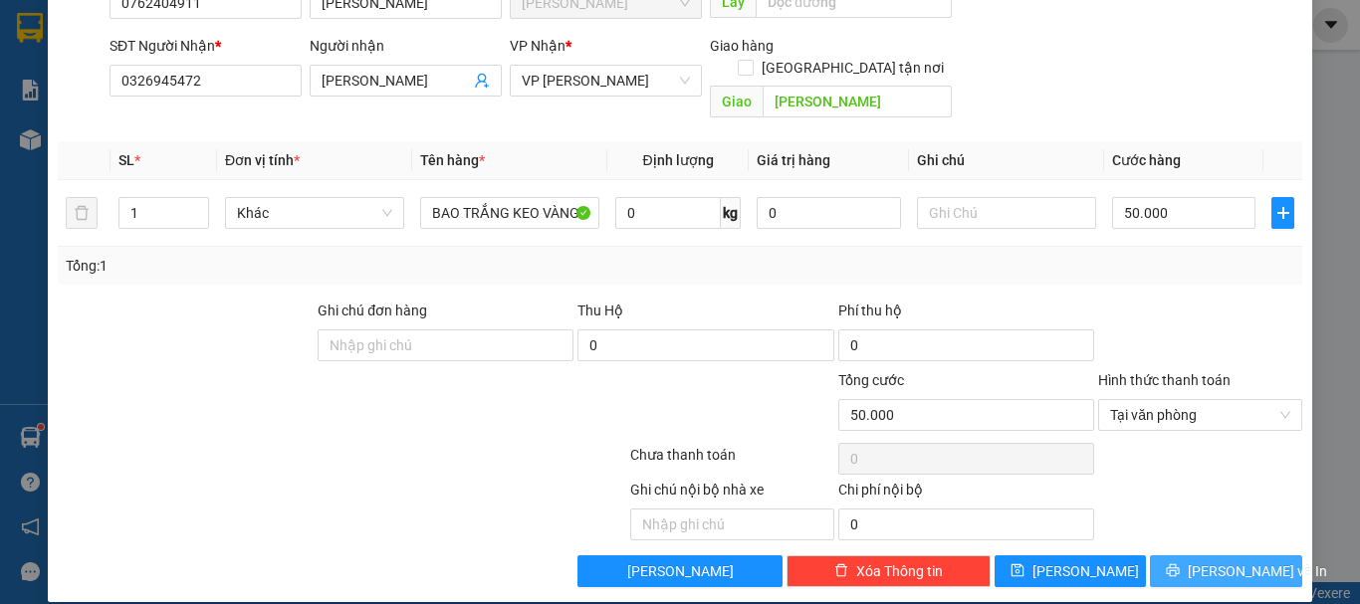
click at [1208, 560] on span "[PERSON_NAME] và In" at bounding box center [1256, 571] width 139 height 22
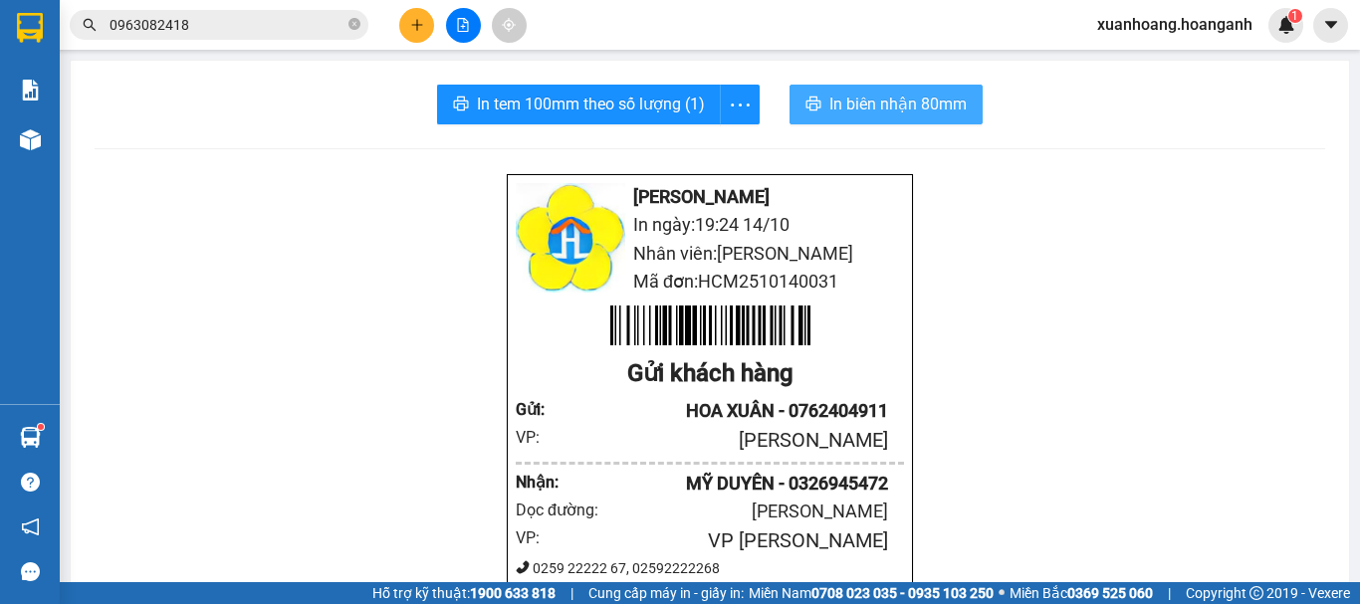
click at [921, 110] on span "In biên nhận 80mm" at bounding box center [897, 104] width 137 height 25
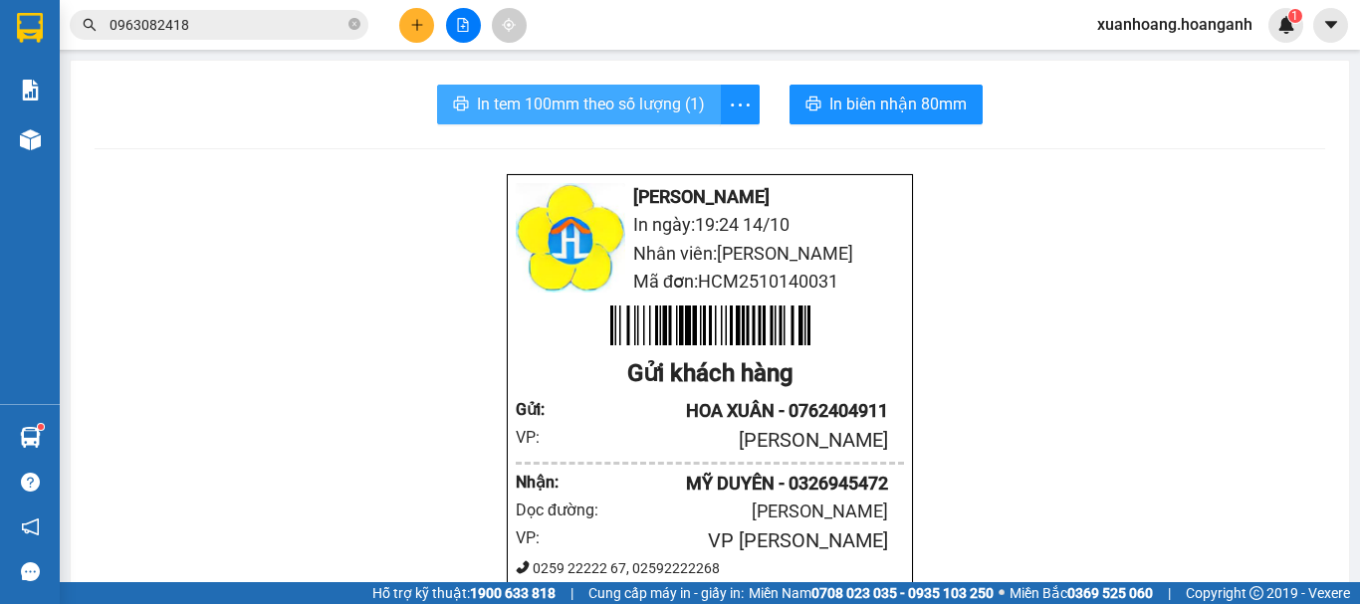
click at [666, 103] on span "In tem 100mm theo số lượng (1)" at bounding box center [591, 104] width 228 height 25
click at [414, 26] on icon "plus" at bounding box center [417, 25] width 14 height 14
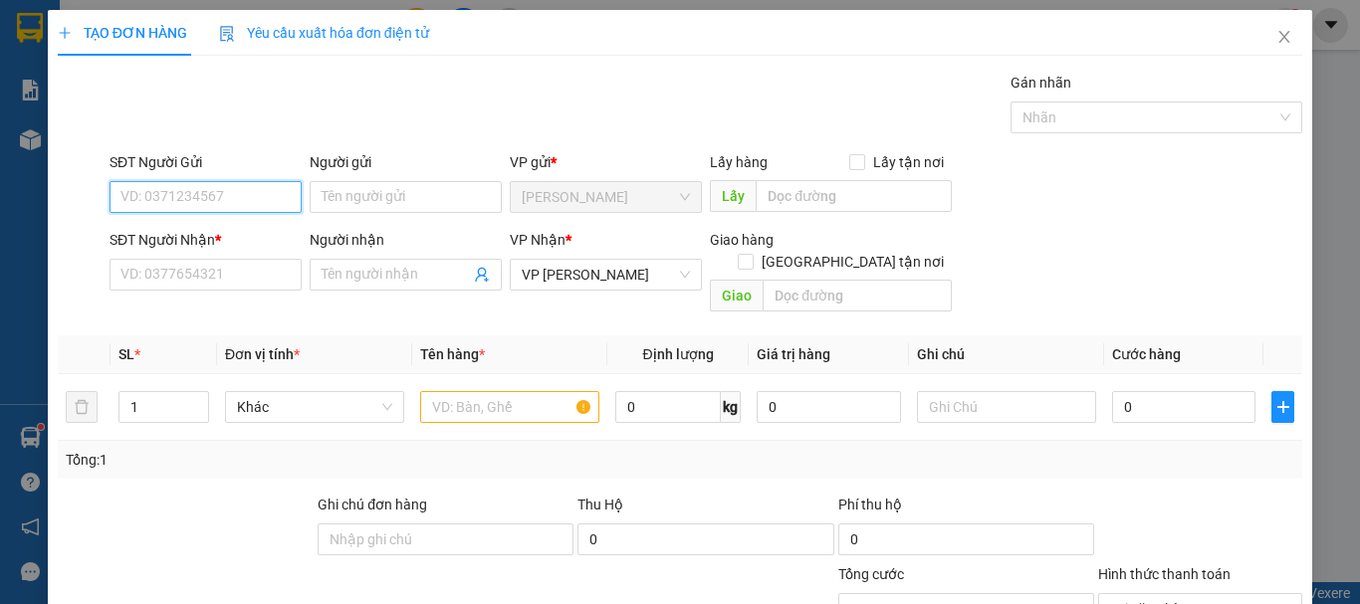
click at [245, 193] on input "SĐT Người Gửi" at bounding box center [205, 197] width 192 height 32
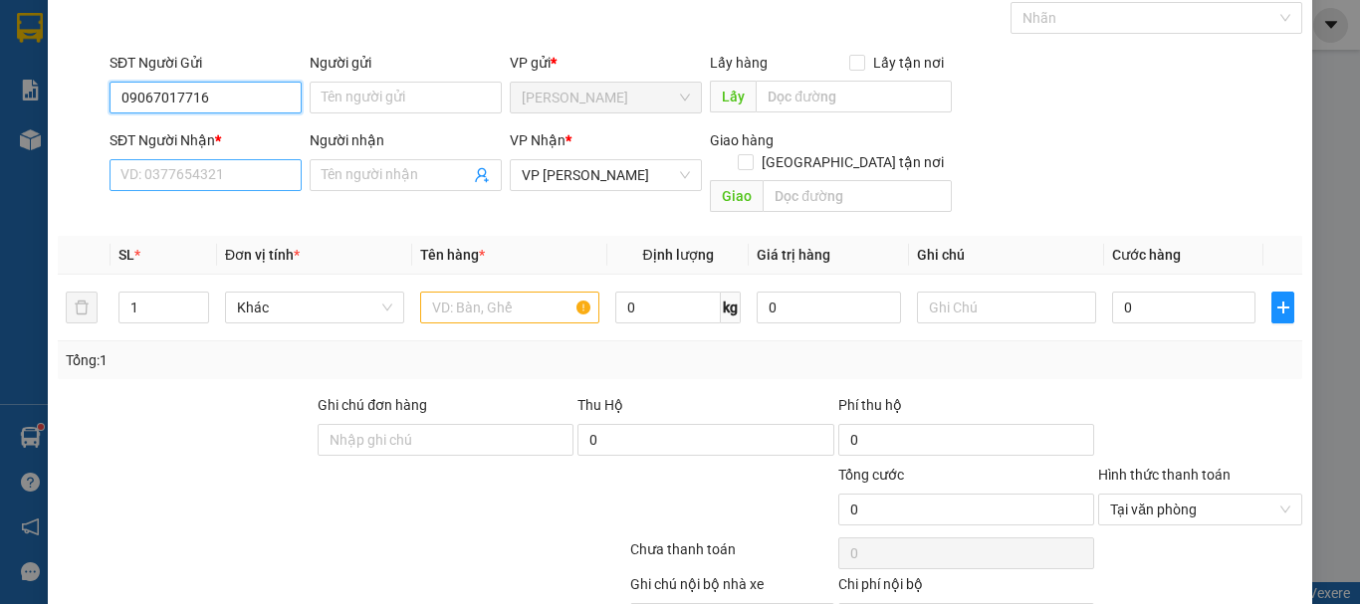
type input "09067017716"
click at [231, 173] on input "SĐT Người Nhận *" at bounding box center [205, 175] width 192 height 32
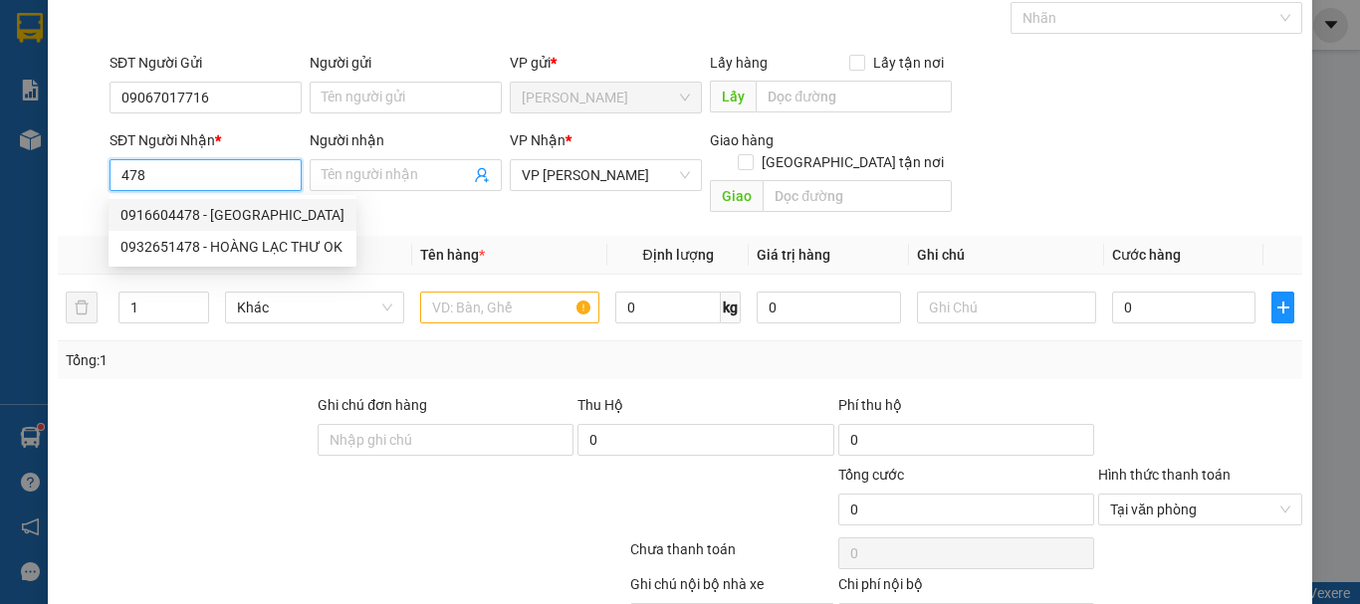
click at [201, 219] on div "0916604478 - [GEOGRAPHIC_DATA]" at bounding box center [232, 215] width 224 height 22
type input "0916604478"
type input "QUANG PHÚ"
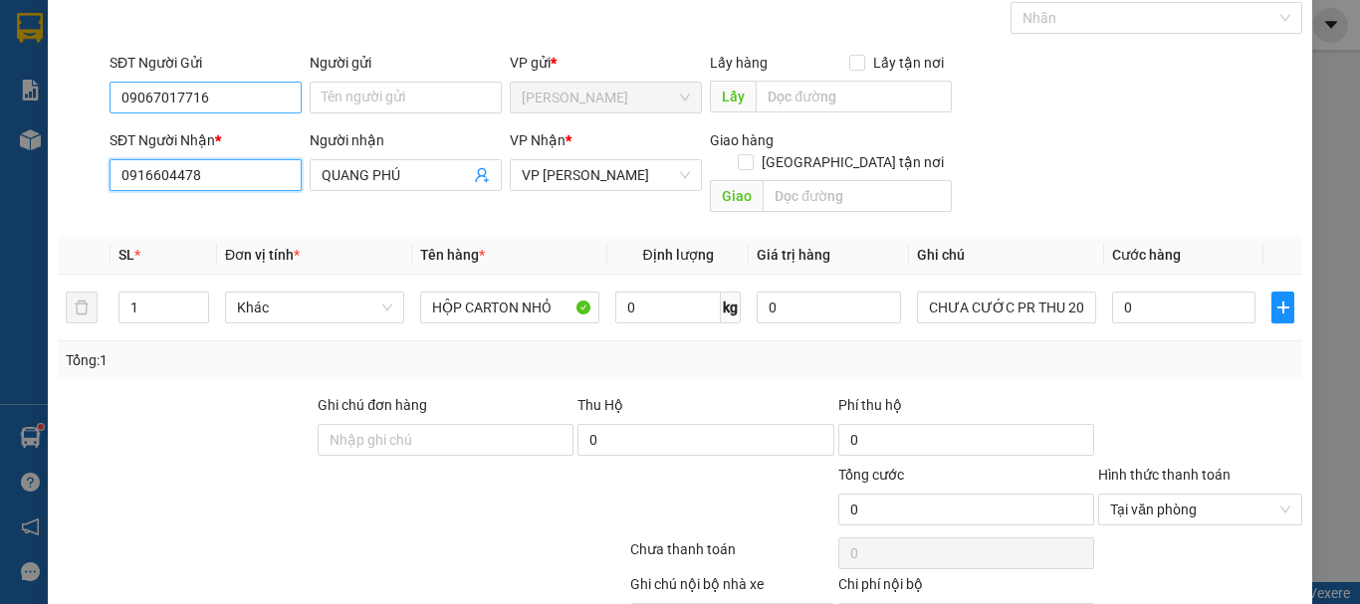
type input "0916604478"
drag, startPoint x: 227, startPoint y: 106, endPoint x: 5, endPoint y: 122, distance: 222.6
click at [5, 122] on div "TẠO ĐƠN HÀNG Yêu cầu xuất hóa đơn điện tử Transit Pickup Surcharge Ids Transit …" at bounding box center [680, 302] width 1360 height 604
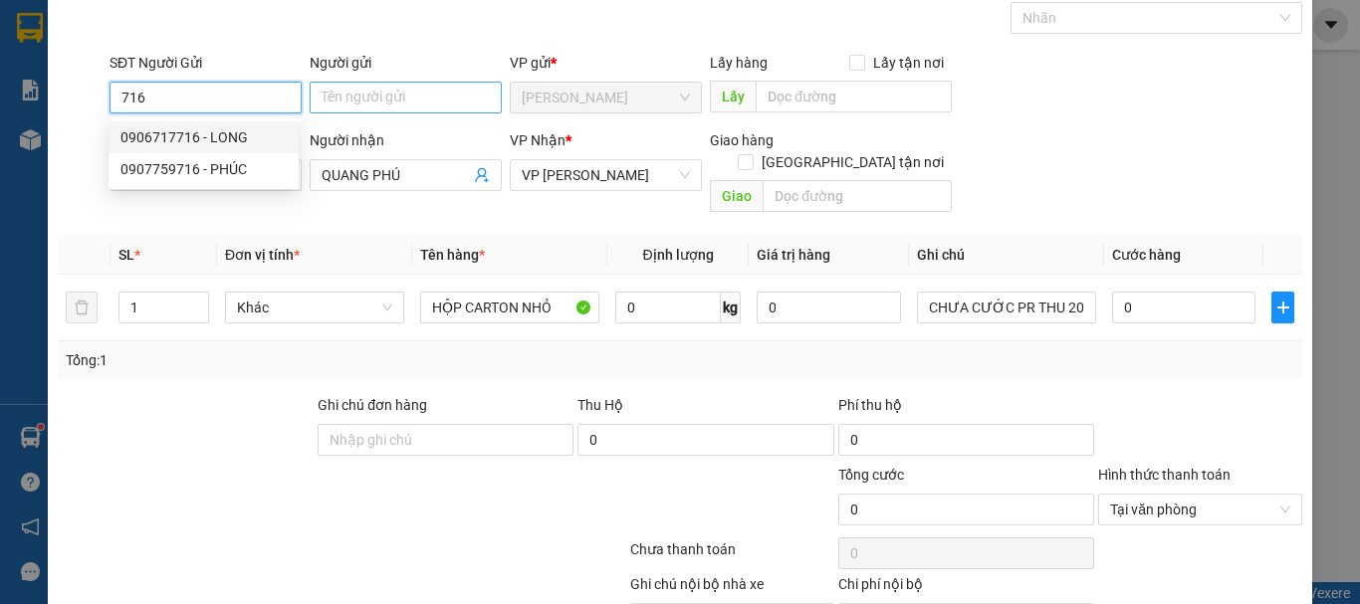
type input "716"
click at [347, 89] on input "Người gửi" at bounding box center [406, 98] width 192 height 32
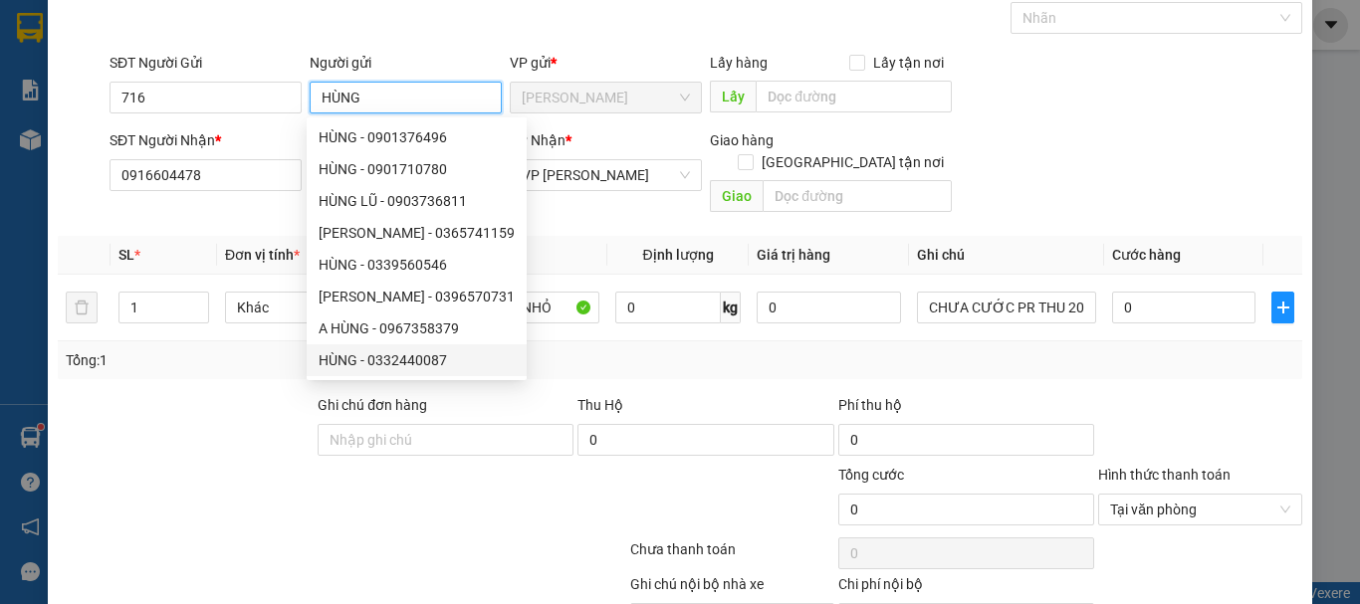
type input "HÙNG"
click at [466, 488] on div at bounding box center [524, 499] width 208 height 70
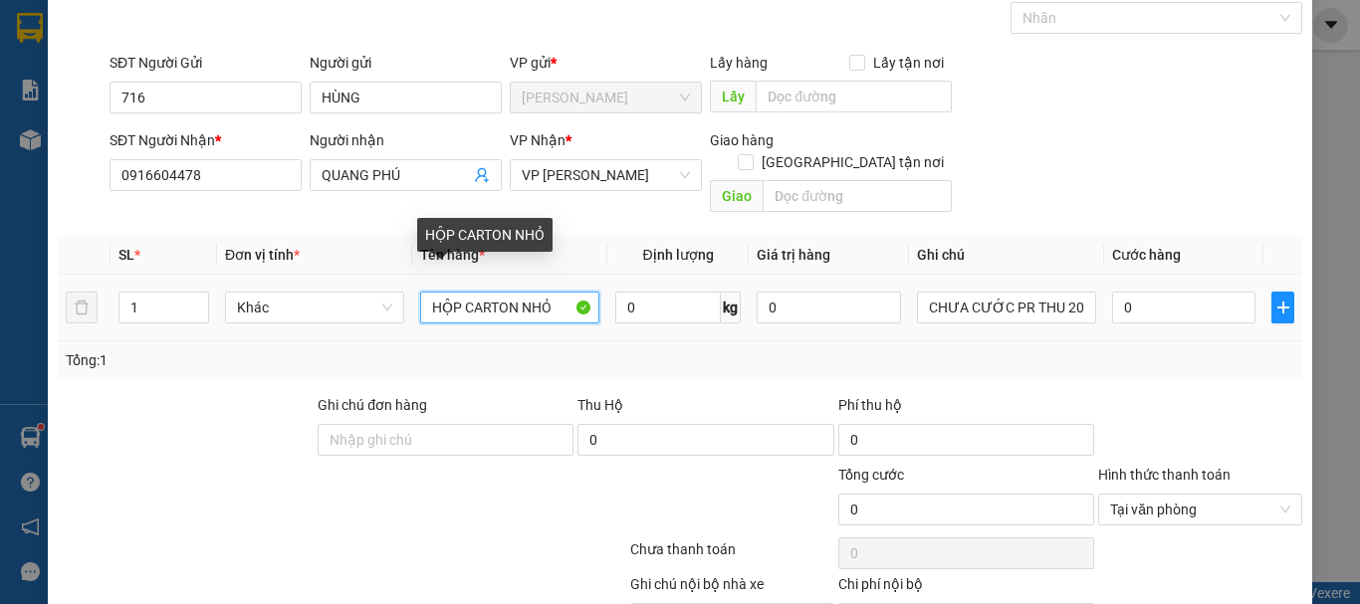
drag, startPoint x: 558, startPoint y: 291, endPoint x: 244, endPoint y: 346, distance: 319.4
click at [244, 346] on div "SL * Đơn vị tính * Tên hàng * Định lượng Giá trị hàng Ghi chú Cước hàng 1 Khác …" at bounding box center [680, 307] width 1244 height 143
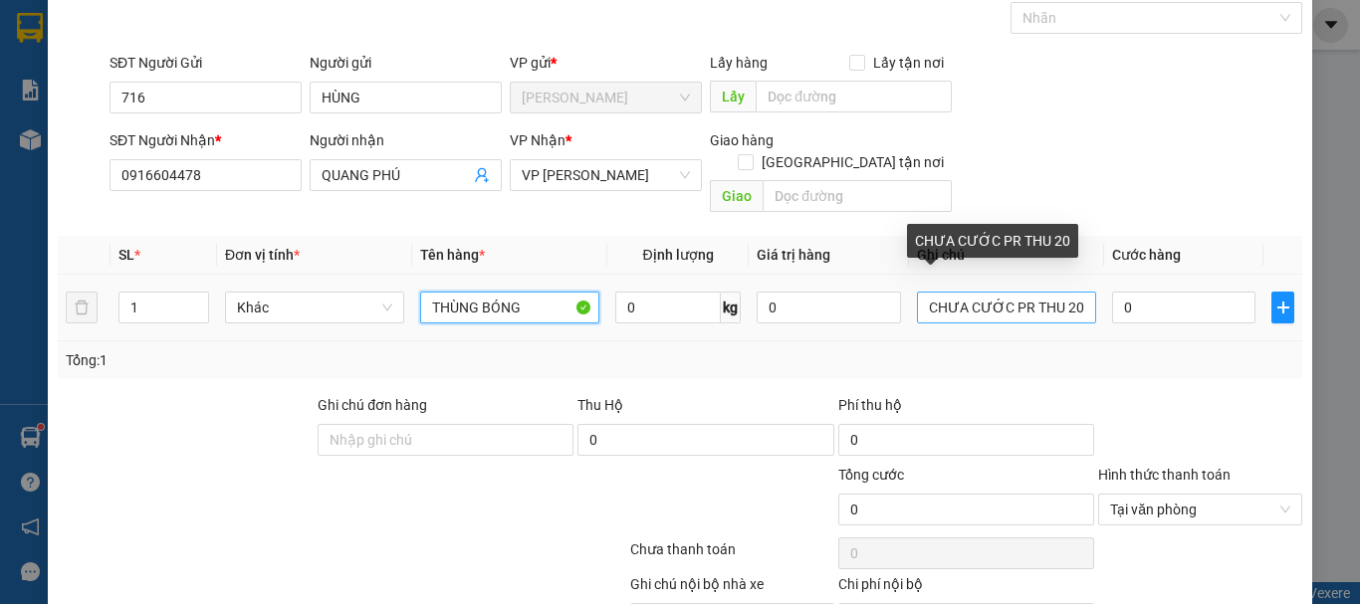
type input "THÙNG BÓNG"
drag, startPoint x: 1071, startPoint y: 291, endPoint x: 1049, endPoint y: 296, distance: 22.5
click at [1049, 296] on input "CHƯA CƯỚC PR THU 20" at bounding box center [1006, 308] width 179 height 32
click at [1043, 295] on input "CHƯA CƯỚC PR THU40" at bounding box center [1006, 308] width 179 height 32
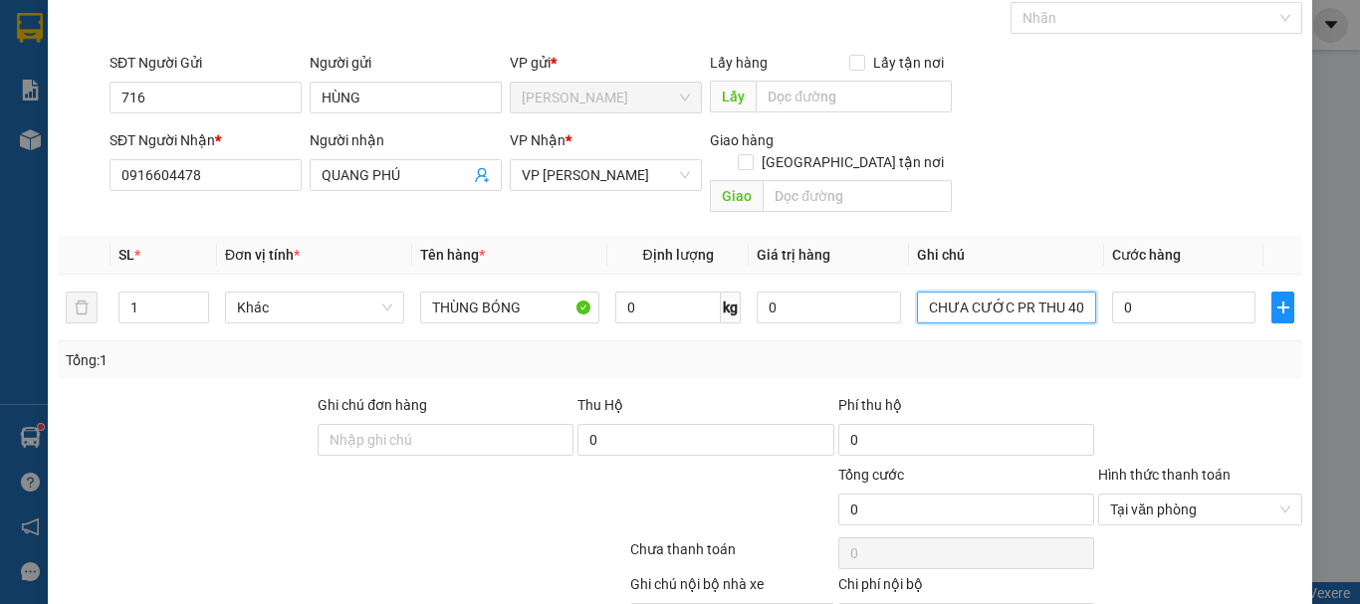
scroll to position [194, 0]
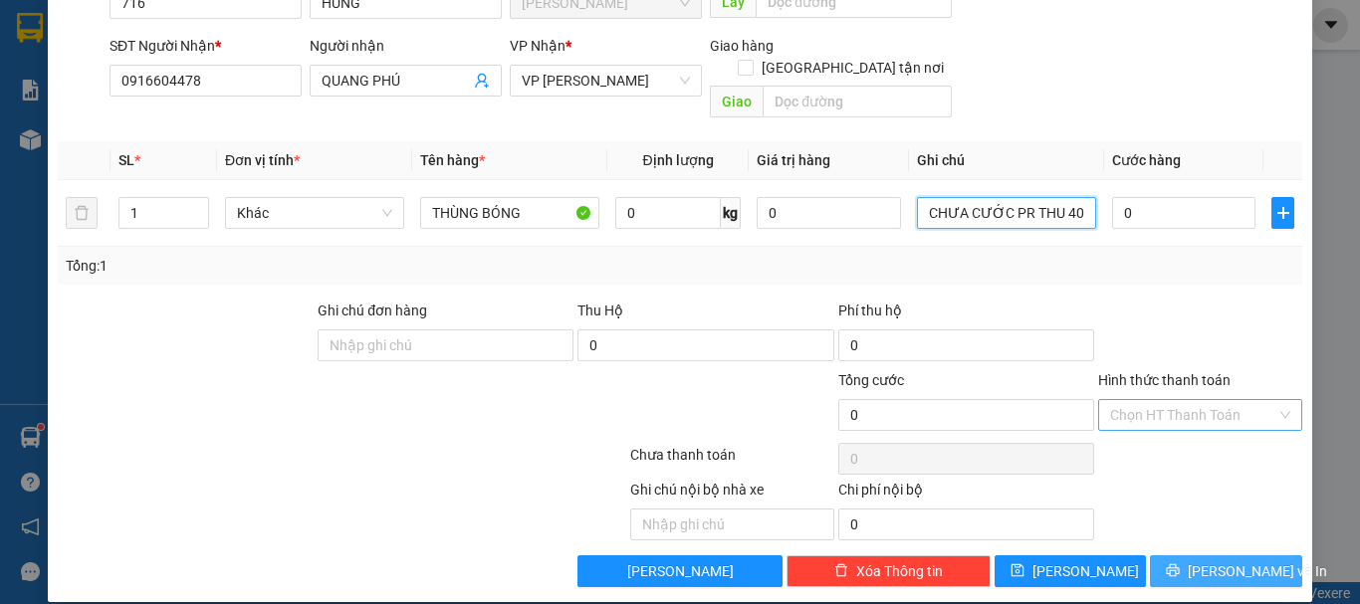
type input "CHƯA CƯỚC PR THU 40"
click at [1256, 556] on button "[PERSON_NAME] và In" at bounding box center [1226, 571] width 152 height 32
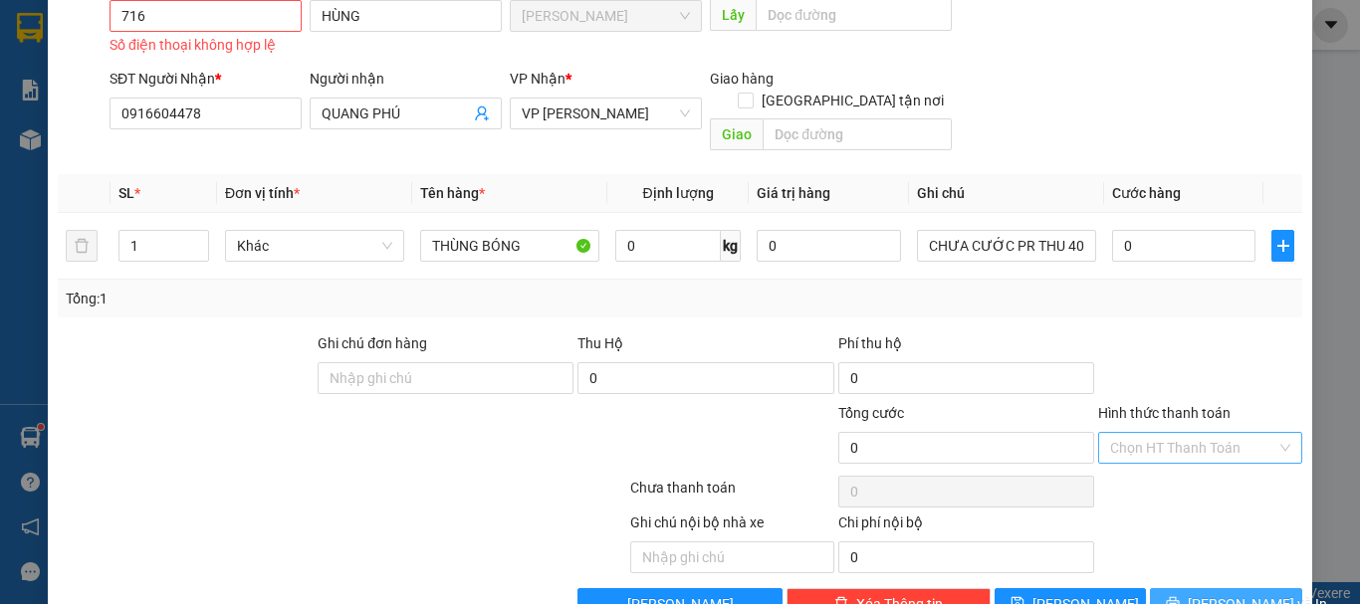
scroll to position [0, 0]
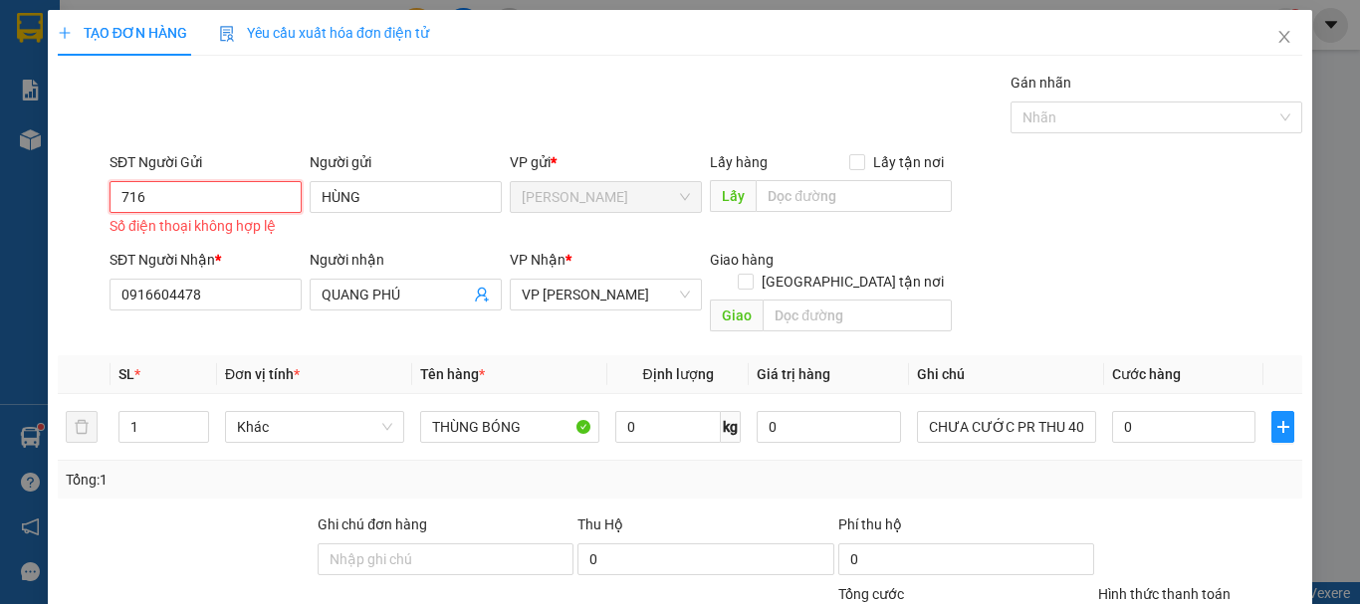
click at [172, 188] on input "716" at bounding box center [205, 197] width 192 height 32
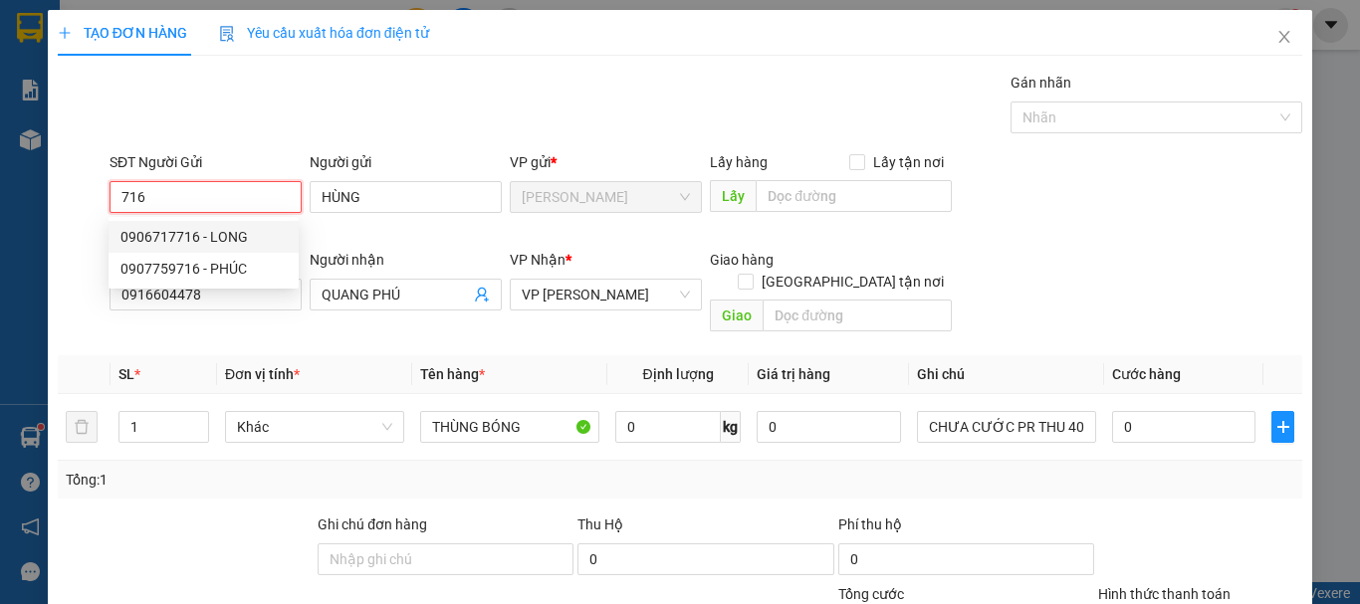
click at [203, 233] on div "0906717716 - LONG" at bounding box center [203, 237] width 166 height 22
type input "0906717716"
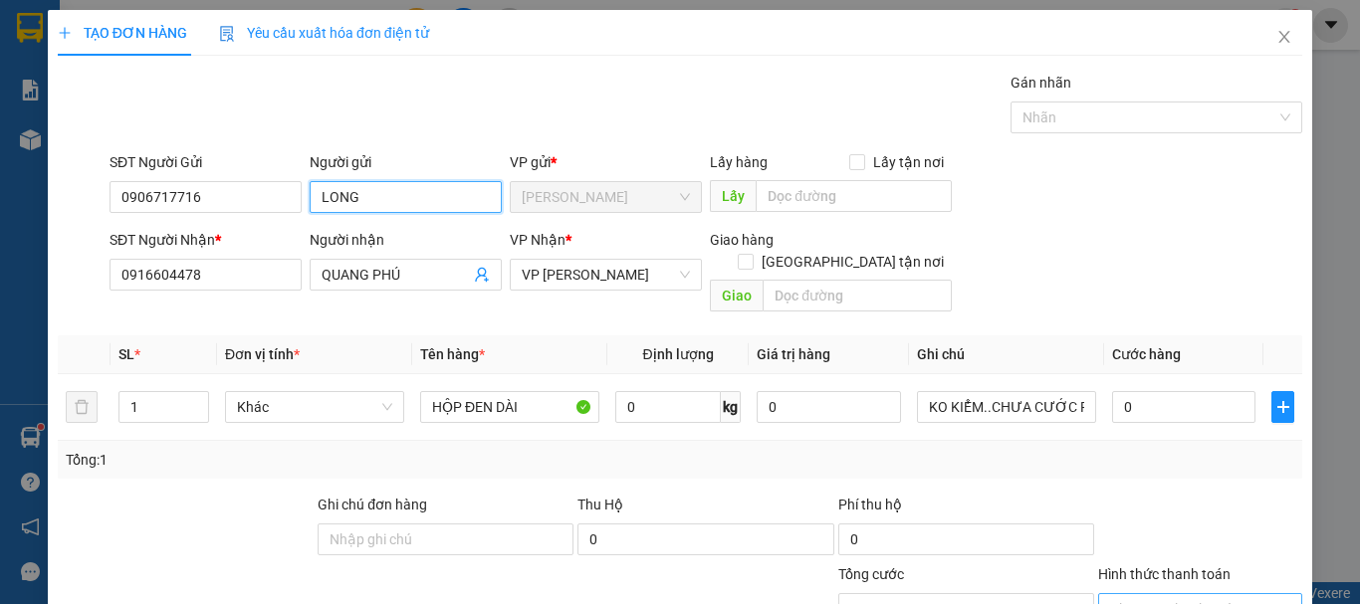
drag, startPoint x: 381, startPoint y: 201, endPoint x: 299, endPoint y: 205, distance: 82.7
click at [299, 205] on div "SĐT Người Gửi 0906717716 Người gửi LONG VP gửi * [PERSON_NAME] Lấy hàng Lấy tận…" at bounding box center [706, 186] width 1200 height 70
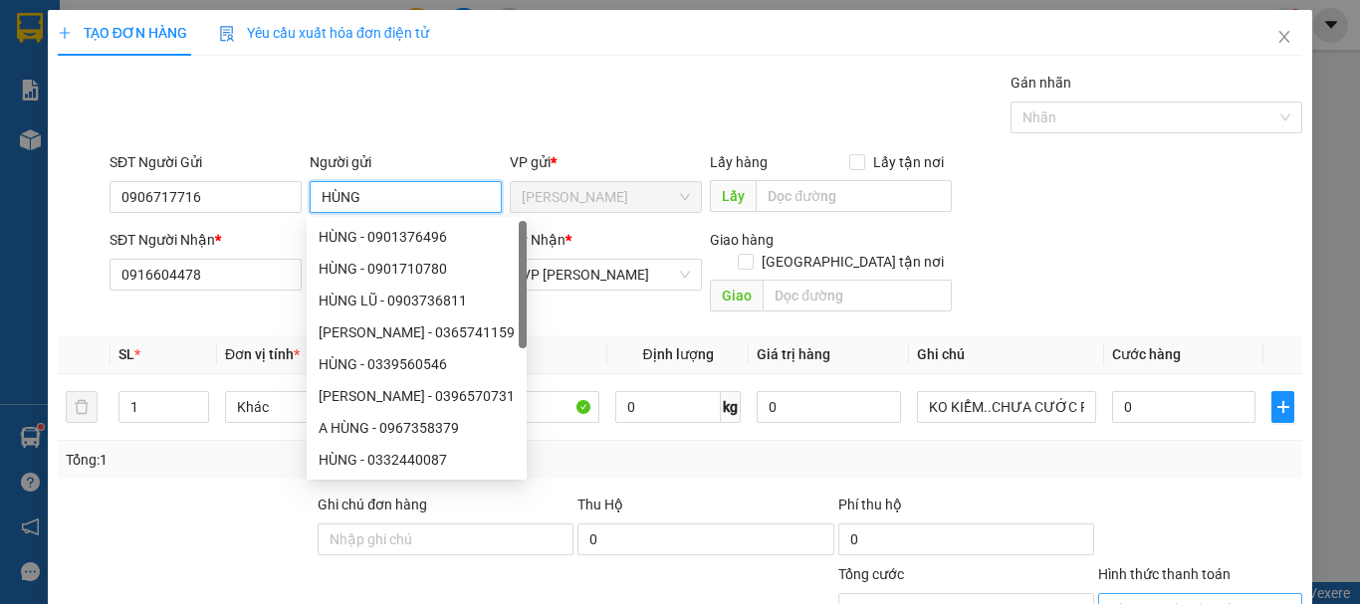
type input "HÙNG"
click at [222, 494] on div at bounding box center [186, 529] width 260 height 70
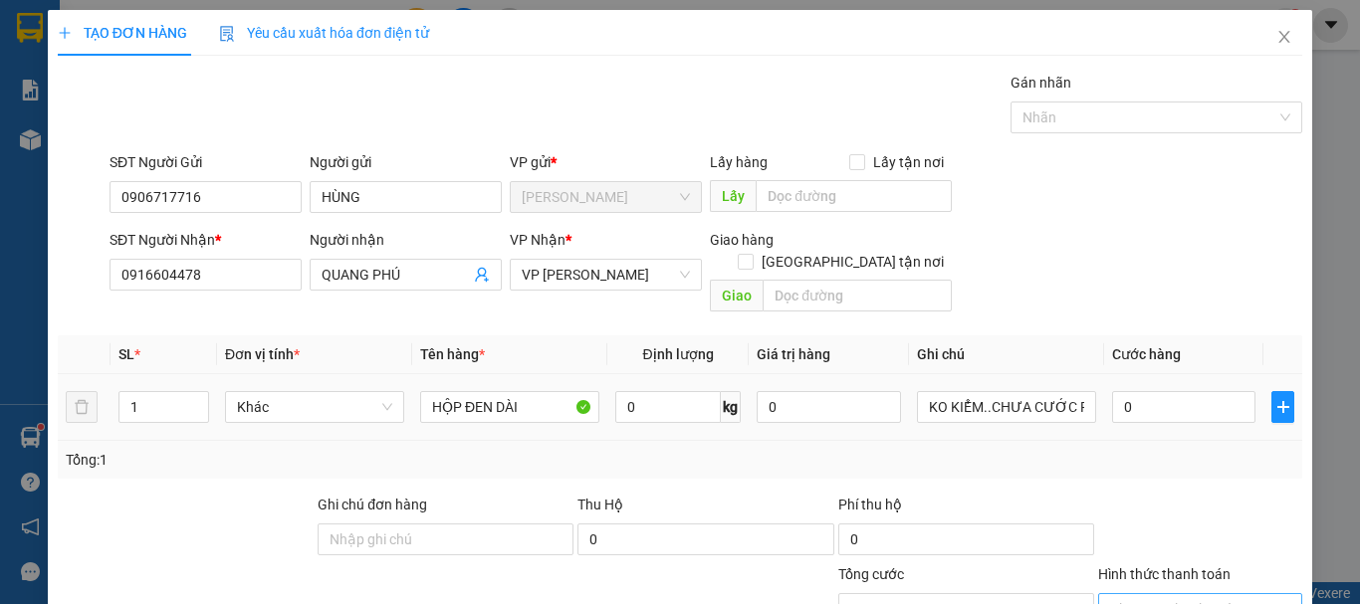
scroll to position [194, 0]
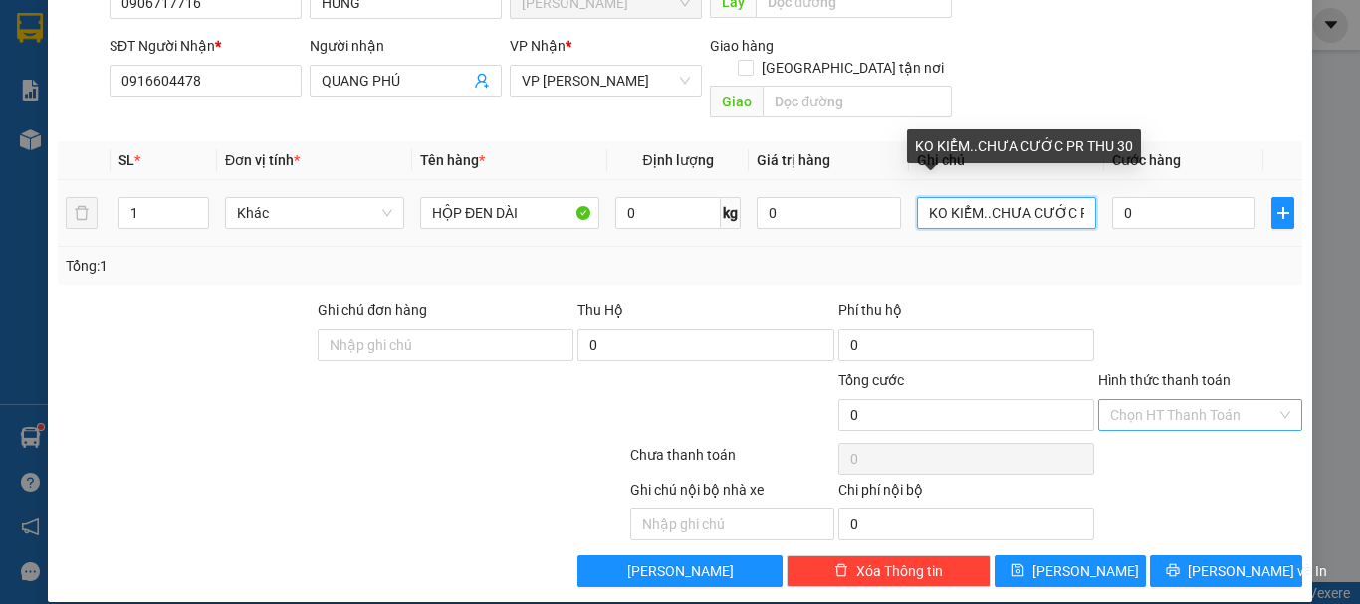
click at [1062, 197] on input "KO KIỂM..CHƯA CƯỚC PR THU 30" at bounding box center [1006, 213] width 179 height 32
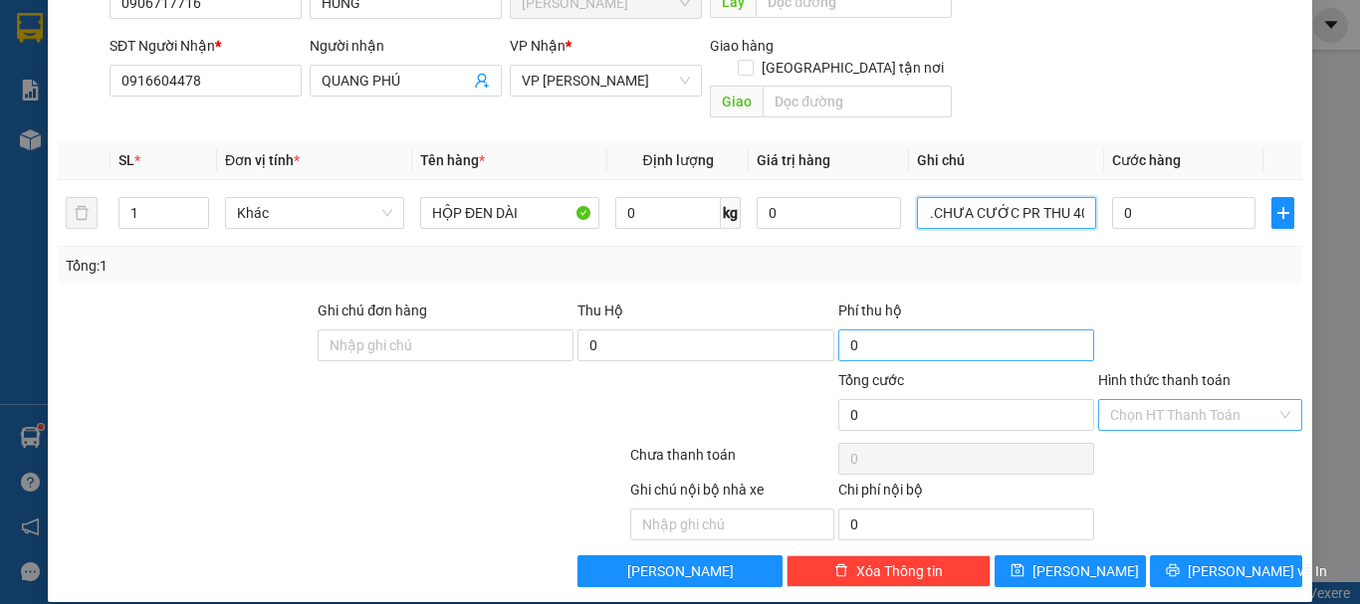
scroll to position [0, 54]
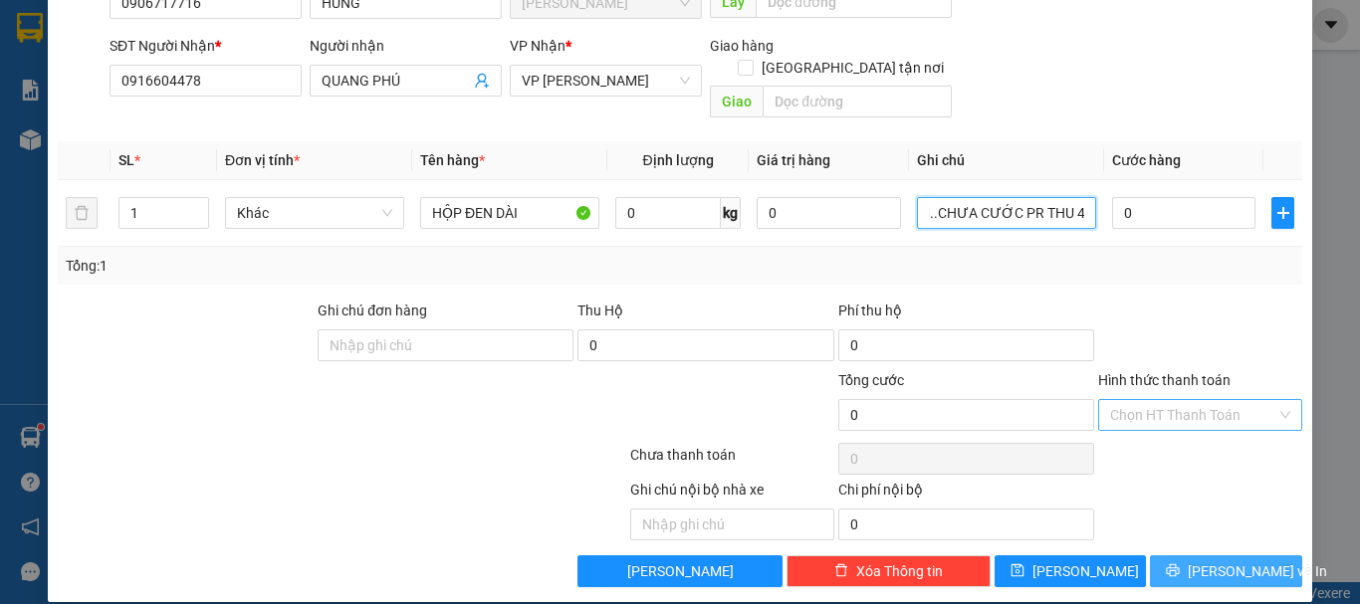
type input "KO KIỂM..CHƯA CƯỚC PR THU 40"
click at [1234, 560] on span "[PERSON_NAME] và In" at bounding box center [1256, 571] width 139 height 22
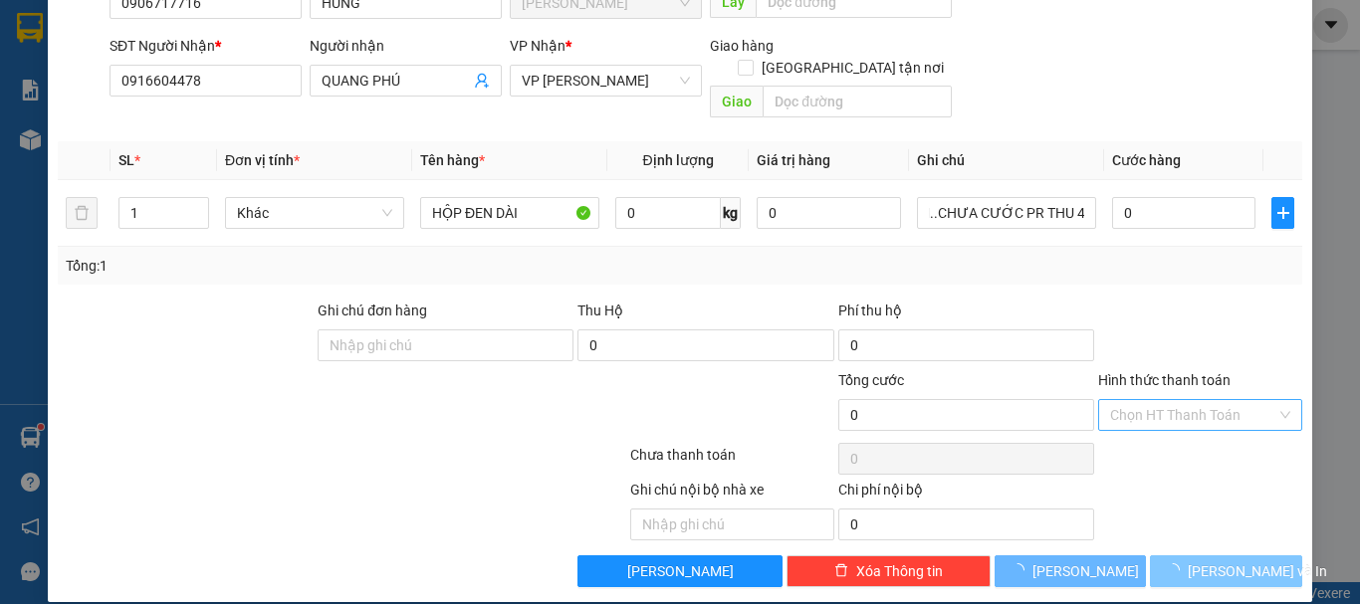
scroll to position [0, 0]
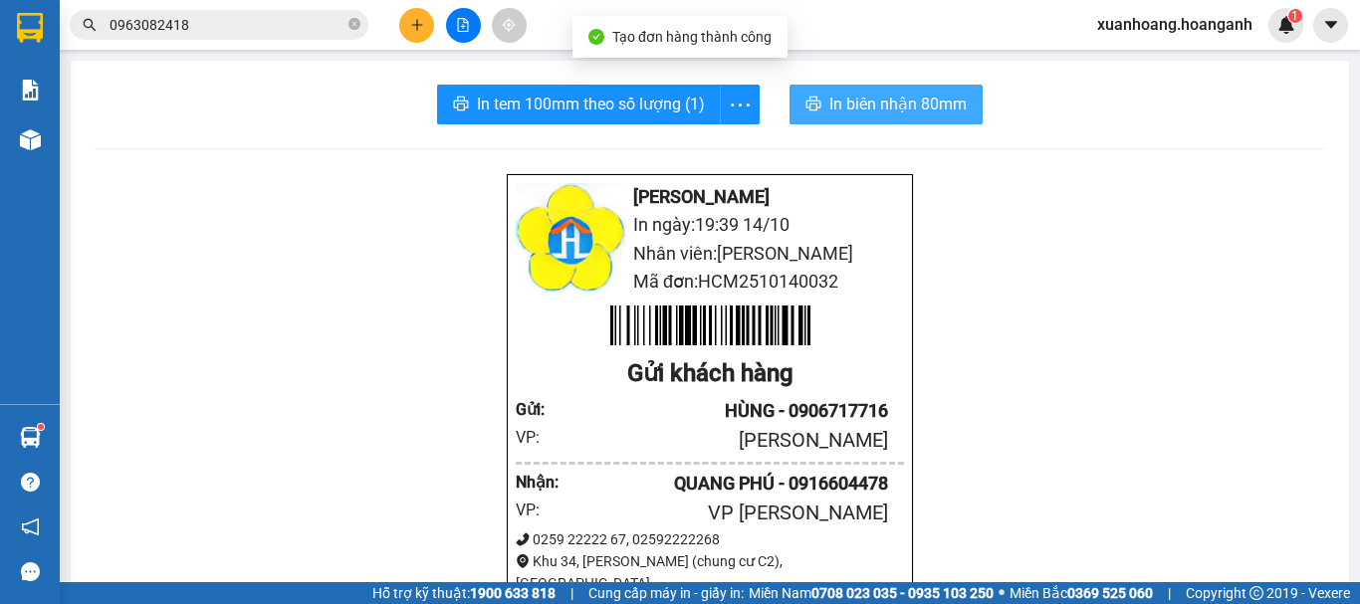
click at [927, 113] on span "In biên nhận 80mm" at bounding box center [897, 104] width 137 height 25
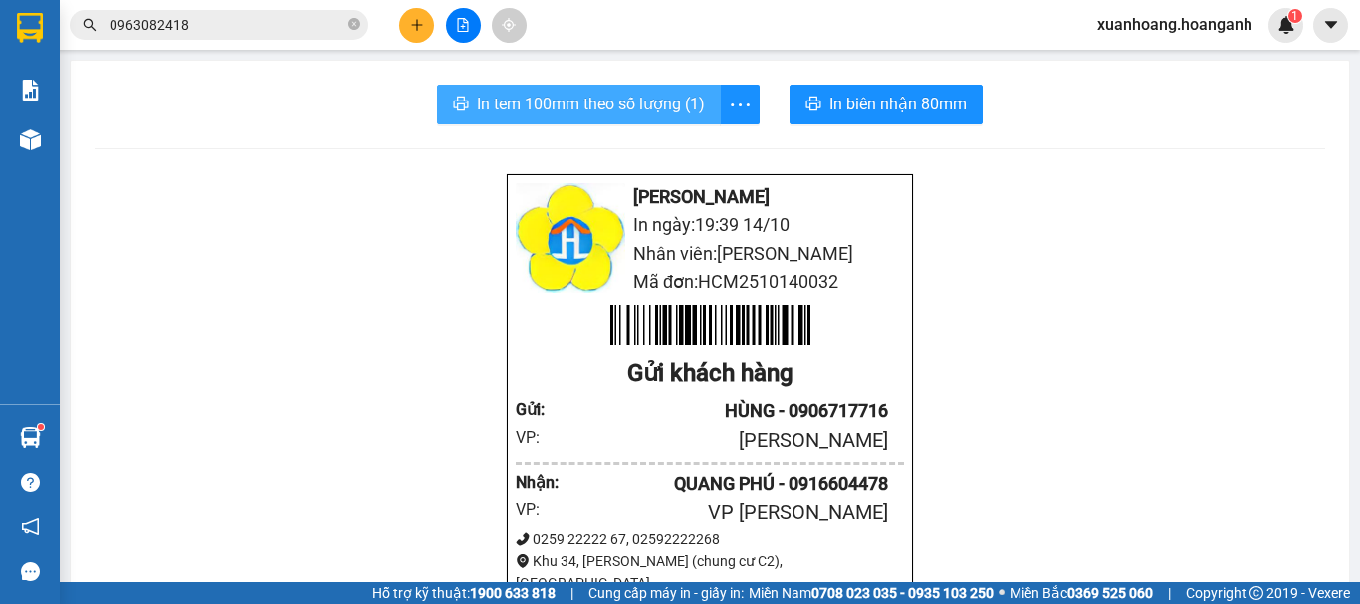
click at [617, 94] on span "In tem 100mm theo số lượng (1)" at bounding box center [591, 104] width 228 height 25
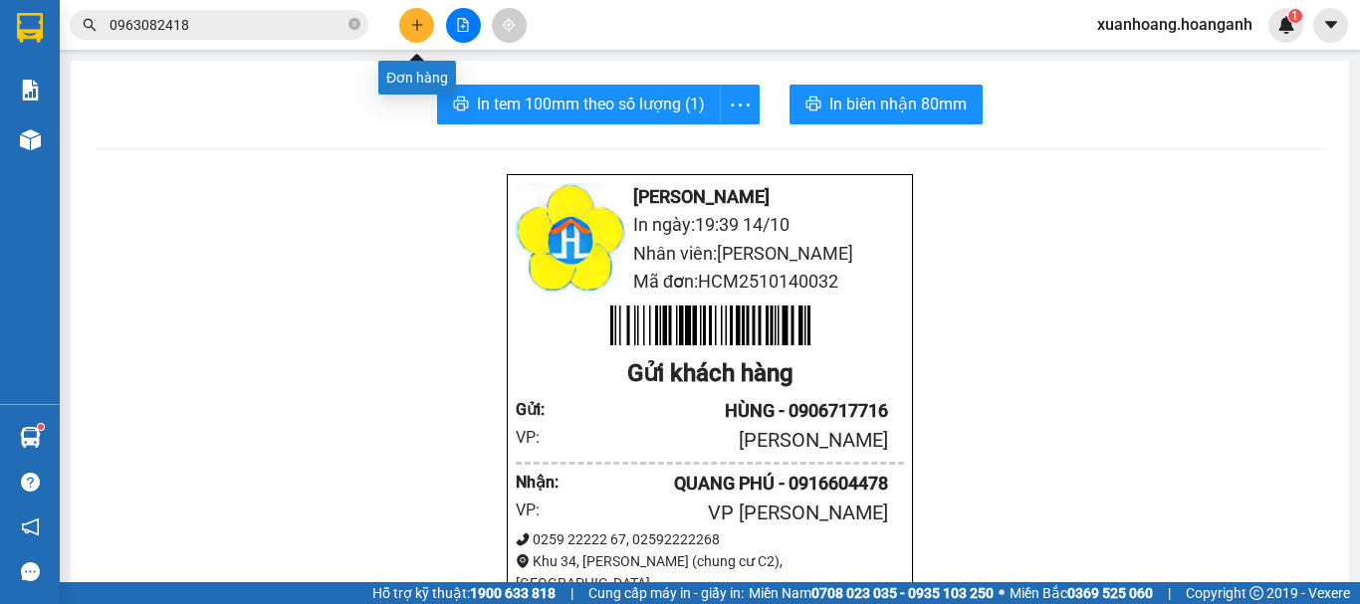
click at [420, 23] on icon "plus" at bounding box center [417, 25] width 14 height 14
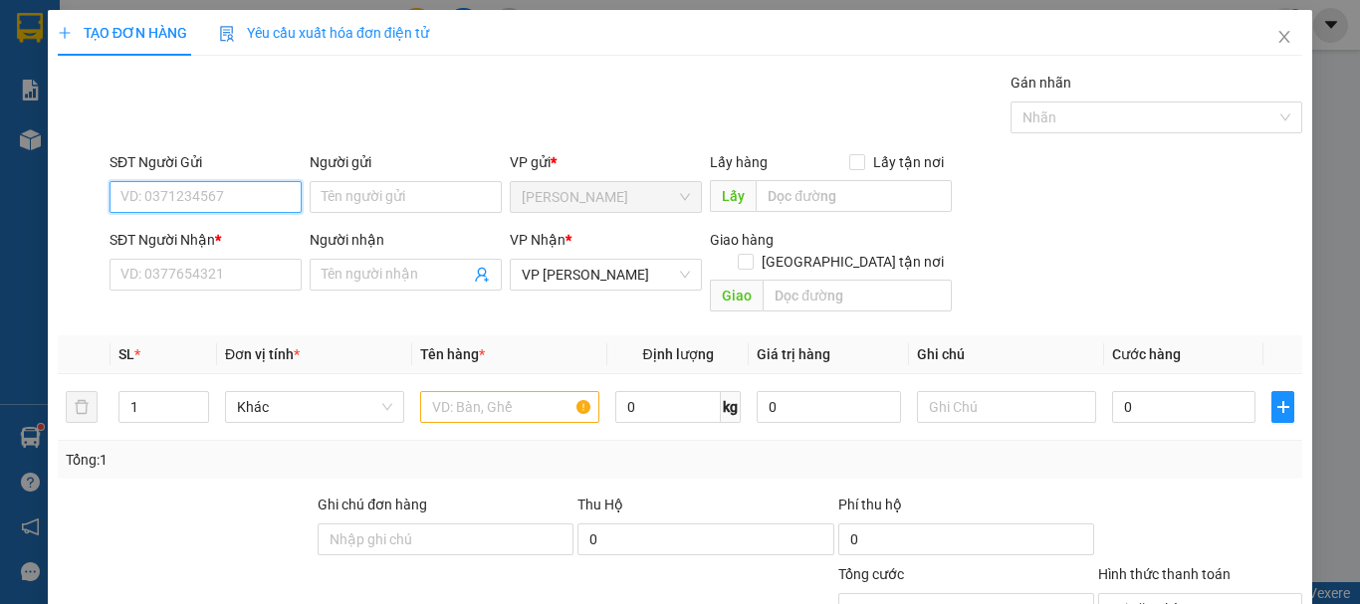
click at [211, 196] on input "SĐT Người Gửi" at bounding box center [205, 197] width 192 height 32
click at [215, 236] on div "0903999254 - THIỆN" at bounding box center [203, 237] width 166 height 22
type input "0903999254"
type input "THIỆN"
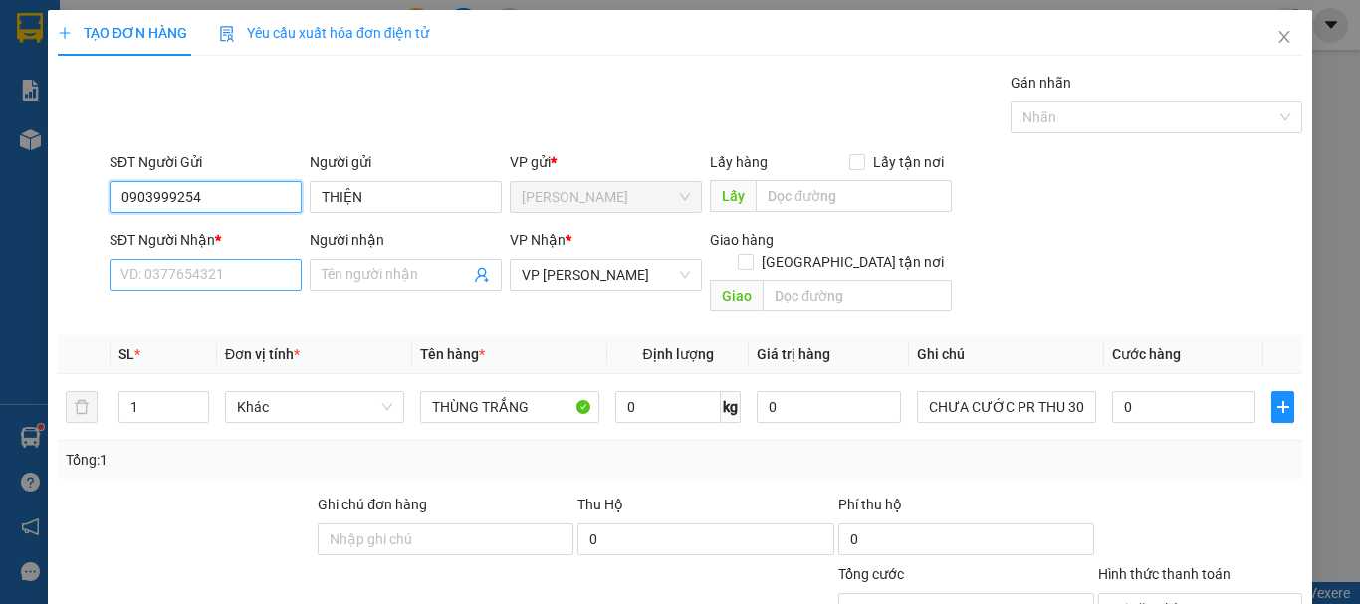
type input "0903999254"
click at [211, 277] on input "SĐT Người Nhận *" at bounding box center [205, 275] width 192 height 32
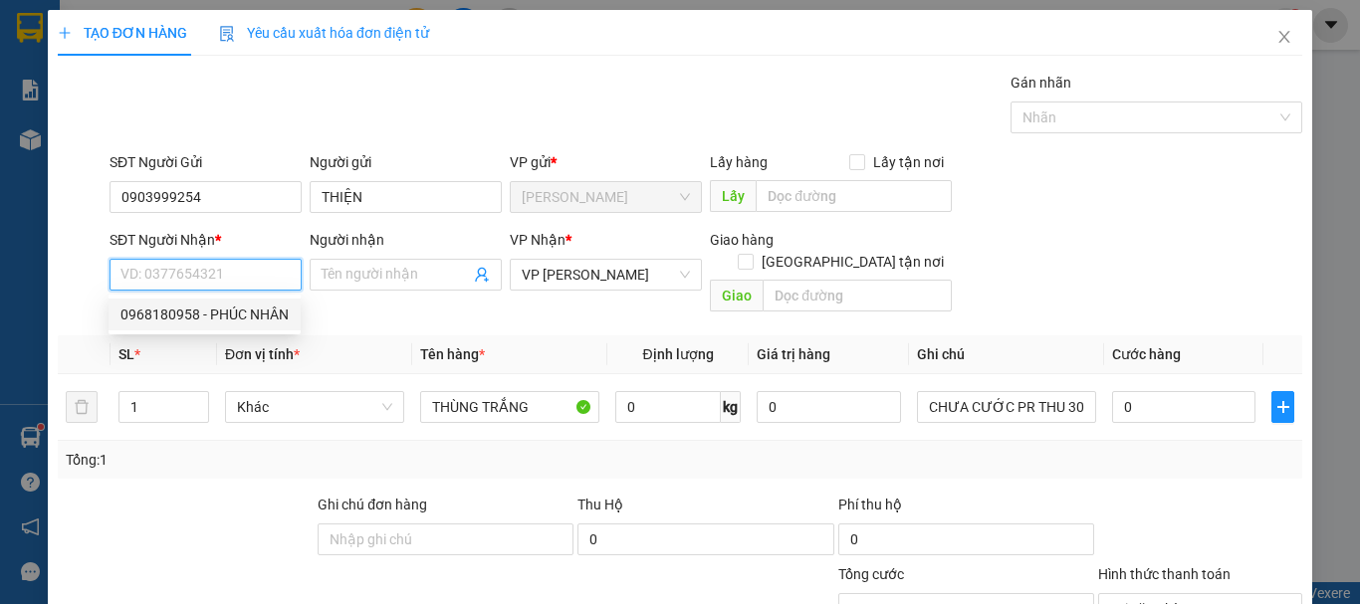
click at [210, 310] on div "0968180958 - PHÚC NHÂN" at bounding box center [204, 315] width 168 height 22
type input "0968180958"
type input "PHÚC NHÂN"
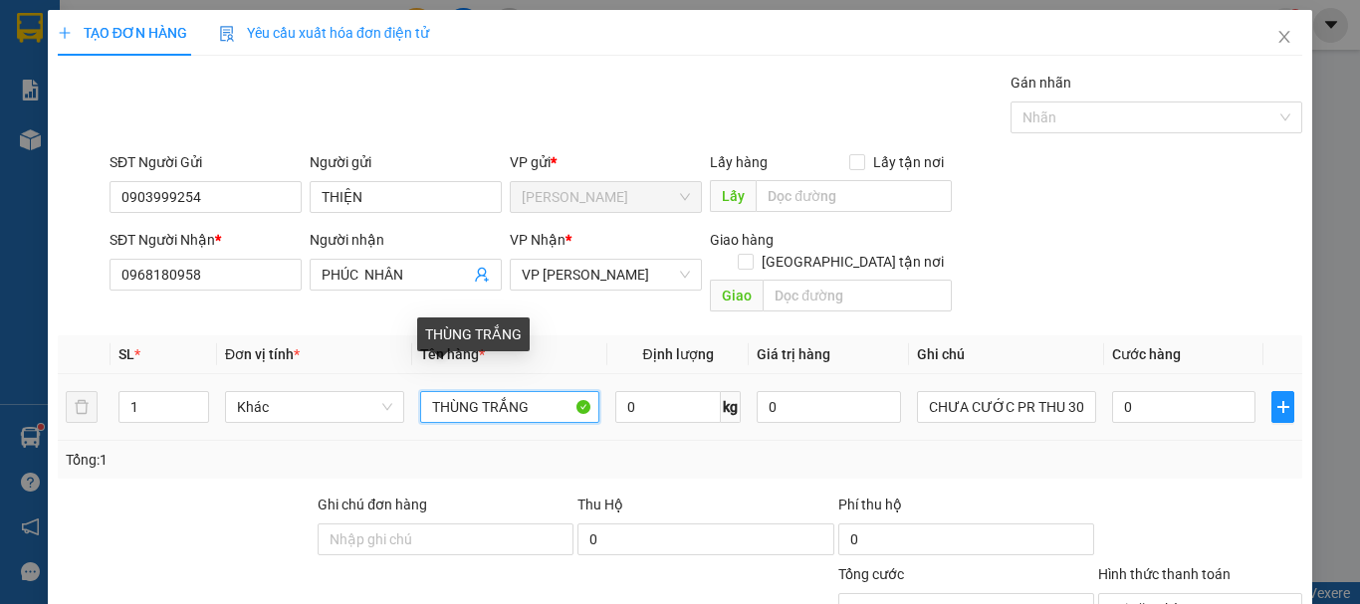
drag, startPoint x: 545, startPoint y: 389, endPoint x: 302, endPoint y: 401, distance: 244.2
click at [306, 408] on tr "1 Khác THÙNG TRẮNG 0 kg 0 CHƯA CƯỚC PR THU 30 0" at bounding box center [680, 407] width 1244 height 67
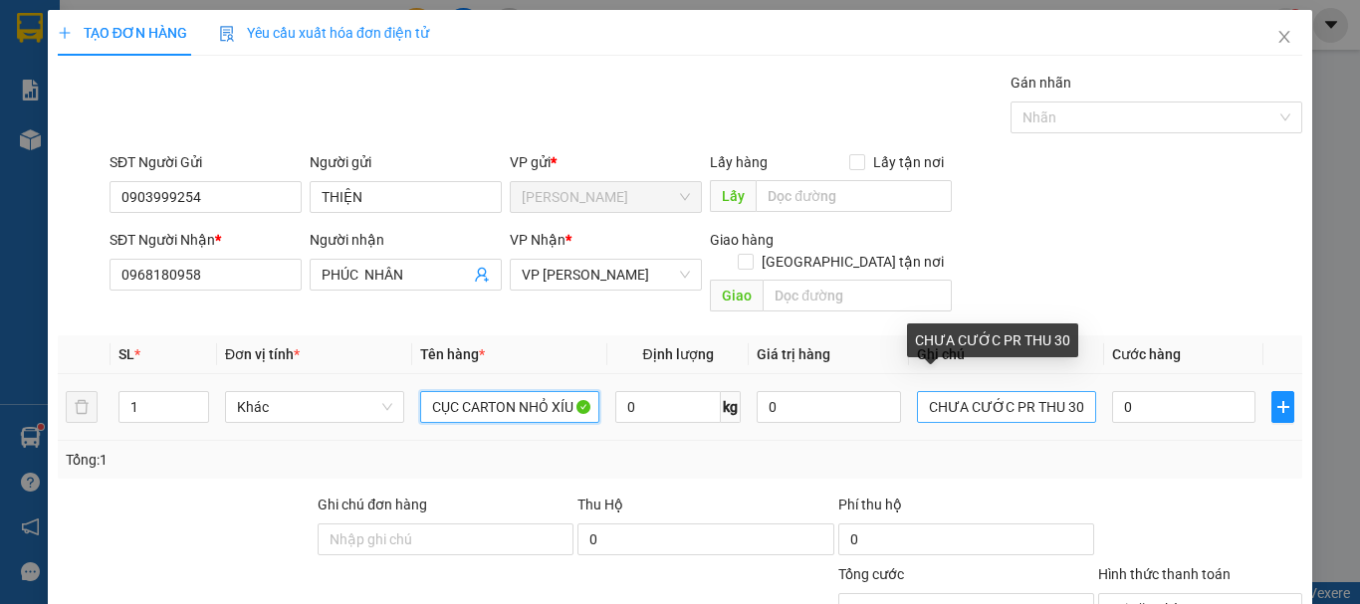
type input "CỤC CARTON NHỎ XÍU"
drag, startPoint x: 1081, startPoint y: 385, endPoint x: 1054, endPoint y: 392, distance: 27.8
click at [1054, 392] on input "CHƯA CƯỚC PR THU 30" at bounding box center [1006, 407] width 179 height 32
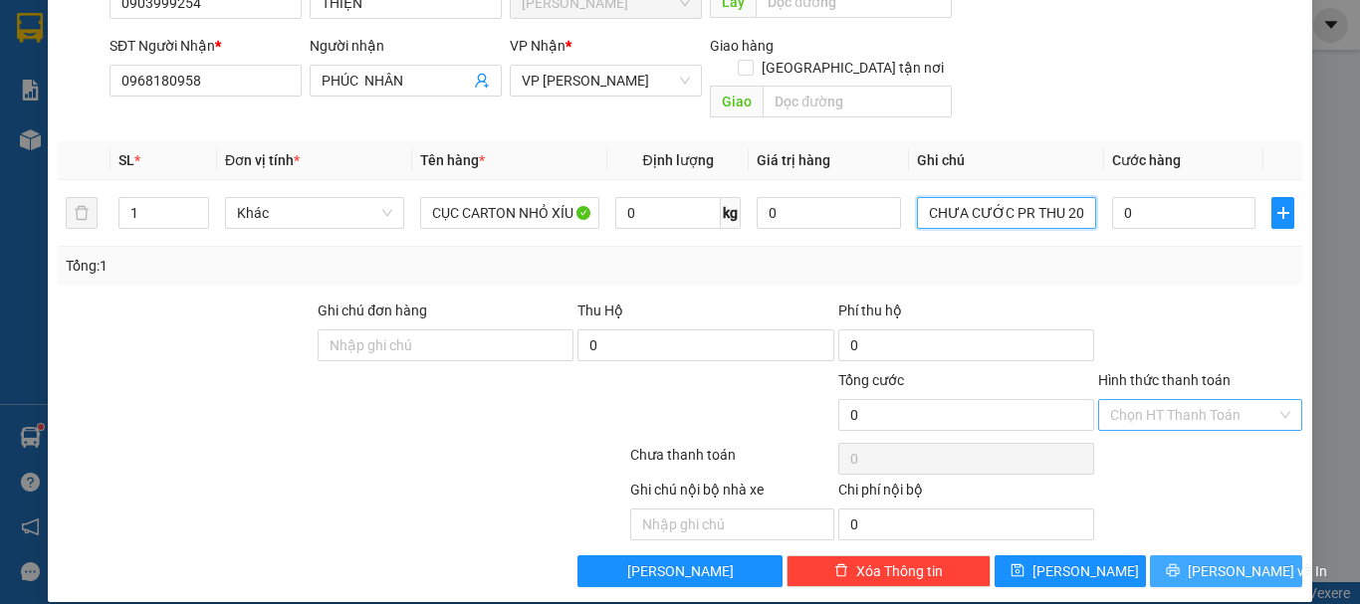
type input "CHƯA CƯỚC PR THU 20"
click at [1242, 561] on button "[PERSON_NAME] và In" at bounding box center [1226, 571] width 152 height 32
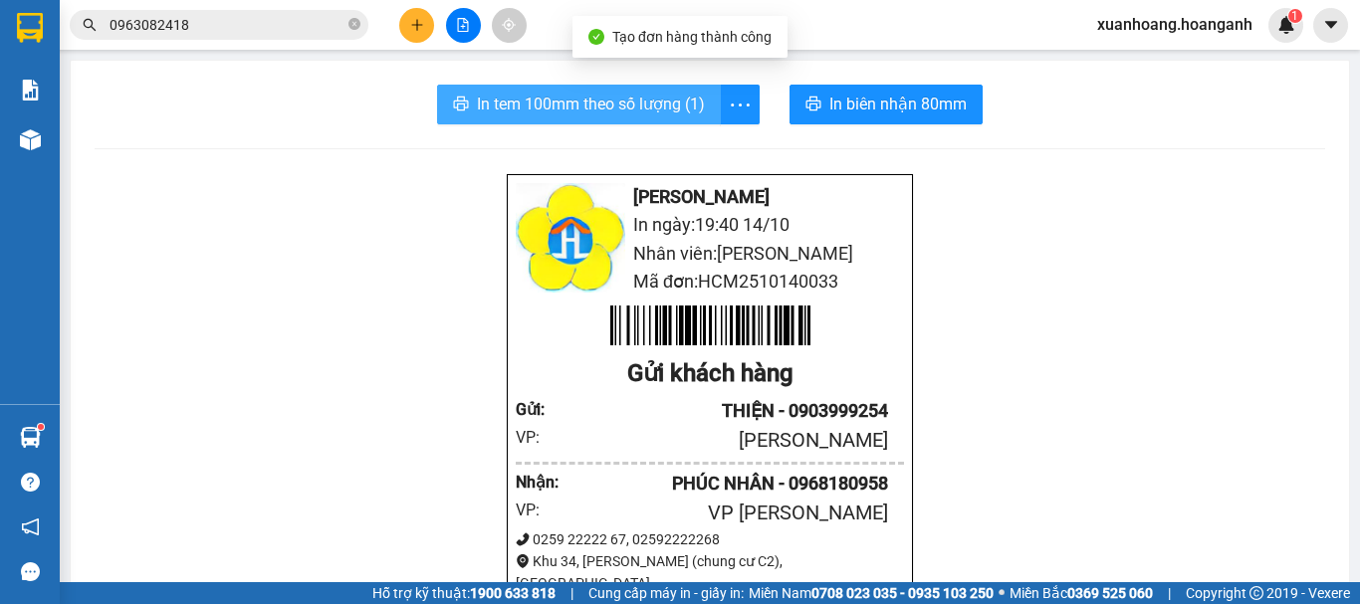
click at [592, 93] on button "In tem 100mm theo số lượng (1)" at bounding box center [579, 105] width 284 height 40
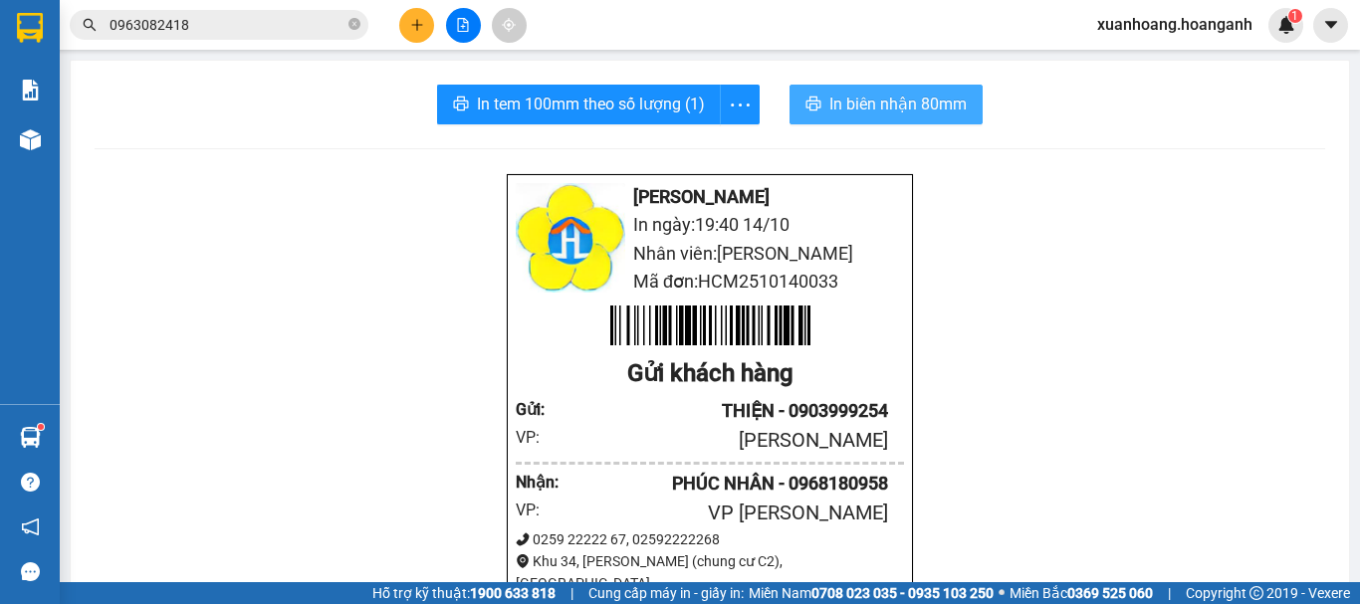
click at [868, 110] on span "In biên nhận 80mm" at bounding box center [897, 104] width 137 height 25
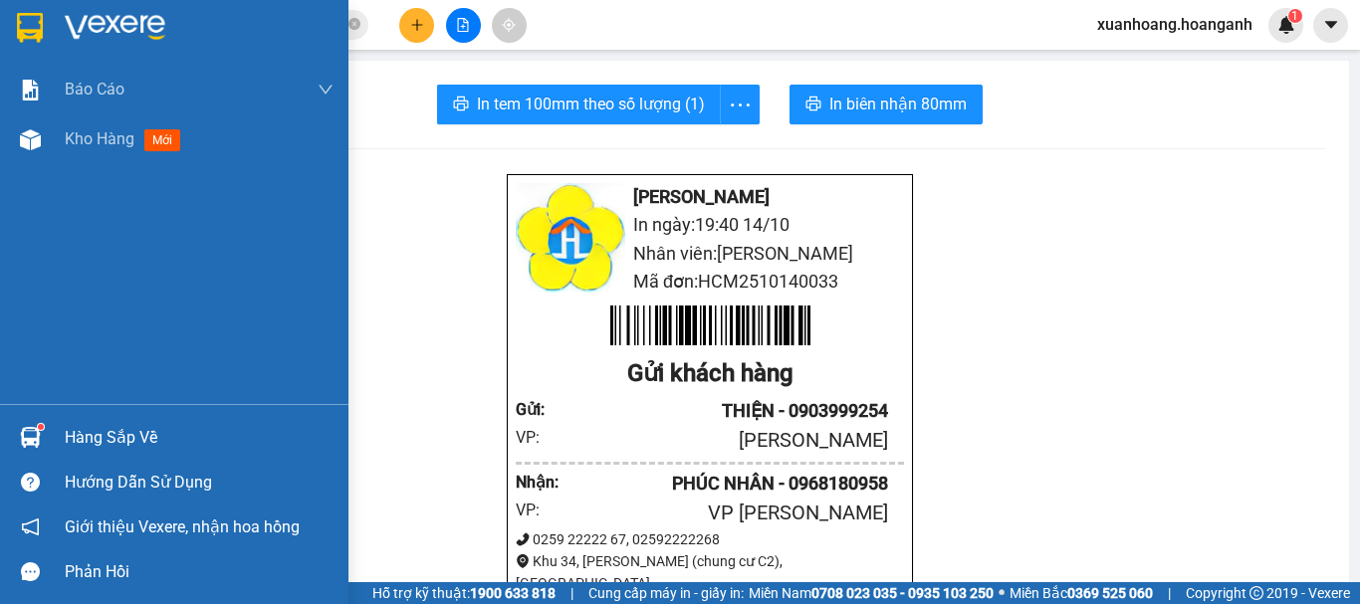
click at [22, 40] on img at bounding box center [30, 28] width 26 height 30
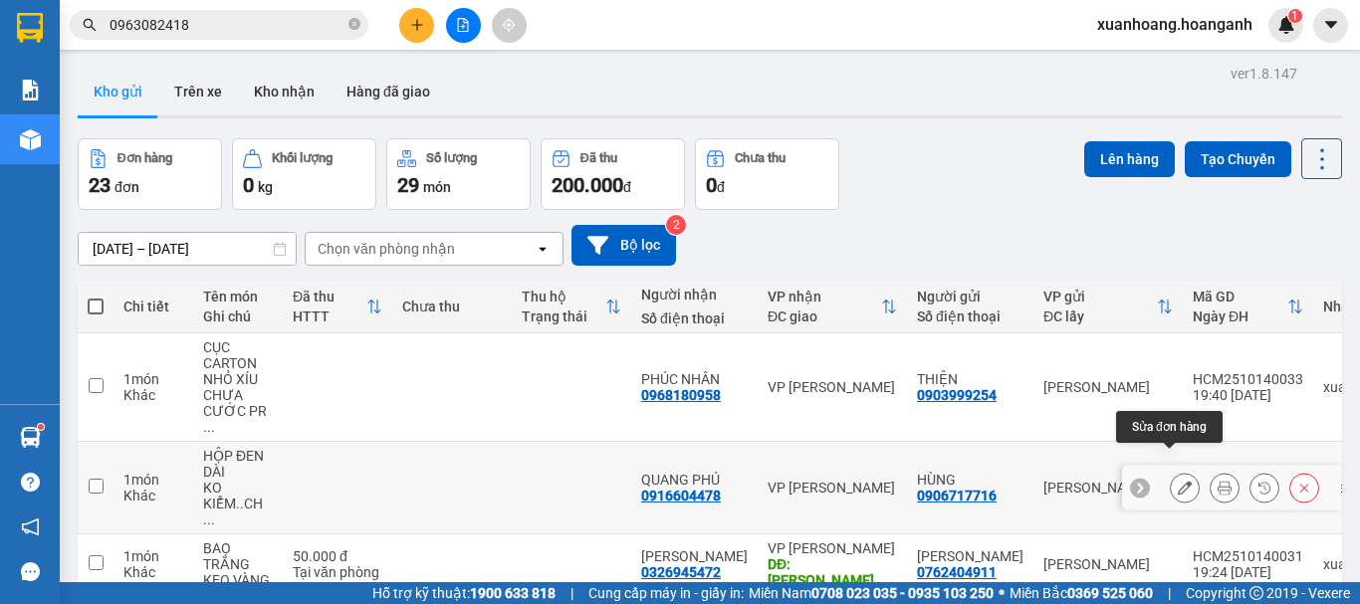
click at [1178, 481] on icon at bounding box center [1185, 488] width 14 height 14
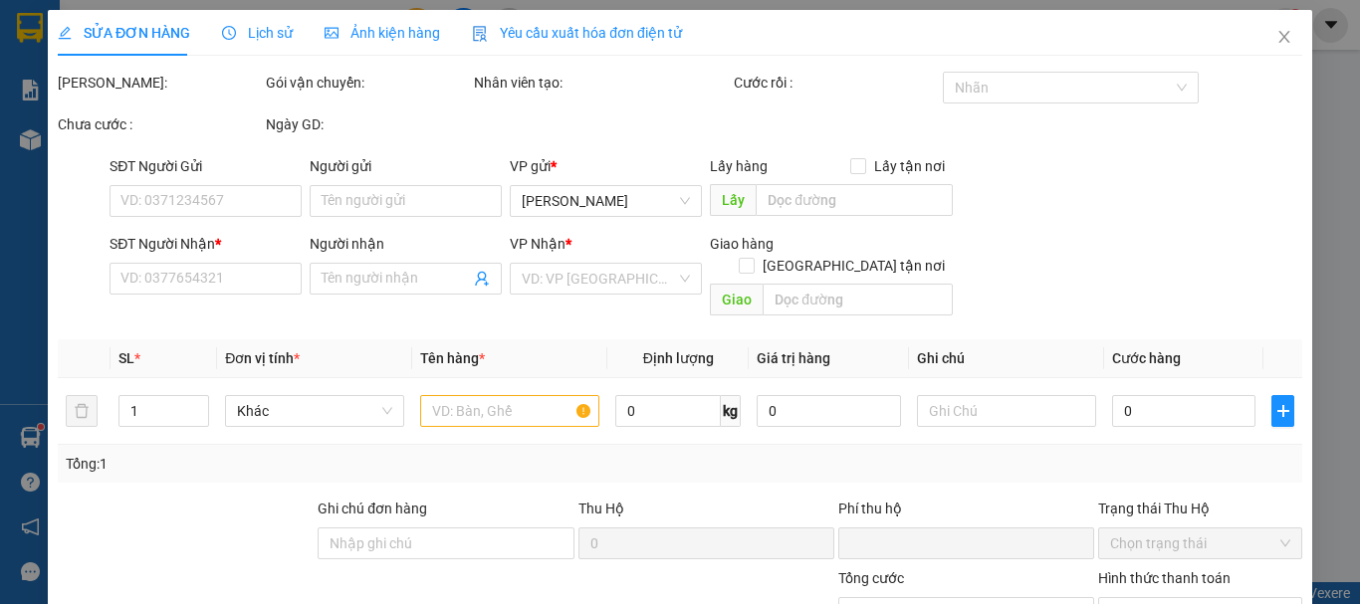
type input "0906717716"
type input "HÙNG"
type input "0916604478"
type input "QUANG PHÚ"
type input "0"
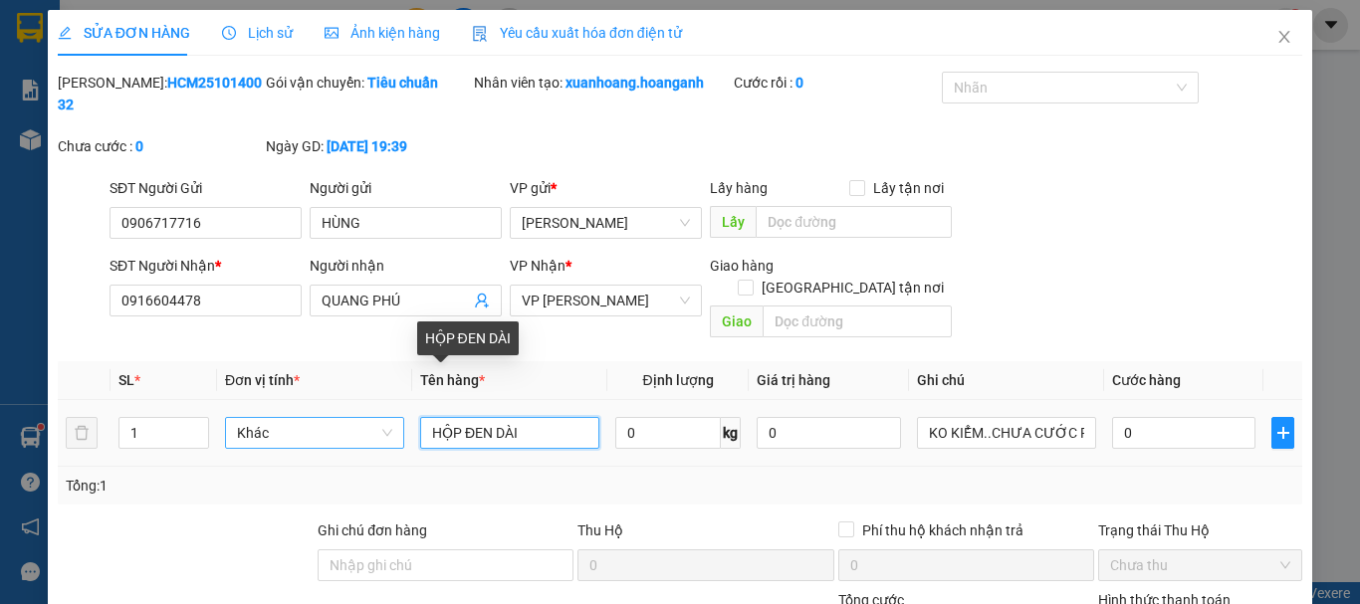
drag, startPoint x: 526, startPoint y: 396, endPoint x: 364, endPoint y: 391, distance: 161.3
click at [364, 400] on tr "1 Khác HỘP ĐEN DÀI 0 kg 0 KO KIỂM..CHƯA CƯỚC PR THU 40 0" at bounding box center [680, 433] width 1244 height 67
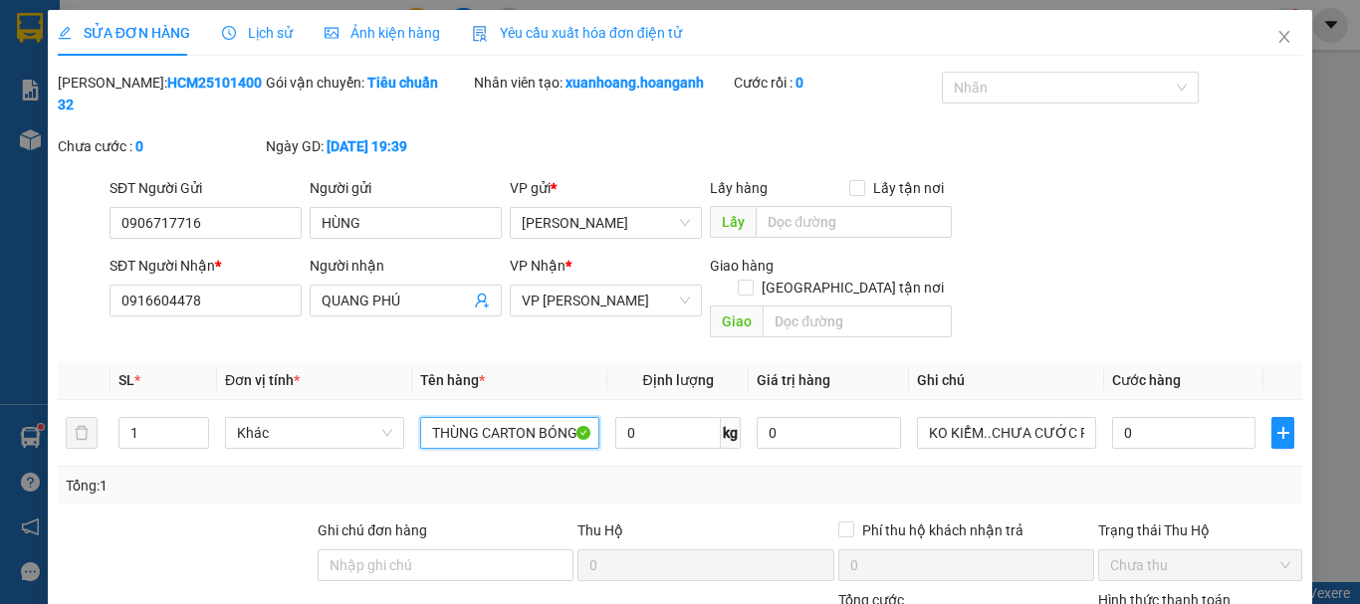
scroll to position [198, 0]
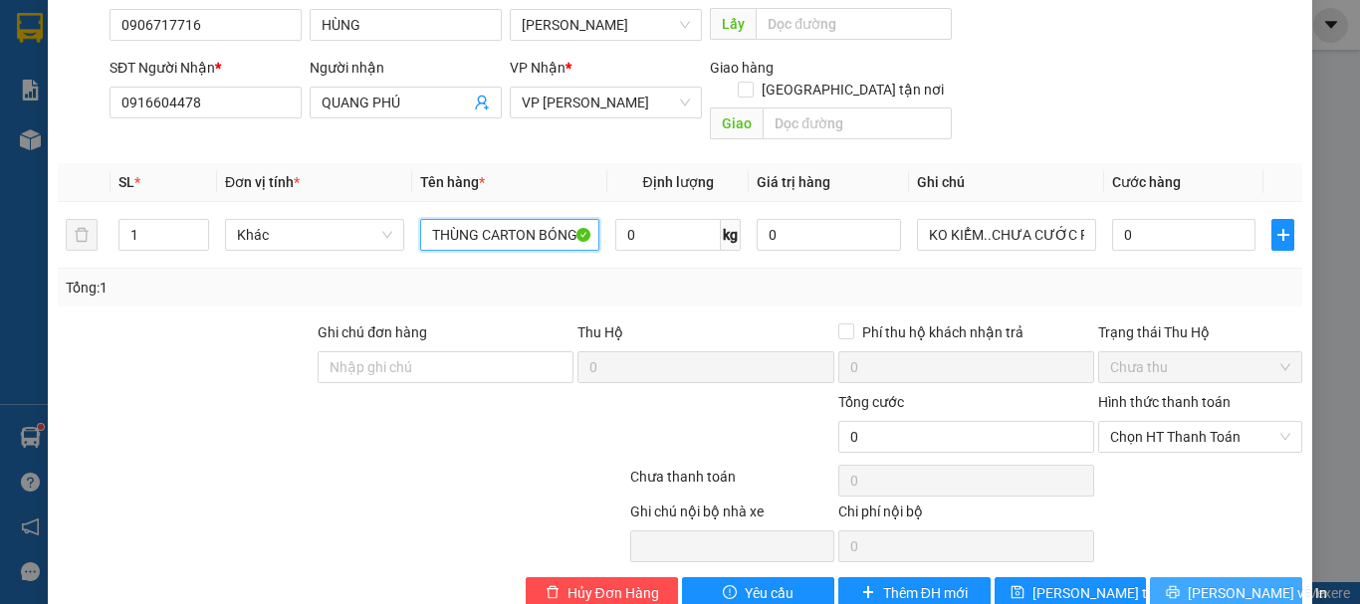
type input "THÙNG CARTON BÓNG"
click at [1172, 577] on button "[PERSON_NAME] và In" at bounding box center [1226, 593] width 152 height 32
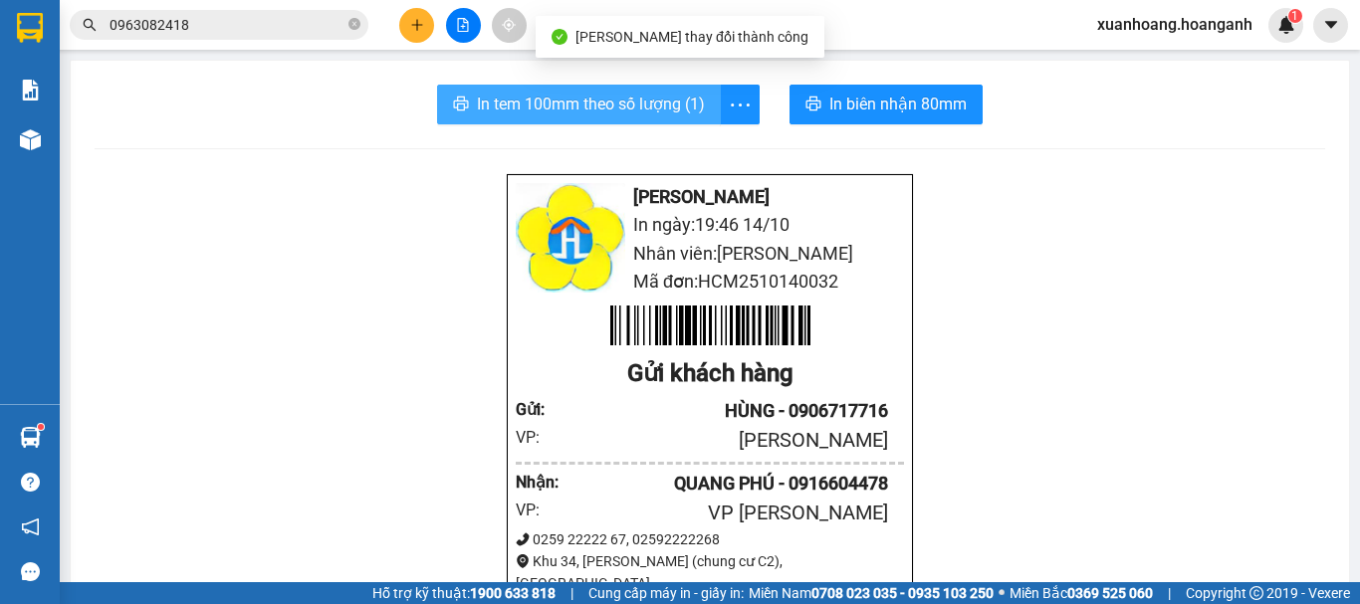
click at [649, 112] on span "In tem 100mm theo số lượng (1)" at bounding box center [591, 104] width 228 height 25
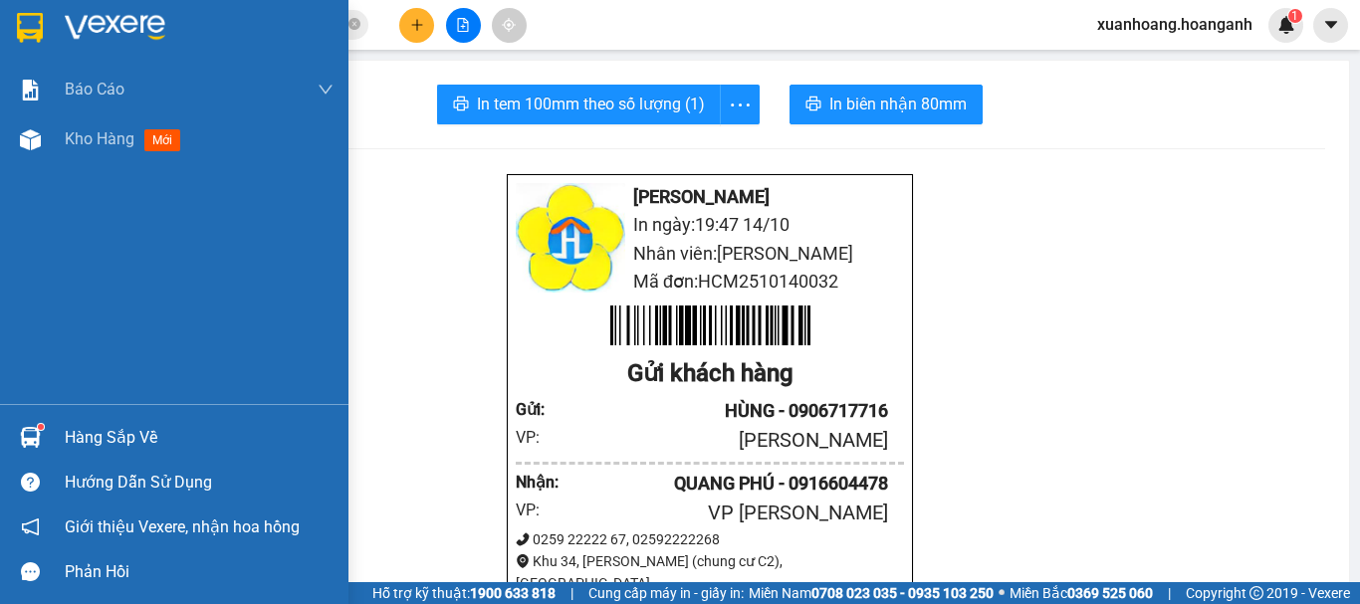
click at [29, 36] on img at bounding box center [30, 28] width 26 height 30
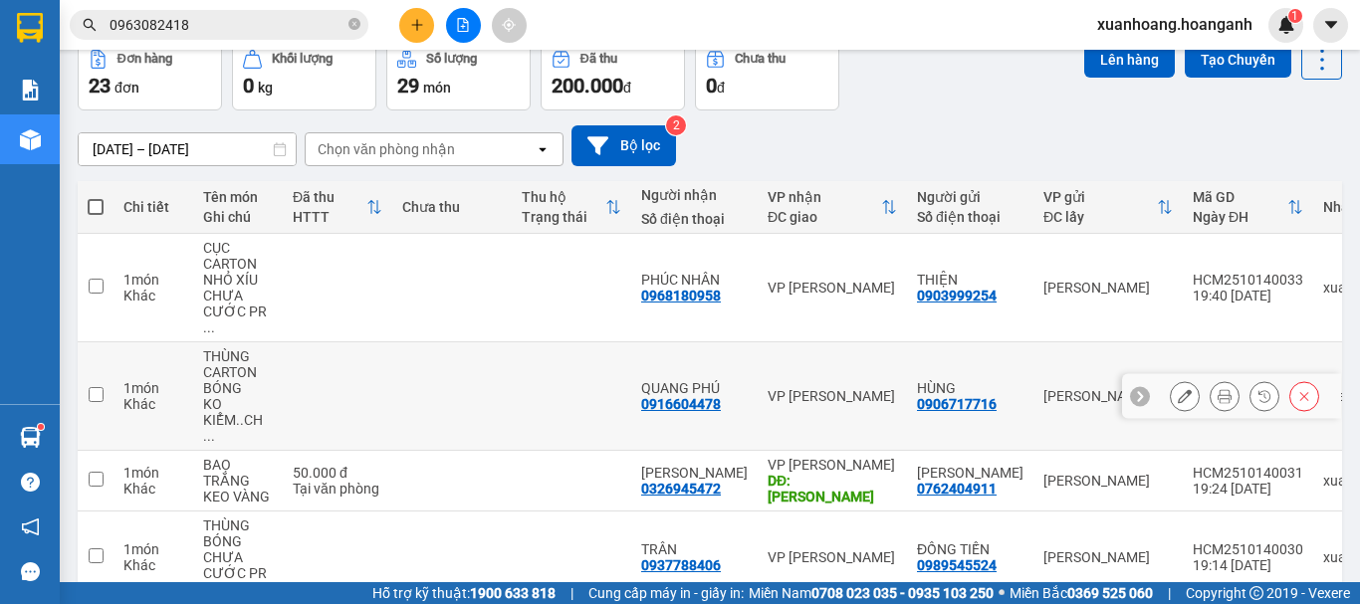
scroll to position [199, 0]
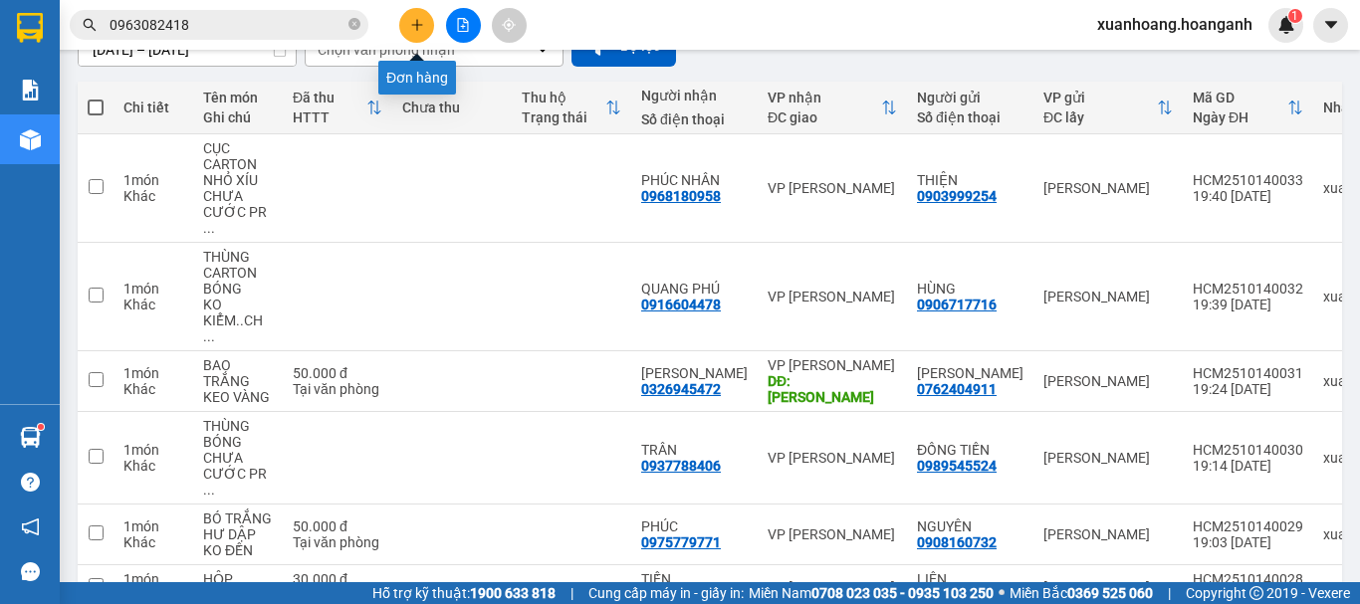
click at [427, 36] on button at bounding box center [416, 25] width 35 height 35
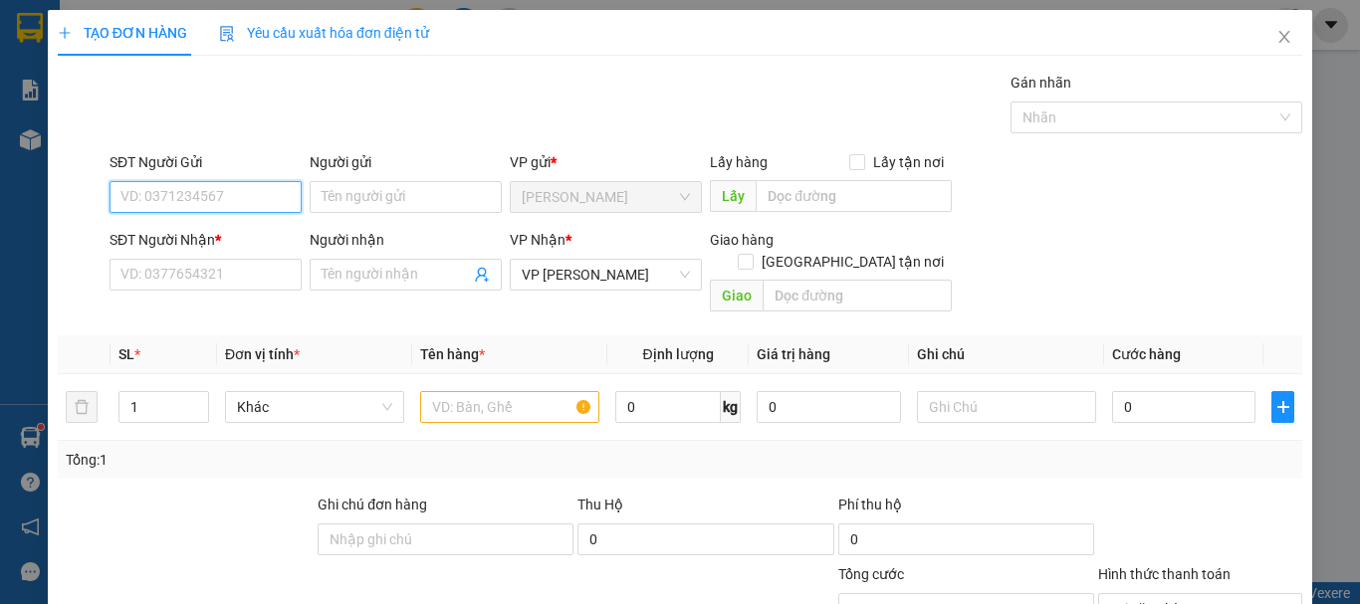
click at [132, 187] on input "SĐT Người Gửi" at bounding box center [205, 197] width 192 height 32
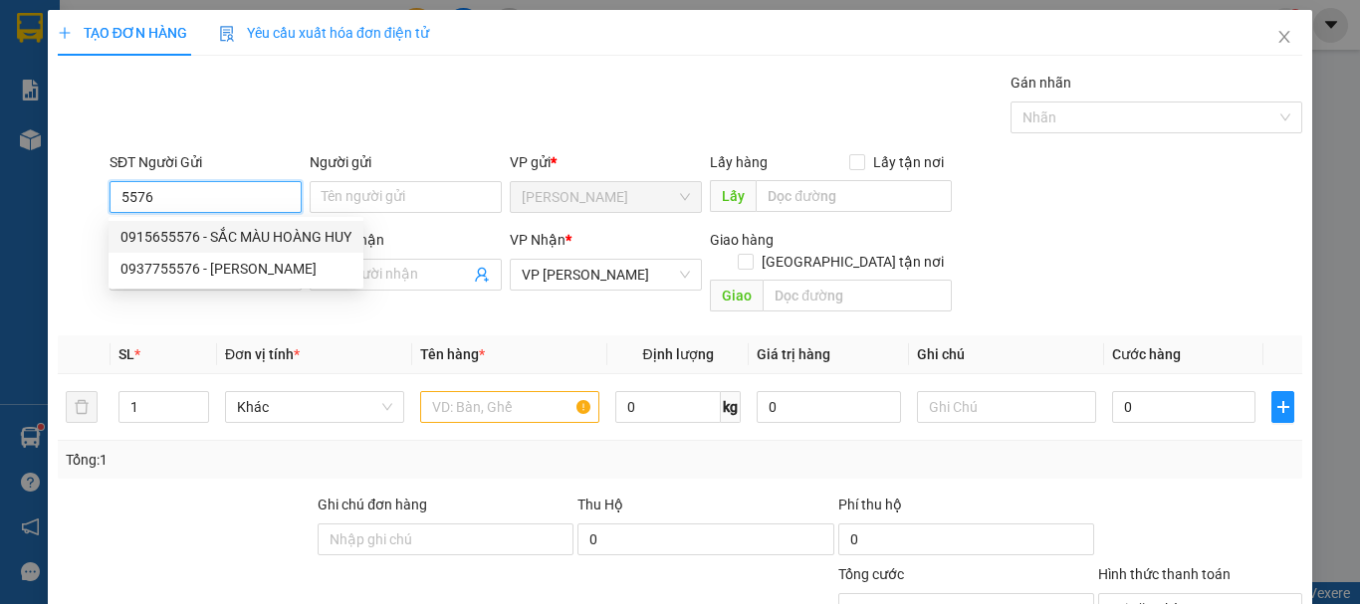
click at [252, 235] on div "0915655576 - SẮC MÀU HOÀNG HUY" at bounding box center [235, 237] width 231 height 22
type input "0915655576"
type input "SẮC MÀU HOÀNG HUY"
type input "GIAO 23/9=40K CK"
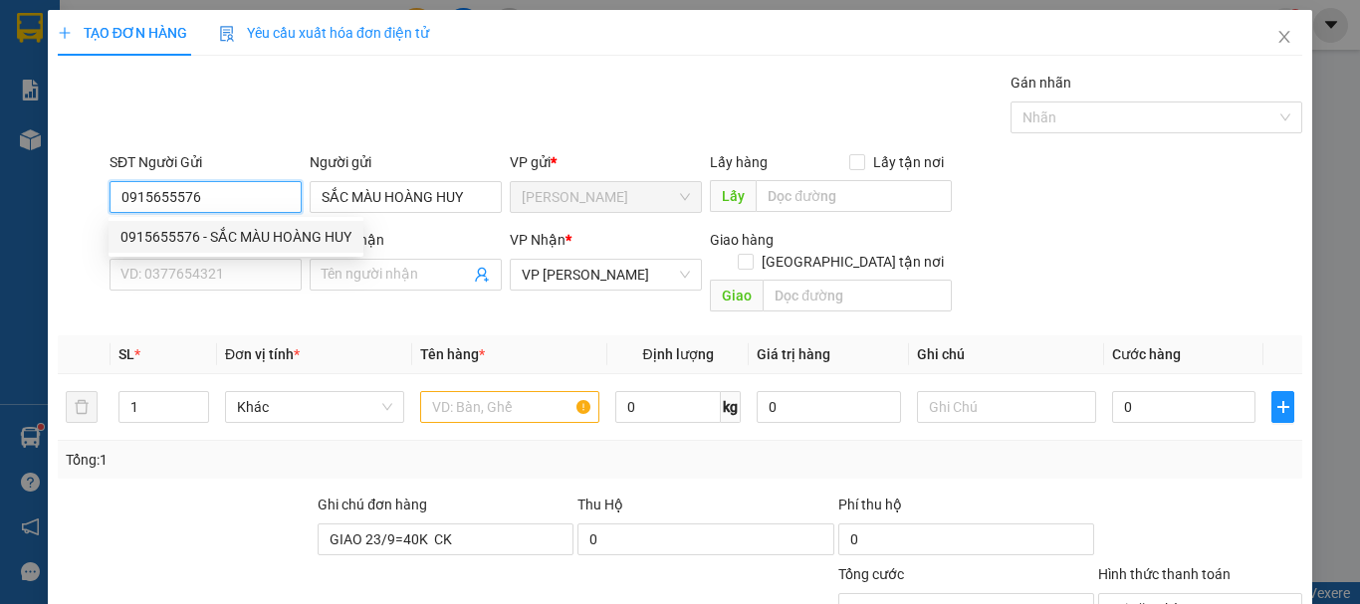
type input "30.000"
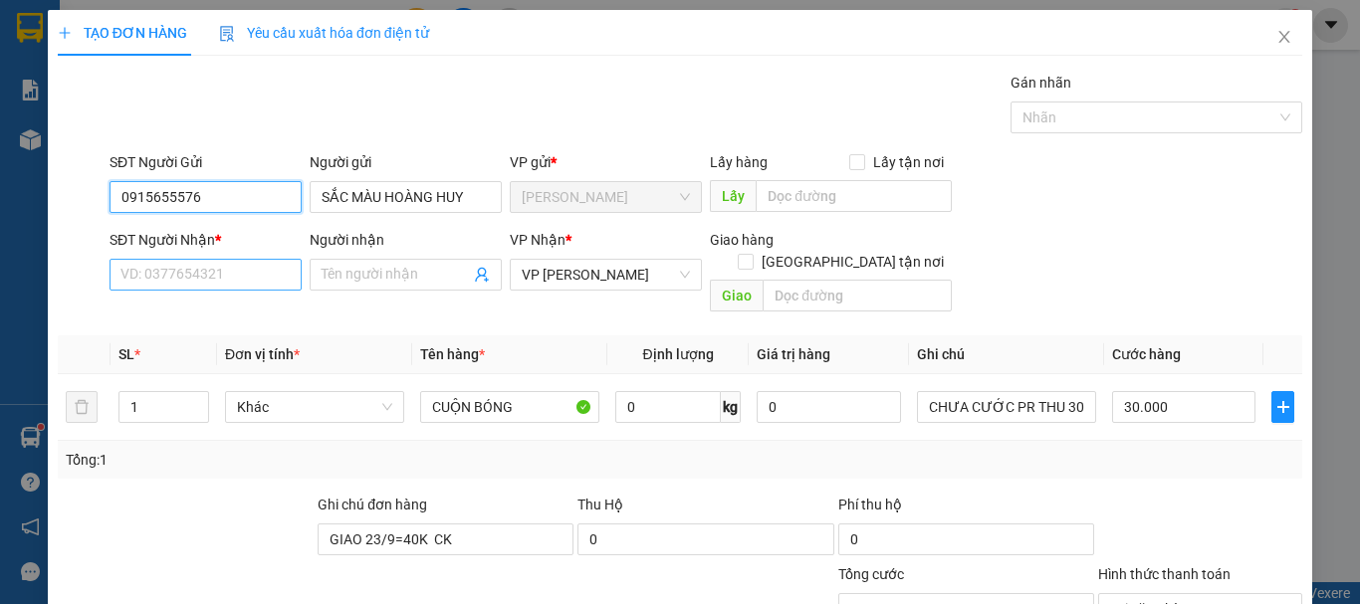
type input "0915655576"
click at [219, 282] on input "SĐT Người Nhận *" at bounding box center [205, 275] width 192 height 32
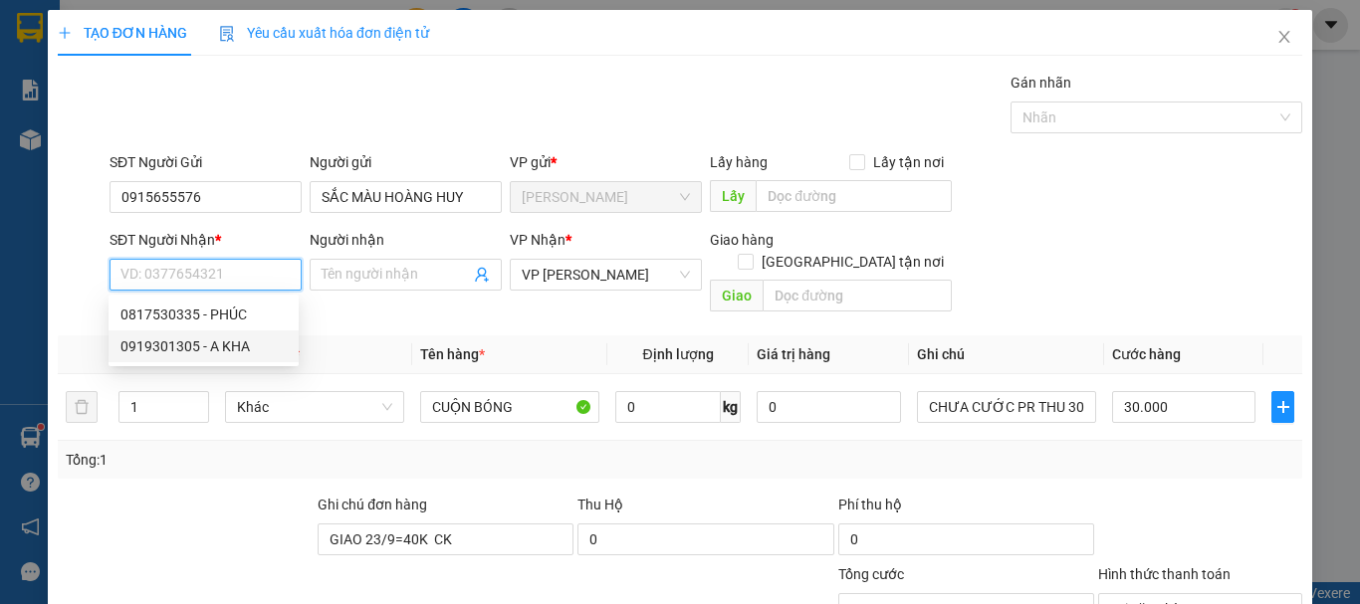
click at [222, 338] on div "0919301305 - A KHA" at bounding box center [203, 346] width 166 height 22
type input "0919301305"
type input "A KHA"
type input "GIAO 25/9=40K"
type input "50.000"
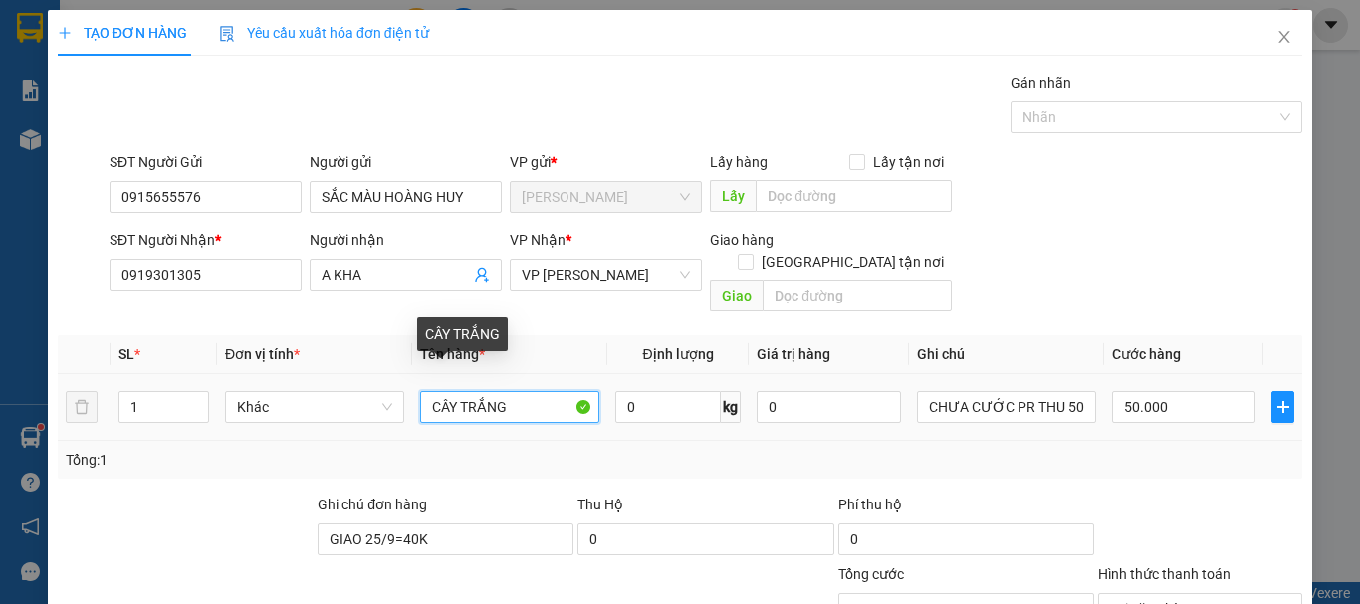
drag, startPoint x: 533, startPoint y: 397, endPoint x: 235, endPoint y: 414, distance: 298.1
click at [238, 418] on tr "1 Khác CÂY TRẮNG 0 kg 0 CHƯA CƯỚC PR THU 50) 50.000" at bounding box center [680, 407] width 1244 height 67
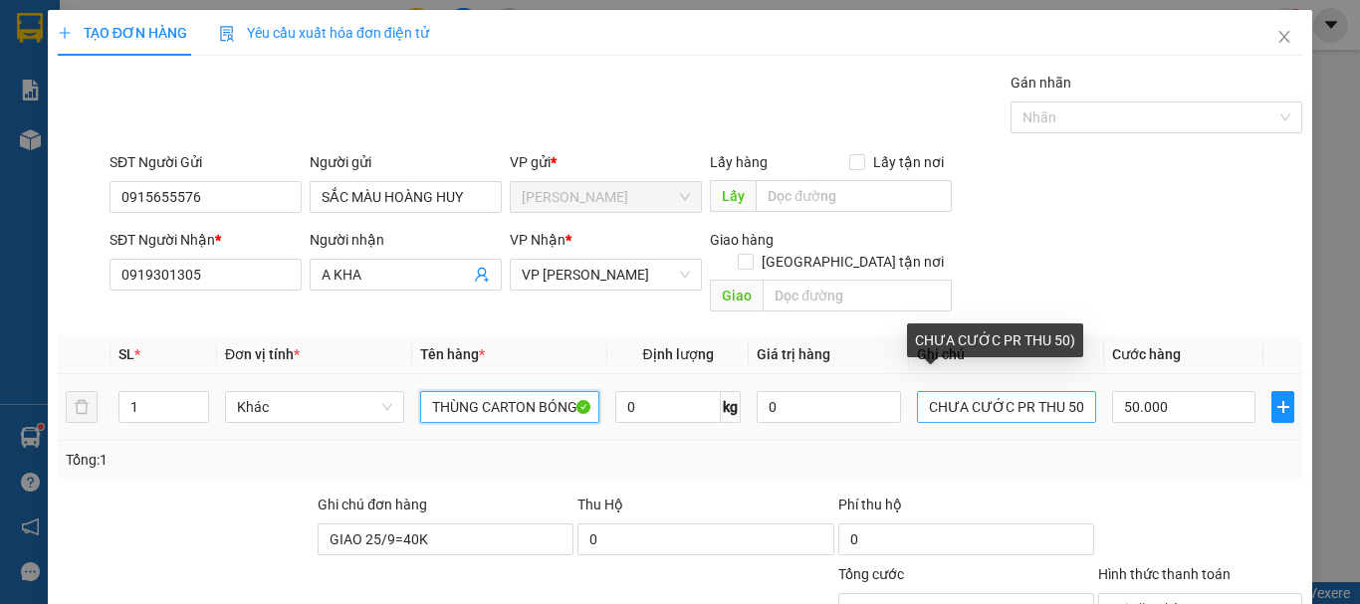
type input "THÙNG CARTON BÓNG"
drag, startPoint x: 1064, startPoint y: 387, endPoint x: 1053, endPoint y: 390, distance: 11.3
click at [1053, 391] on input "CHƯA CƯỚC PR THU 50)" at bounding box center [1006, 407] width 179 height 32
type input "CHƯA CƯỚC PR THU 40)"
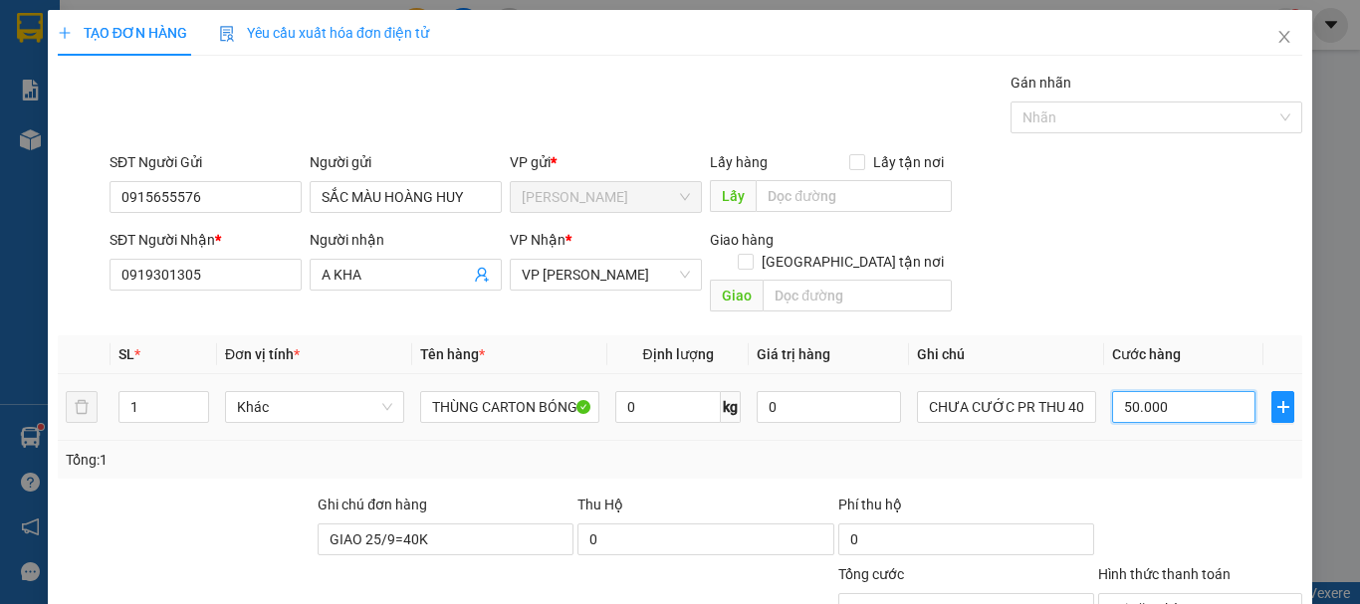
click at [1202, 391] on input "50.000" at bounding box center [1183, 407] width 143 height 32
type input "0"
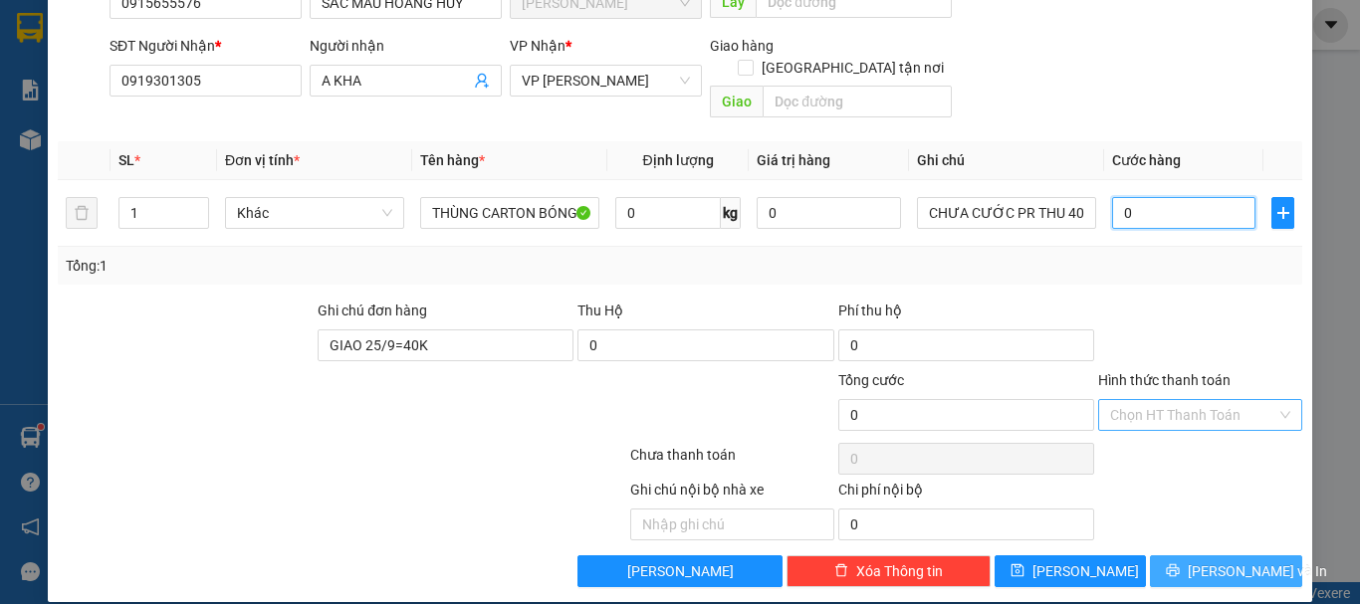
type input "0"
click at [1247, 560] on span "[PERSON_NAME] và In" at bounding box center [1256, 571] width 139 height 22
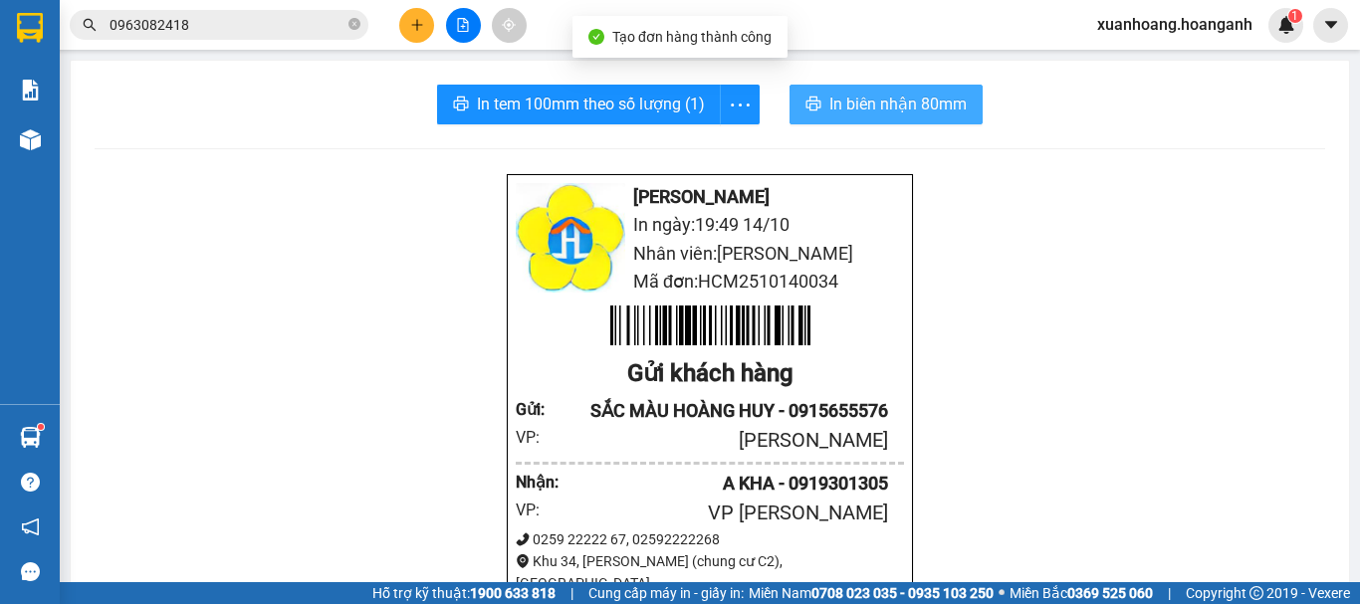
click at [804, 95] on button "In biên nhận 80mm" at bounding box center [885, 105] width 193 height 40
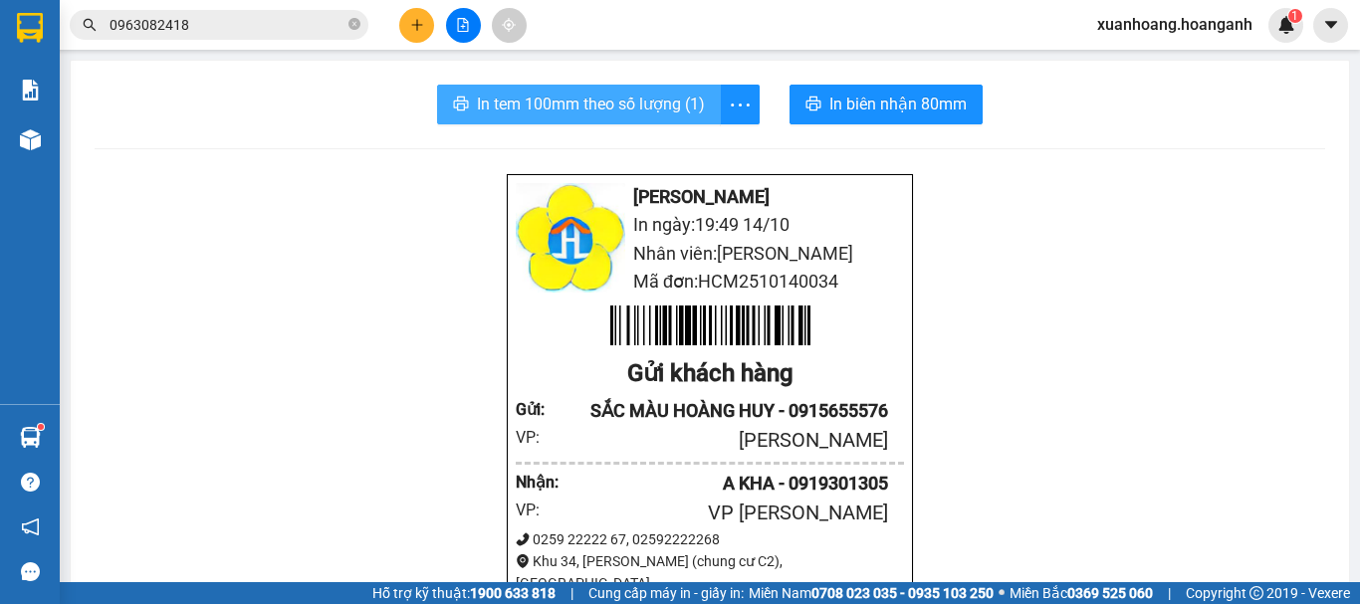
click at [650, 117] on button "In tem 100mm theo số lượng (1)" at bounding box center [579, 105] width 284 height 40
click at [554, 89] on button "In tem 100mm theo số lượng (1)" at bounding box center [579, 105] width 284 height 40
